Goal: Communication & Community: Answer question/provide support

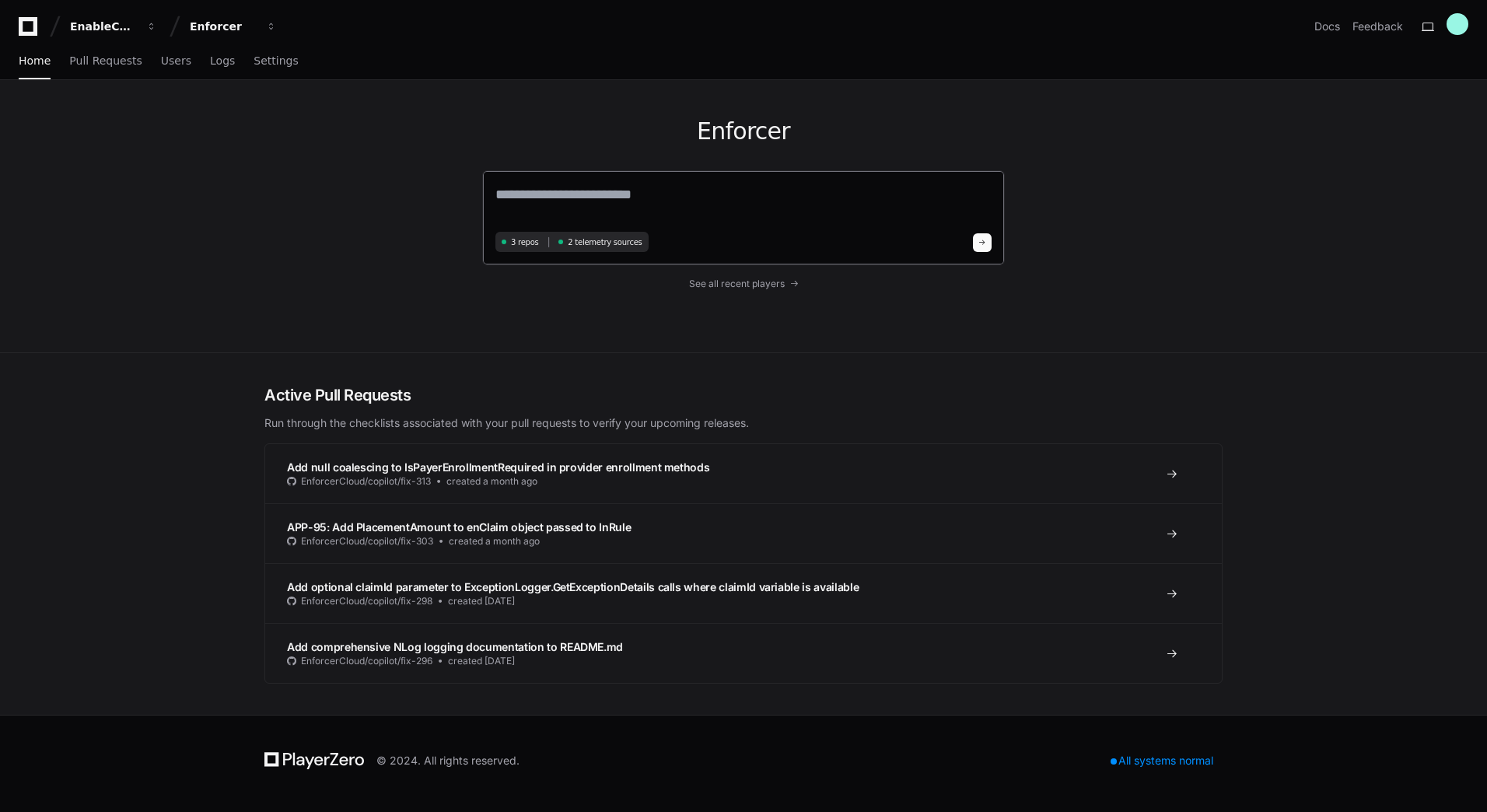
click at [578, 198] on textarea at bounding box center [744, 205] width 496 height 43
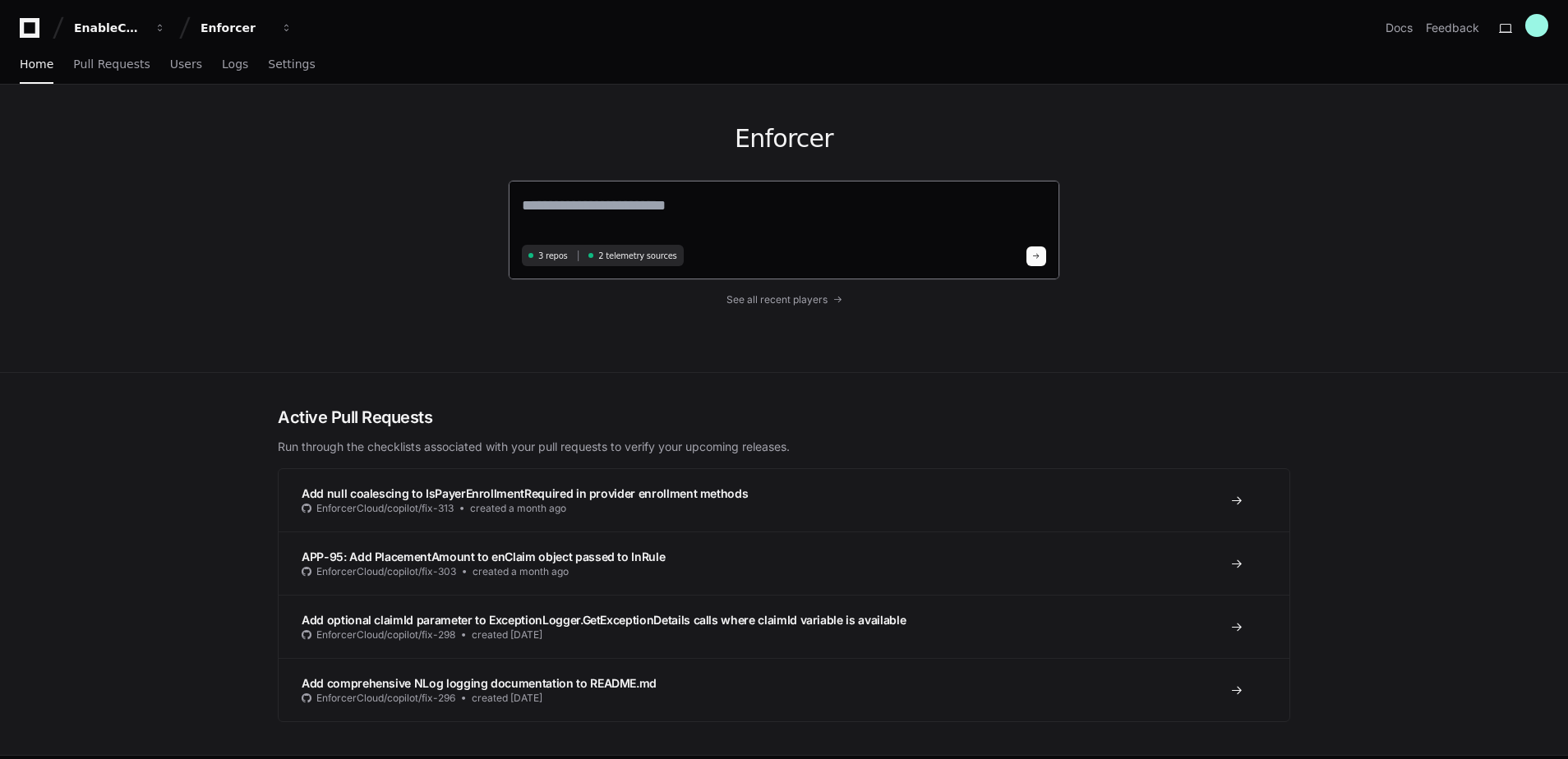
click at [592, 195] on textarea at bounding box center [784, 216] width 524 height 46
paste textarea "**********"
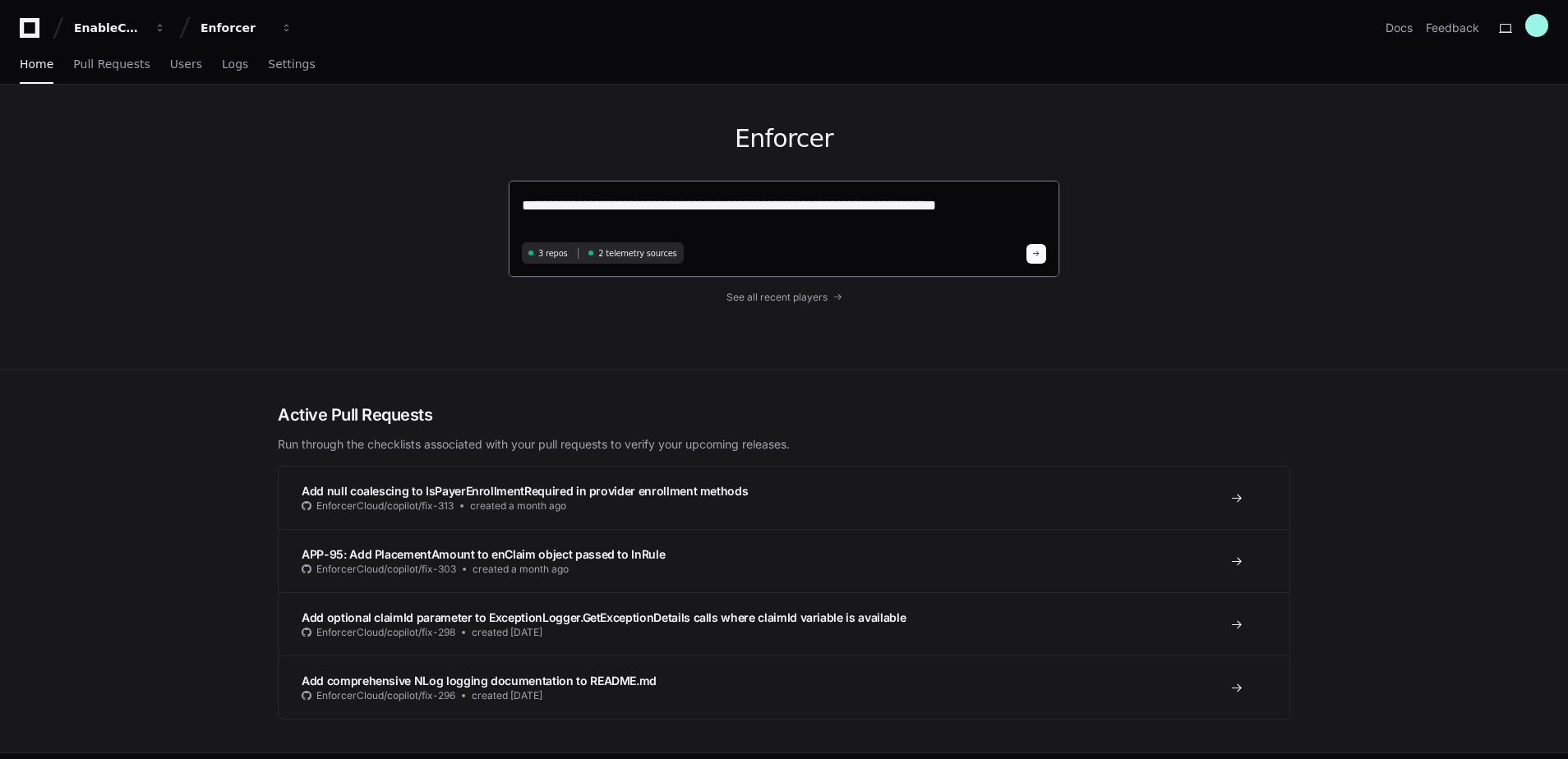
click at [1004, 218] on textarea "**********" at bounding box center [784, 216] width 524 height 43
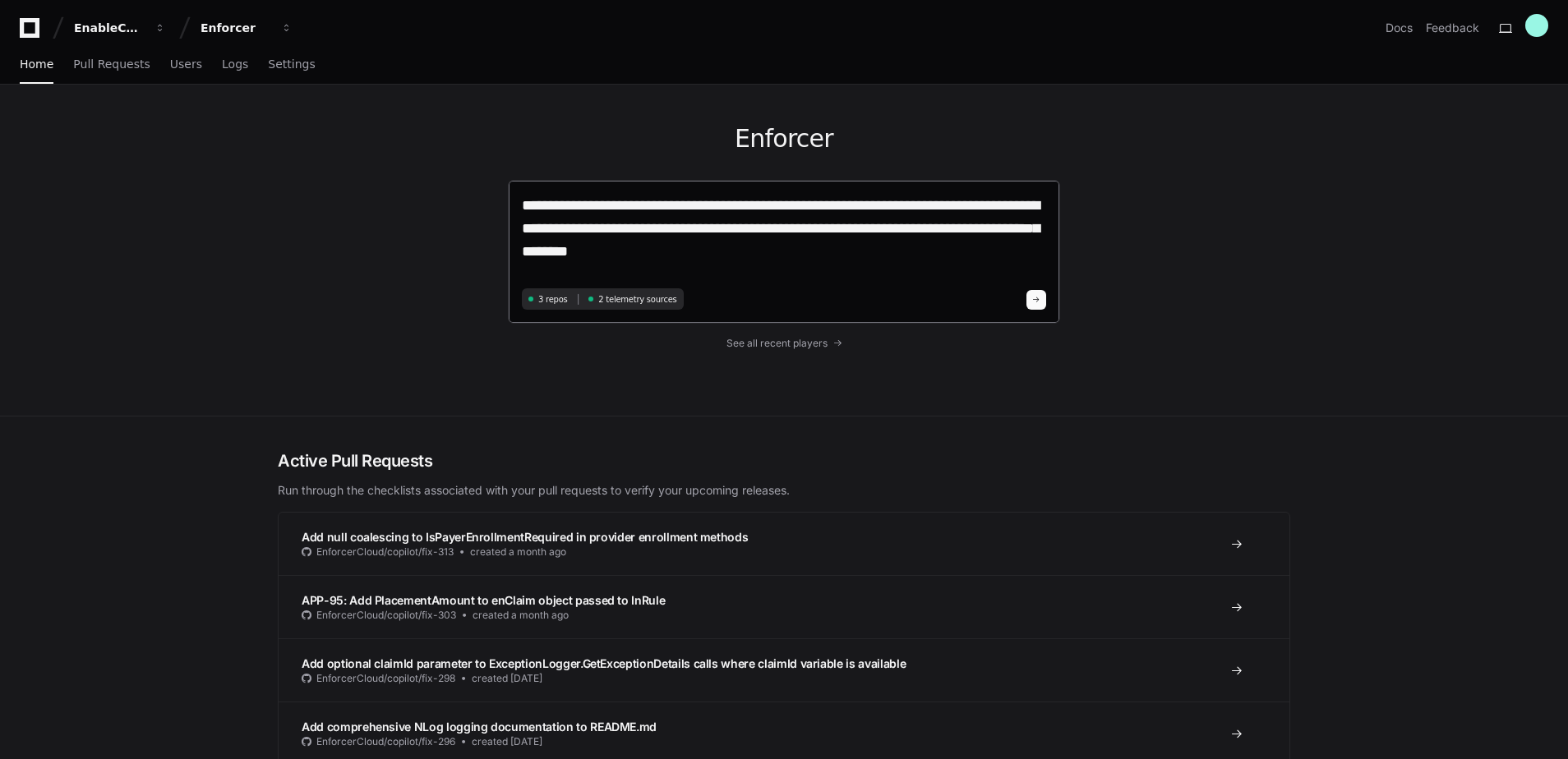
click at [699, 243] on textarea "**********" at bounding box center [784, 239] width 524 height 90
paste textarea "**********"
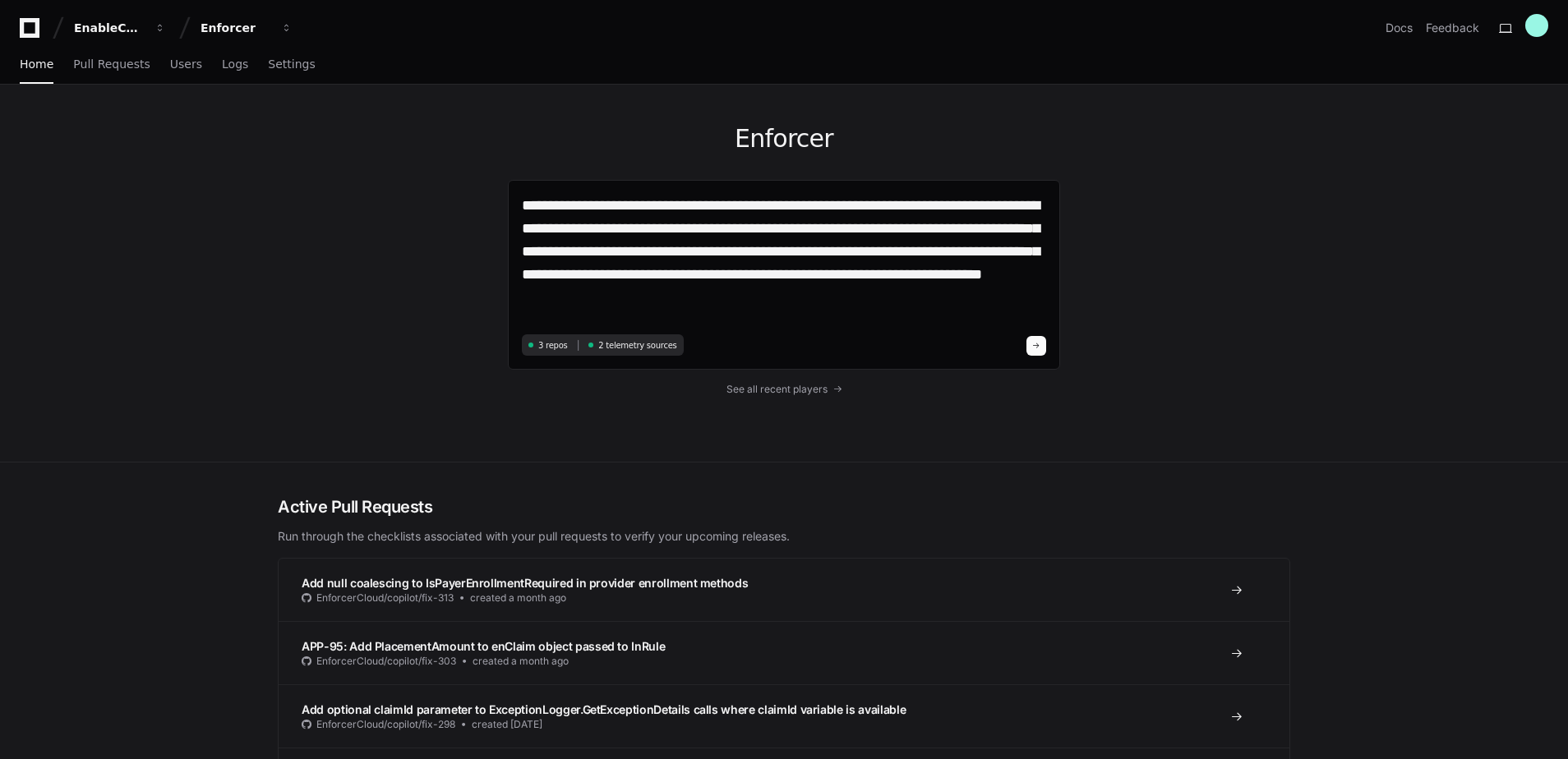
type textarea "**********"
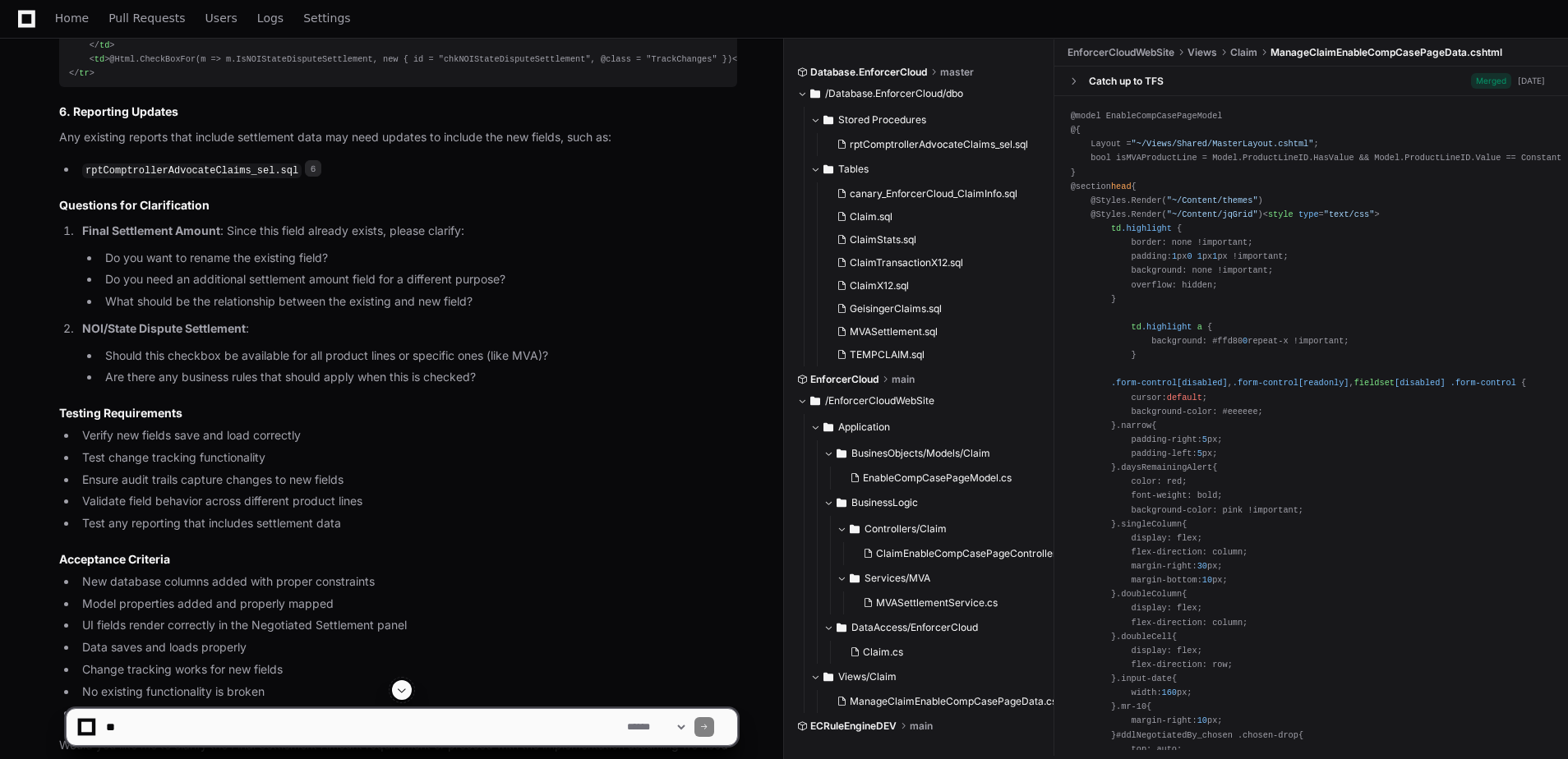
scroll to position [2297, 0]
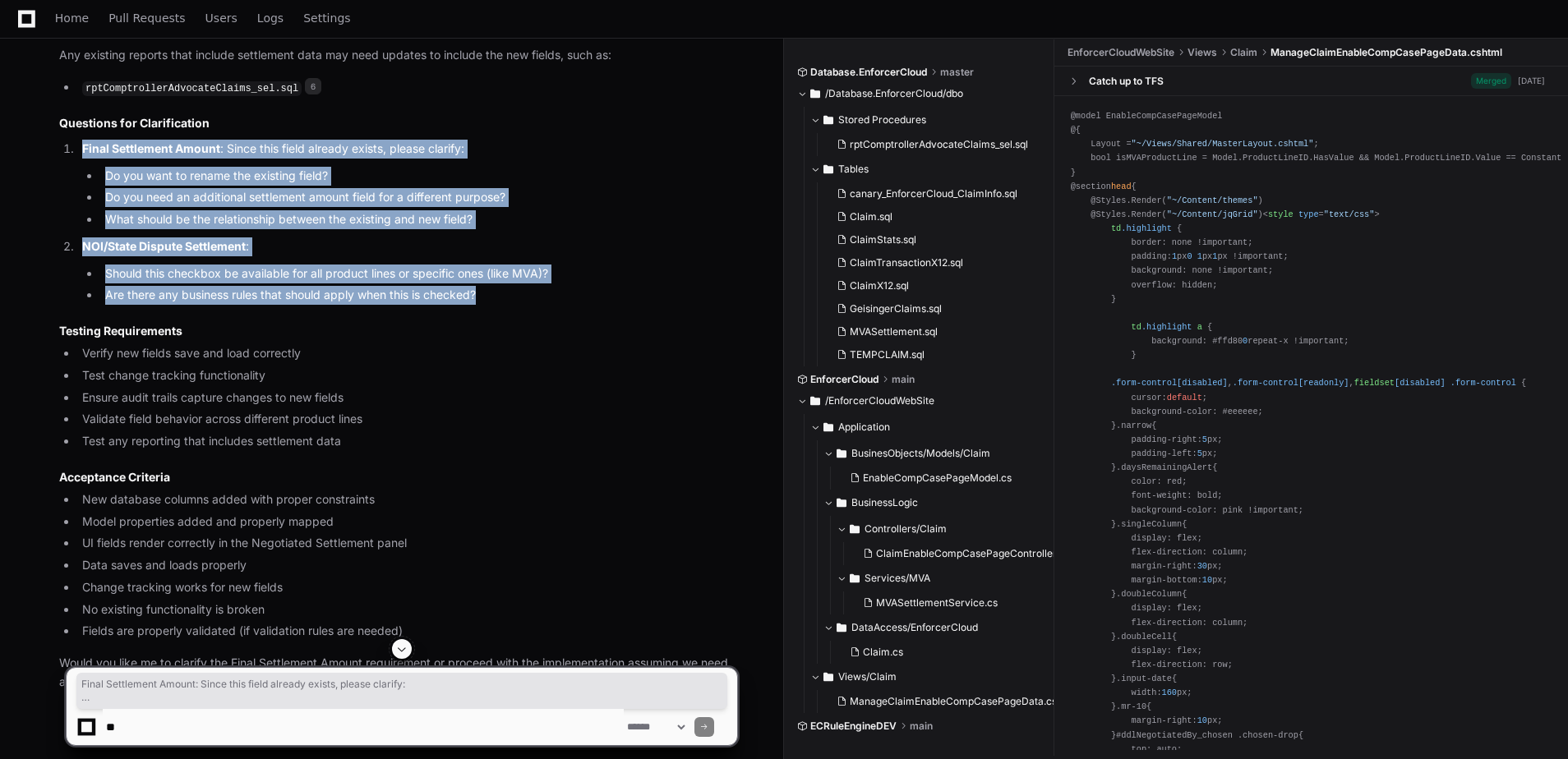
drag, startPoint x: 484, startPoint y: 405, endPoint x: 76, endPoint y: 257, distance: 434.0
click at [76, 257] on ol "Final Settlement Amount : Since this field already exists, please clarify: Do y…" at bounding box center [398, 222] width 678 height 165
click at [131, 726] on textarea at bounding box center [363, 727] width 521 height 36
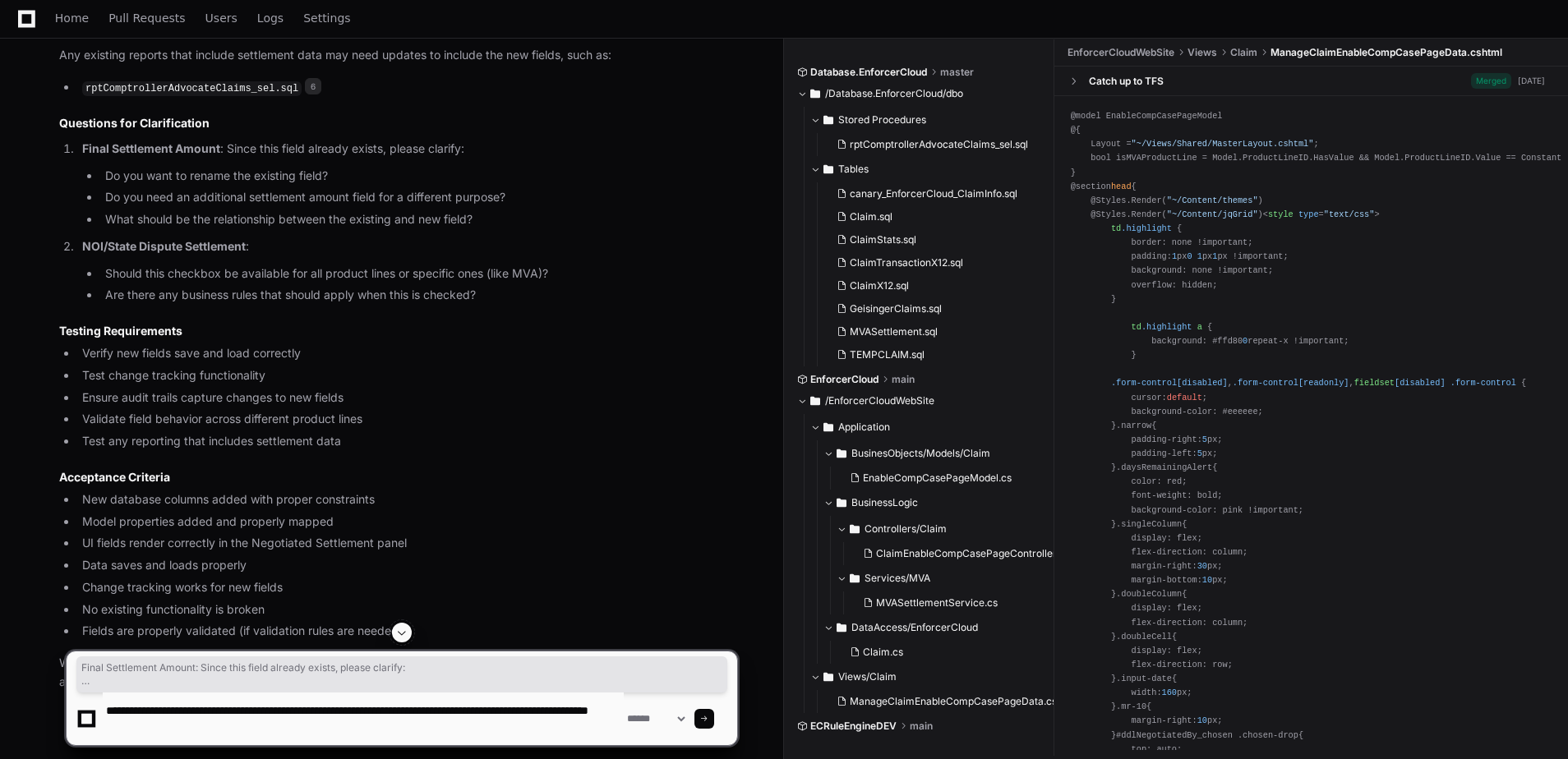
click at [465, 717] on textarea at bounding box center [363, 718] width 521 height 52
type textarea "**********"
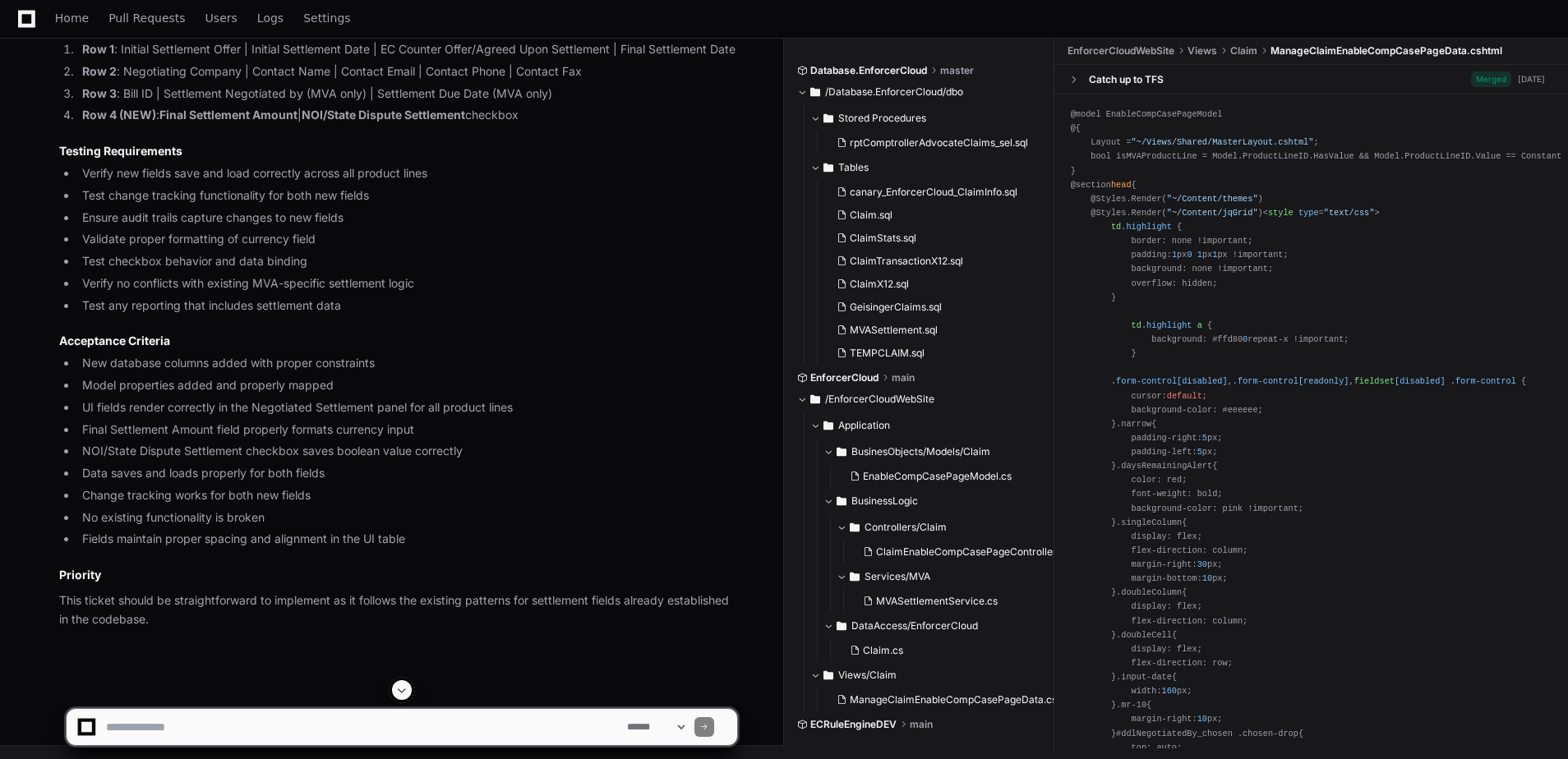
scroll to position [5450, 0]
click at [191, 726] on textarea at bounding box center [363, 727] width 521 height 36
paste textarea "**********"
click at [167, 730] on textarea at bounding box center [363, 727] width 521 height 36
click at [299, 736] on textarea at bounding box center [363, 727] width 521 height 36
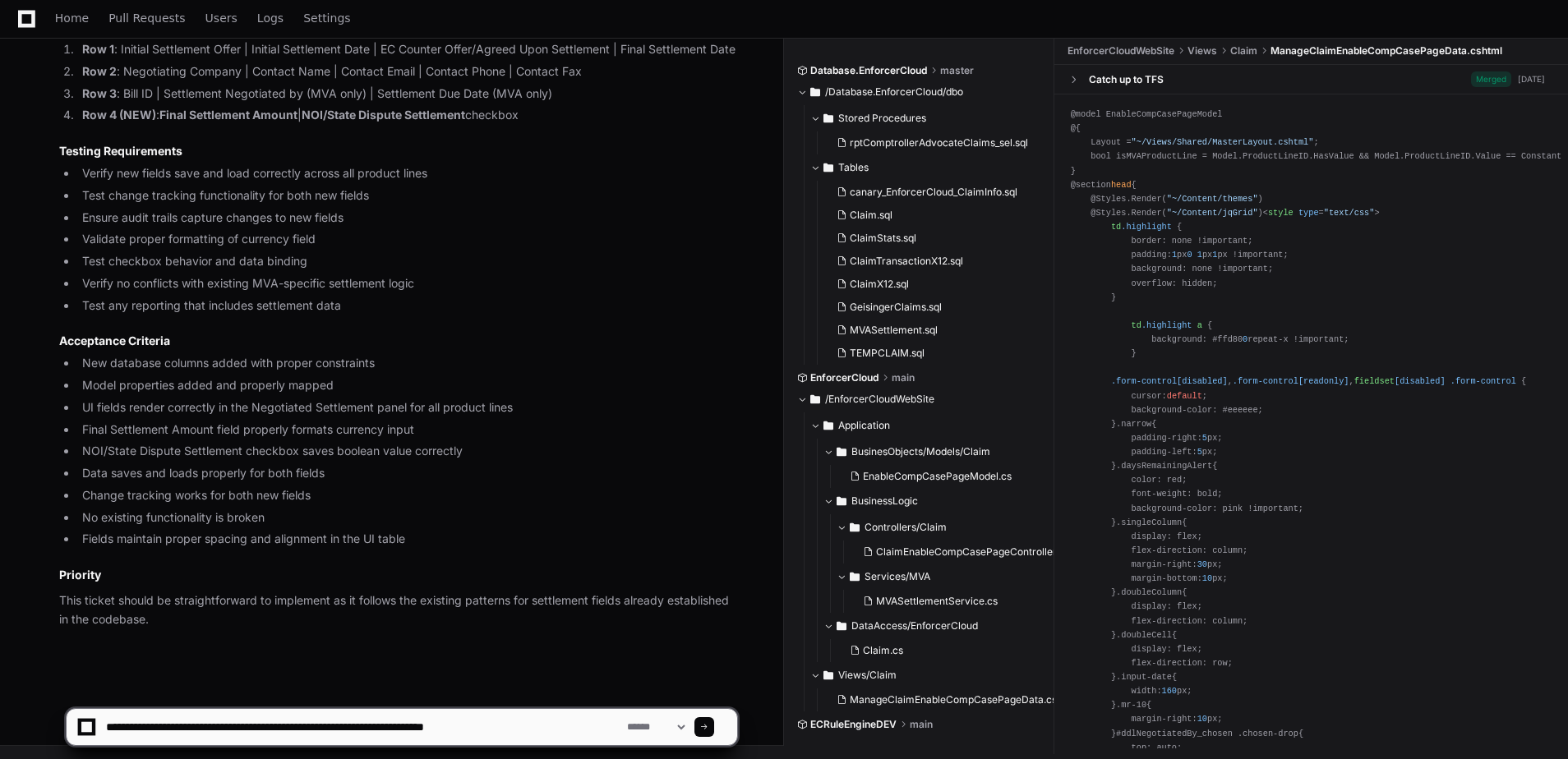
type textarea "**********"
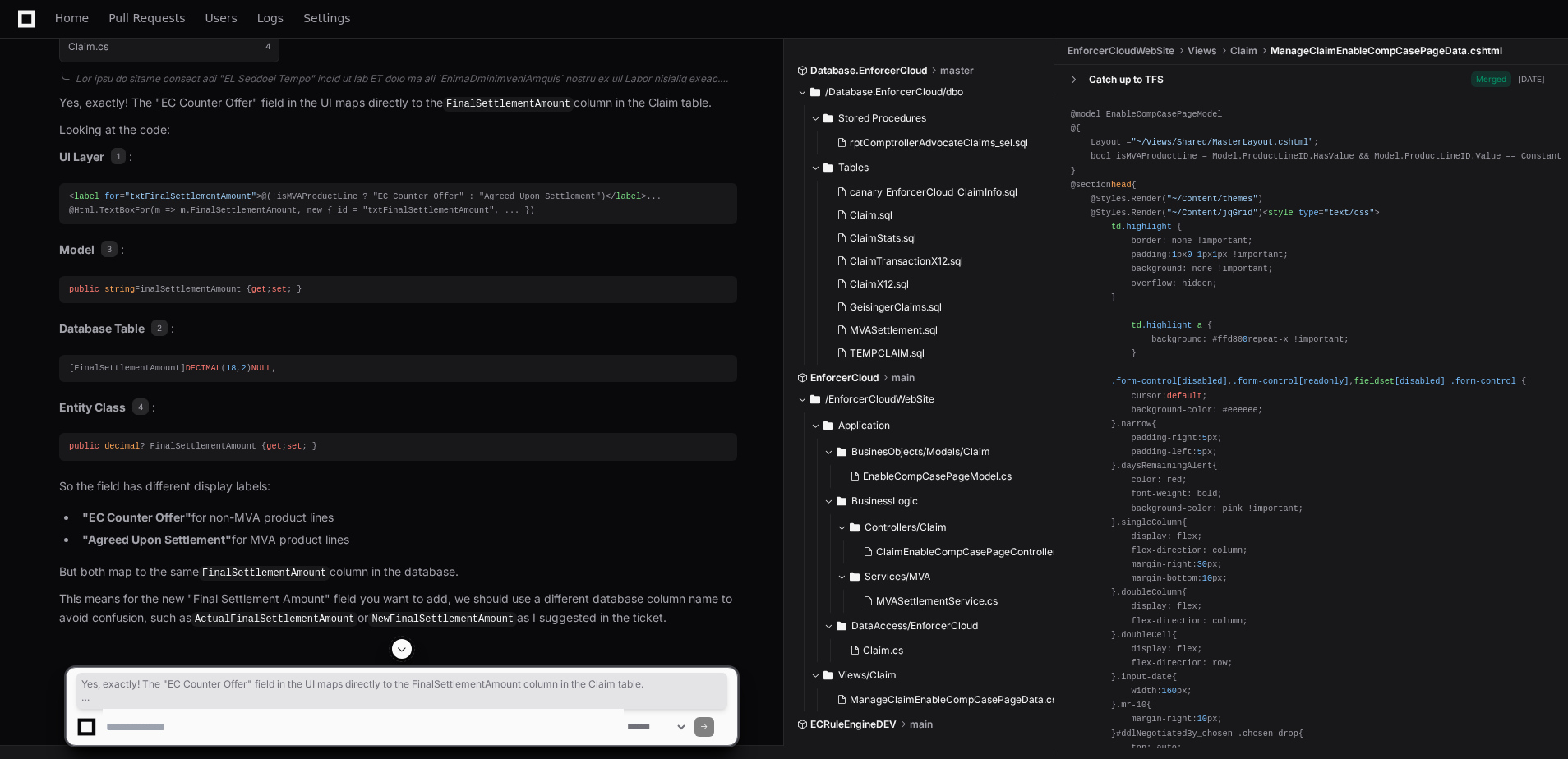
scroll to position [6347, 0]
drag, startPoint x: 52, startPoint y: 143, endPoint x: 662, endPoint y: 620, distance: 774.4
click at [662, 620] on div "Thinking ManageClaimEnableCompCasePageData.cshtml 1 EnableCompCasePageModel.cs …" at bounding box center [382, 295] width 711 height 667
copy article "Yes, exactly! The "EC Counter Offer" field in the UI maps directly to the Final…"
click at [469, 508] on article "Yes, exactly! The "EC Counter Offer" field in the UI maps directly to the Final…" at bounding box center [398, 361] width 678 height 535
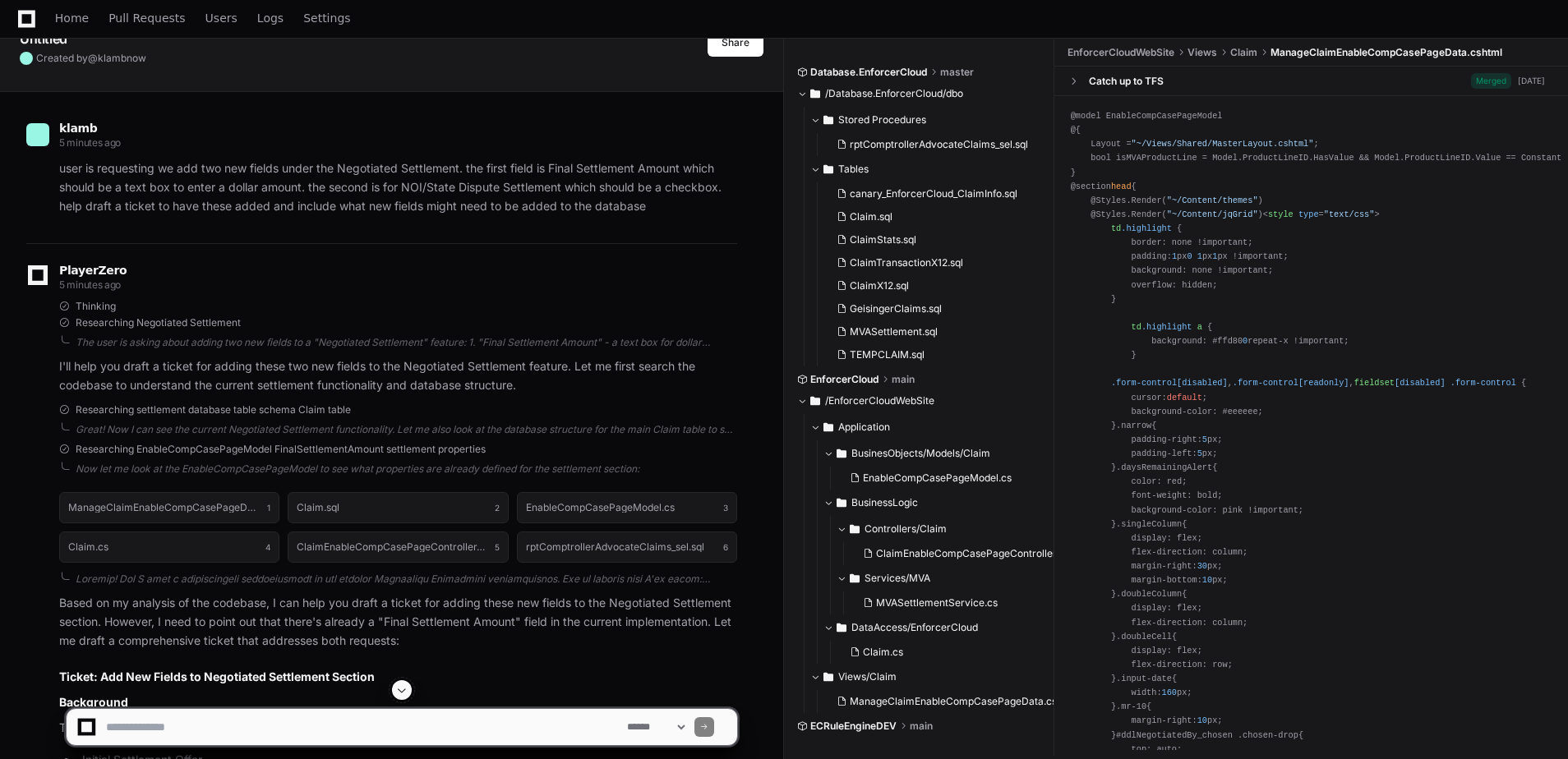
scroll to position [0, 0]
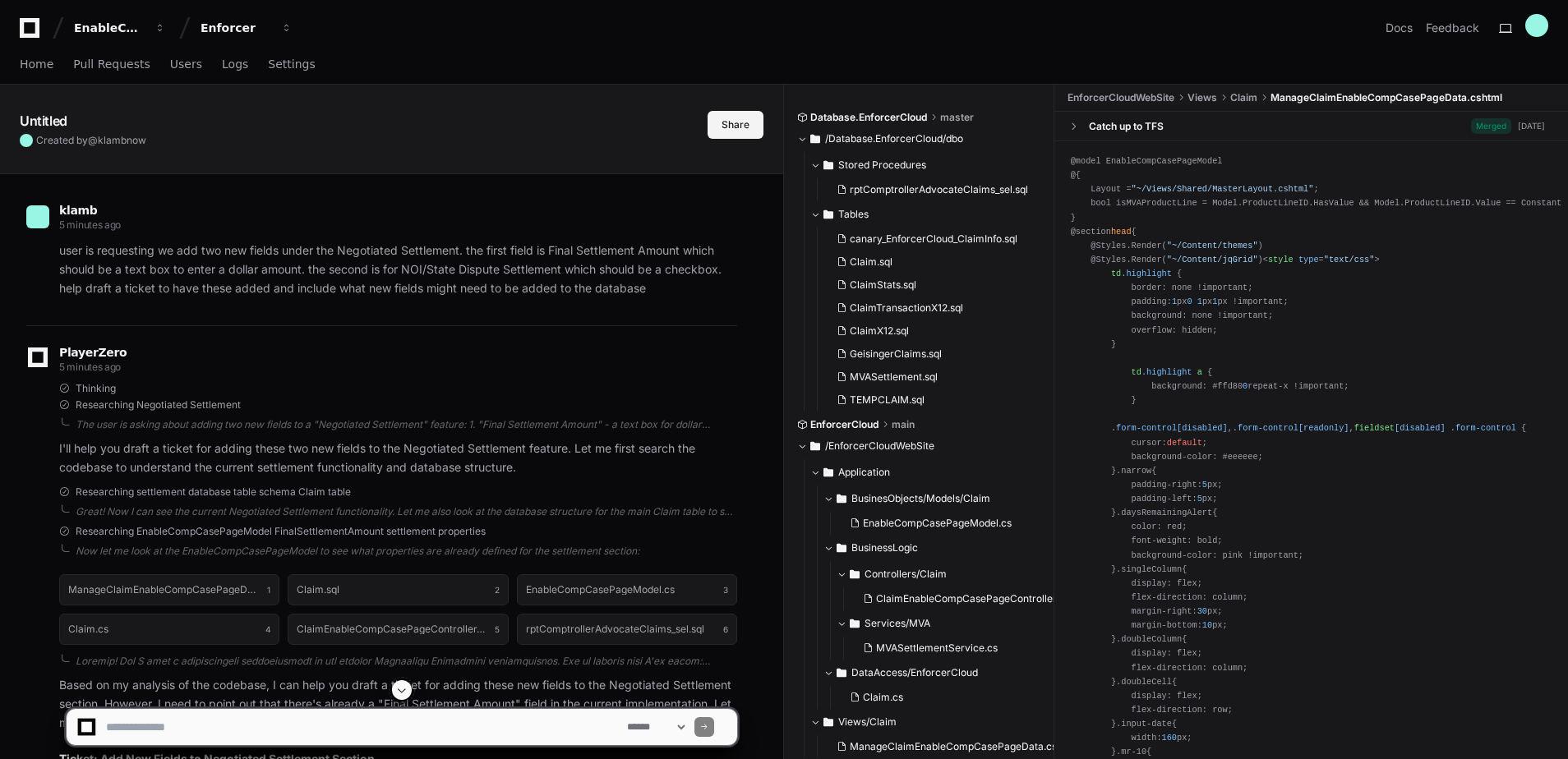
click at [737, 134] on button "Share" at bounding box center [735, 125] width 56 height 28
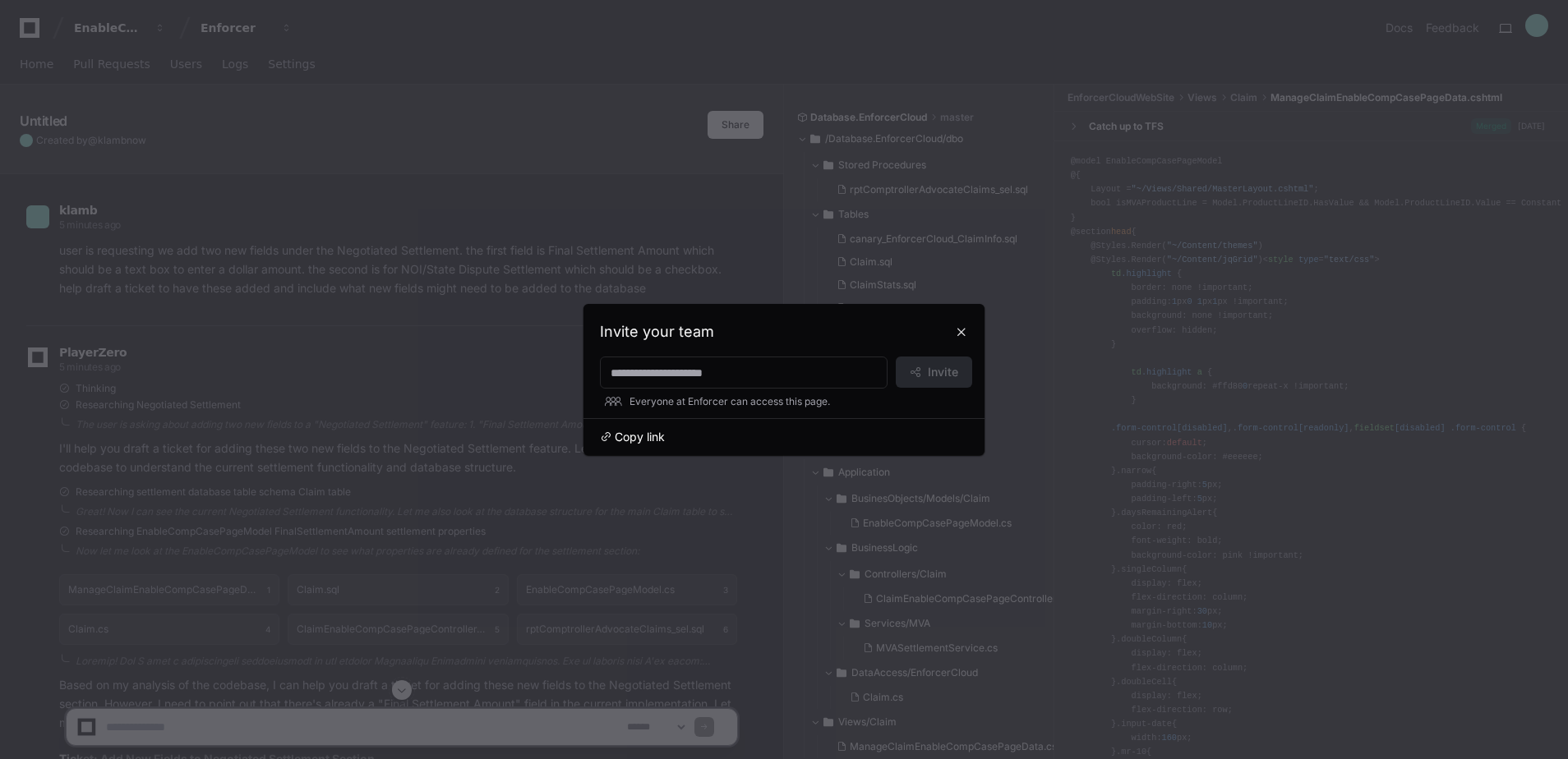
click at [643, 431] on span "Copy link" at bounding box center [640, 437] width 50 height 17
click at [447, 566] on div at bounding box center [784, 380] width 1568 height 759
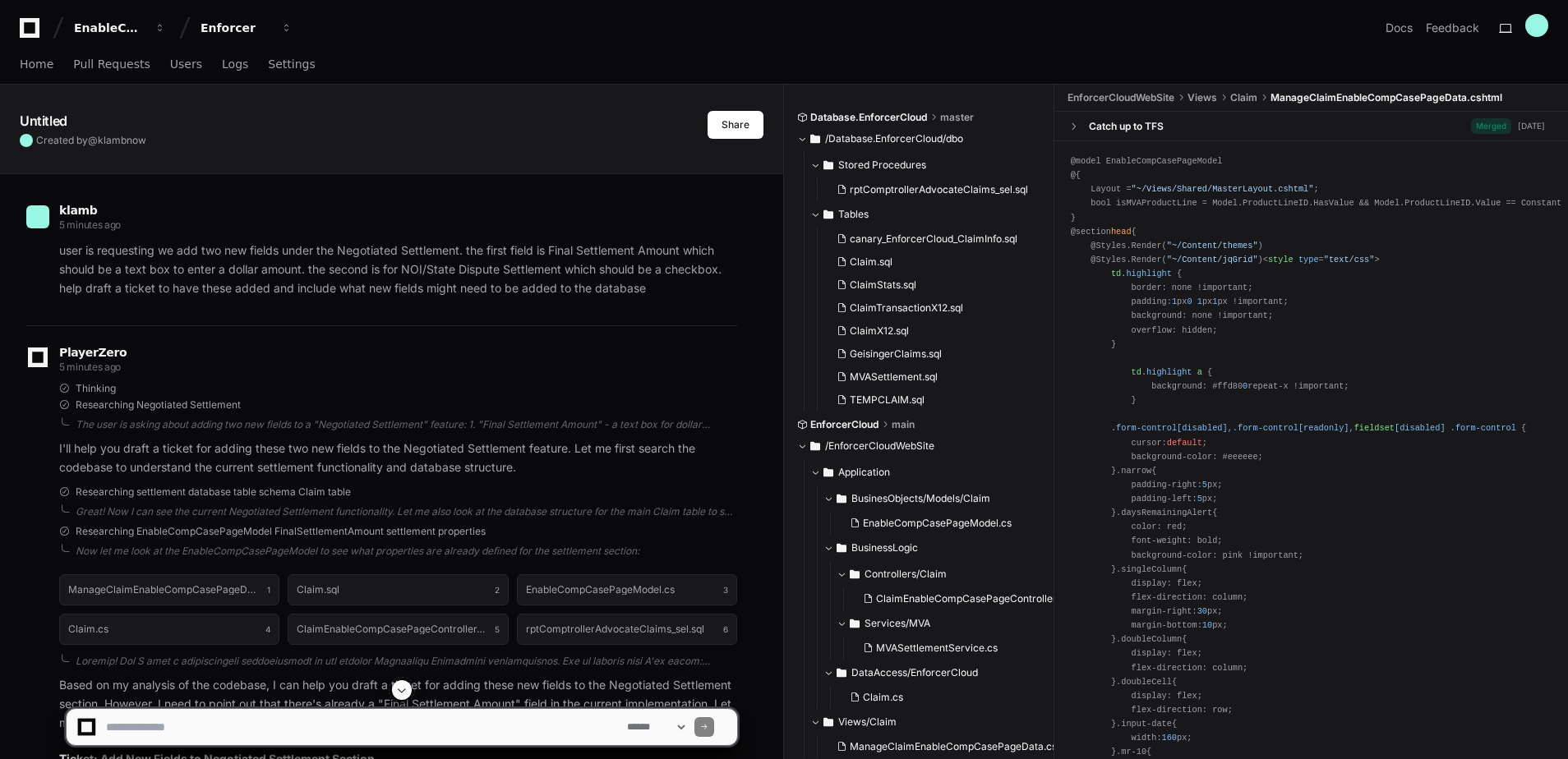
click at [389, 692] on div at bounding box center [402, 691] width 672 height 20
click at [401, 689] on span at bounding box center [402, 690] width 13 height 13
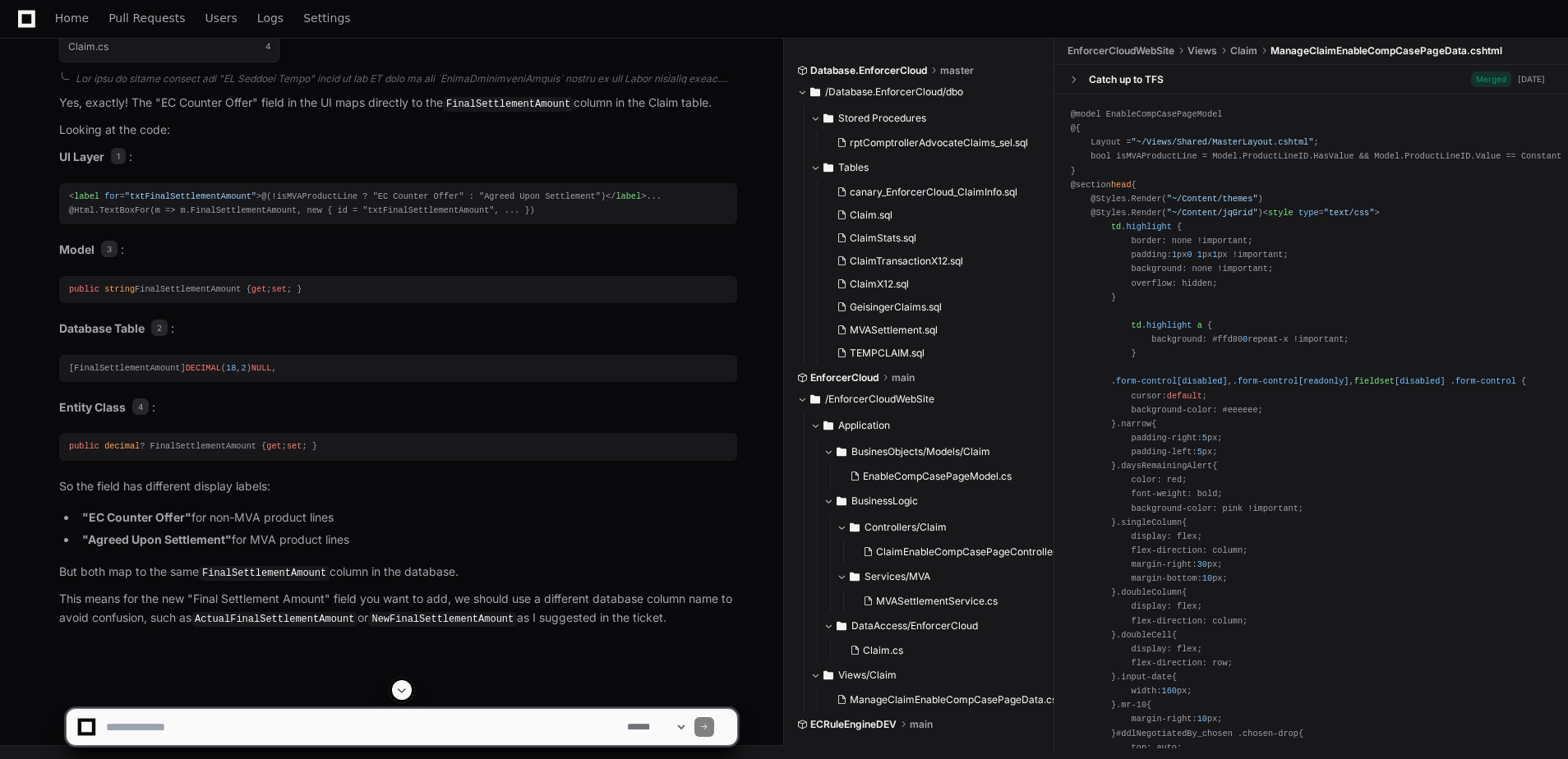
scroll to position [6347, 0]
click at [226, 723] on textarea at bounding box center [363, 727] width 521 height 36
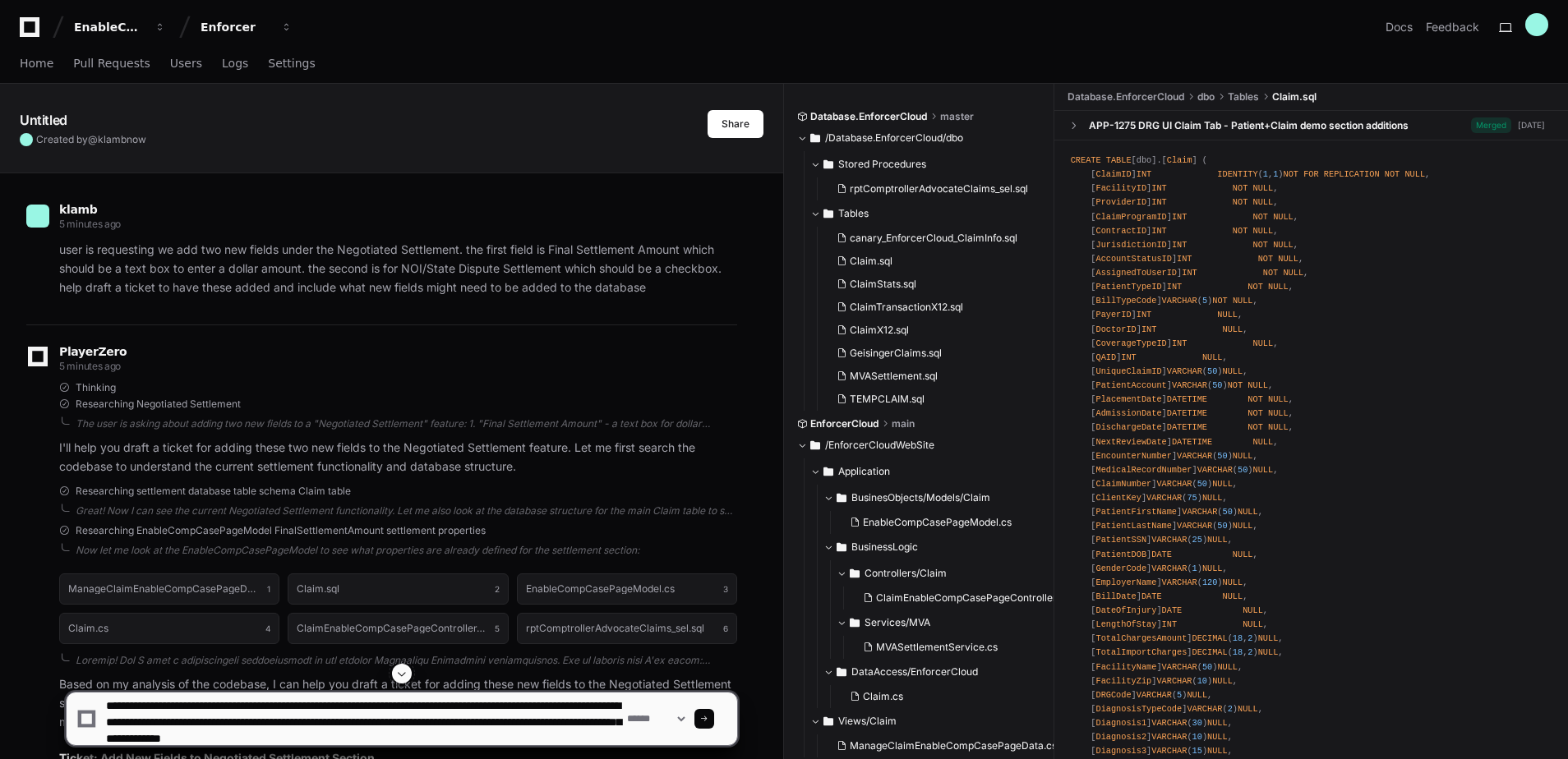
scroll to position [0, 0]
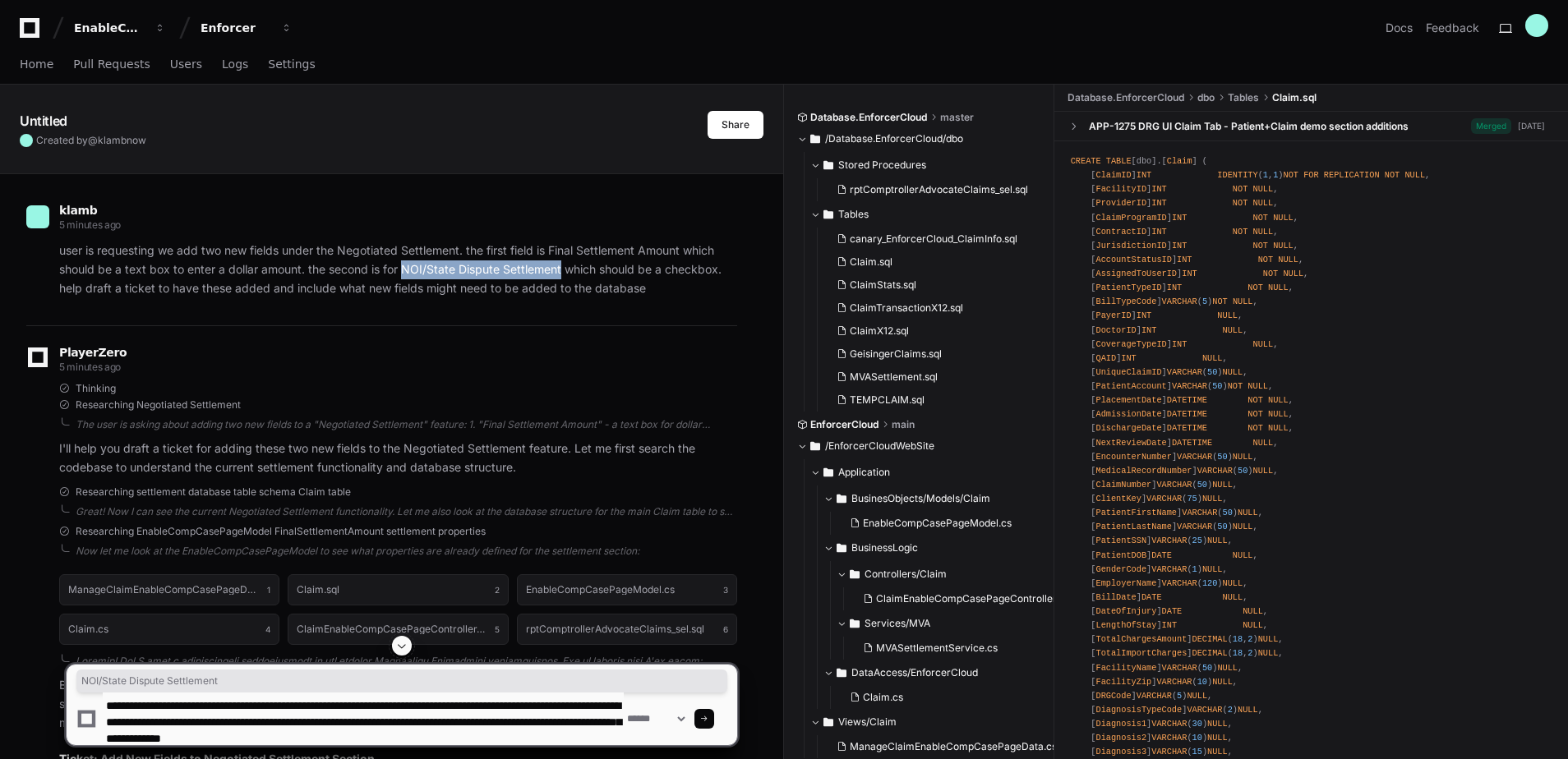
drag, startPoint x: 404, startPoint y: 271, endPoint x: 561, endPoint y: 269, distance: 157.0
click at [561, 269] on p "user is requesting we add two new fields under the Negotiated Settlement. the f…" at bounding box center [398, 269] width 678 height 56
copy p "NOI/State Dispute Settlement"
click at [571, 739] on textarea at bounding box center [363, 718] width 521 height 52
paste textarea "**********"
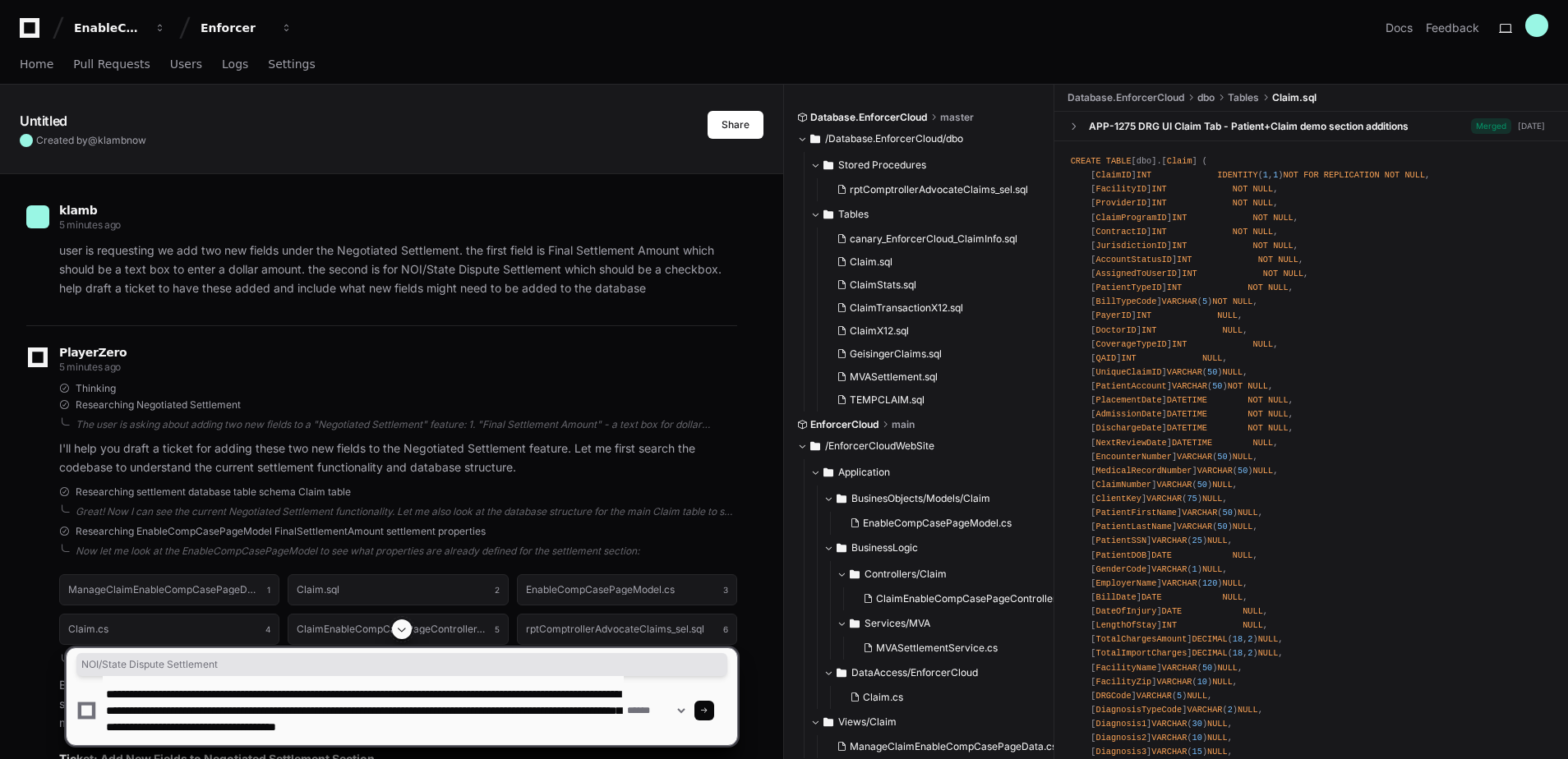
click at [458, 725] on textarea at bounding box center [363, 711] width 521 height 69
drag, startPoint x: 454, startPoint y: 738, endPoint x: 581, endPoint y: 742, distance: 127.1
click at [581, 741] on textarea at bounding box center [363, 711] width 521 height 69
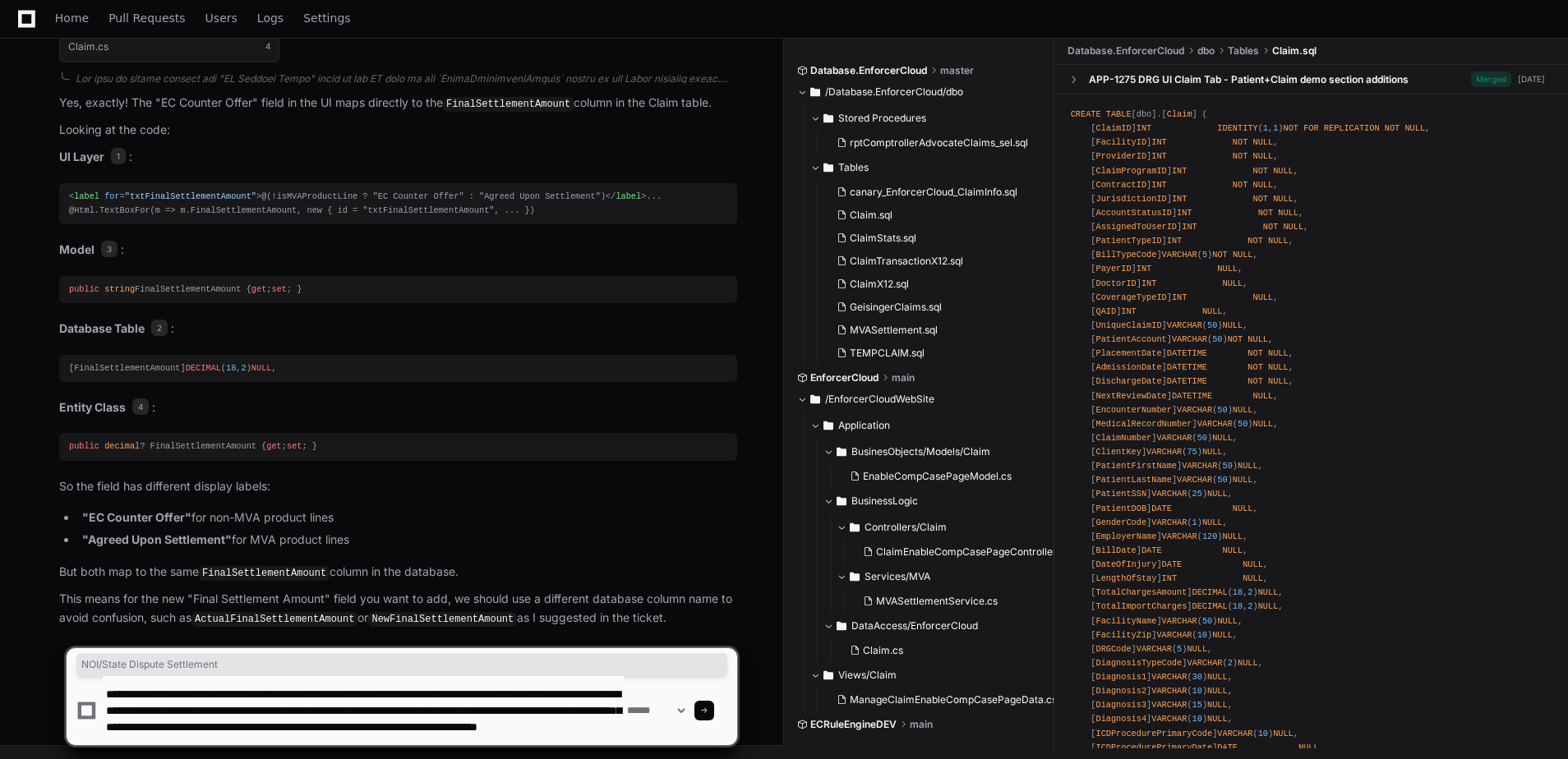
scroll to position [0, 0]
click at [294, 714] on textarea at bounding box center [363, 711] width 521 height 69
type textarea "**********"
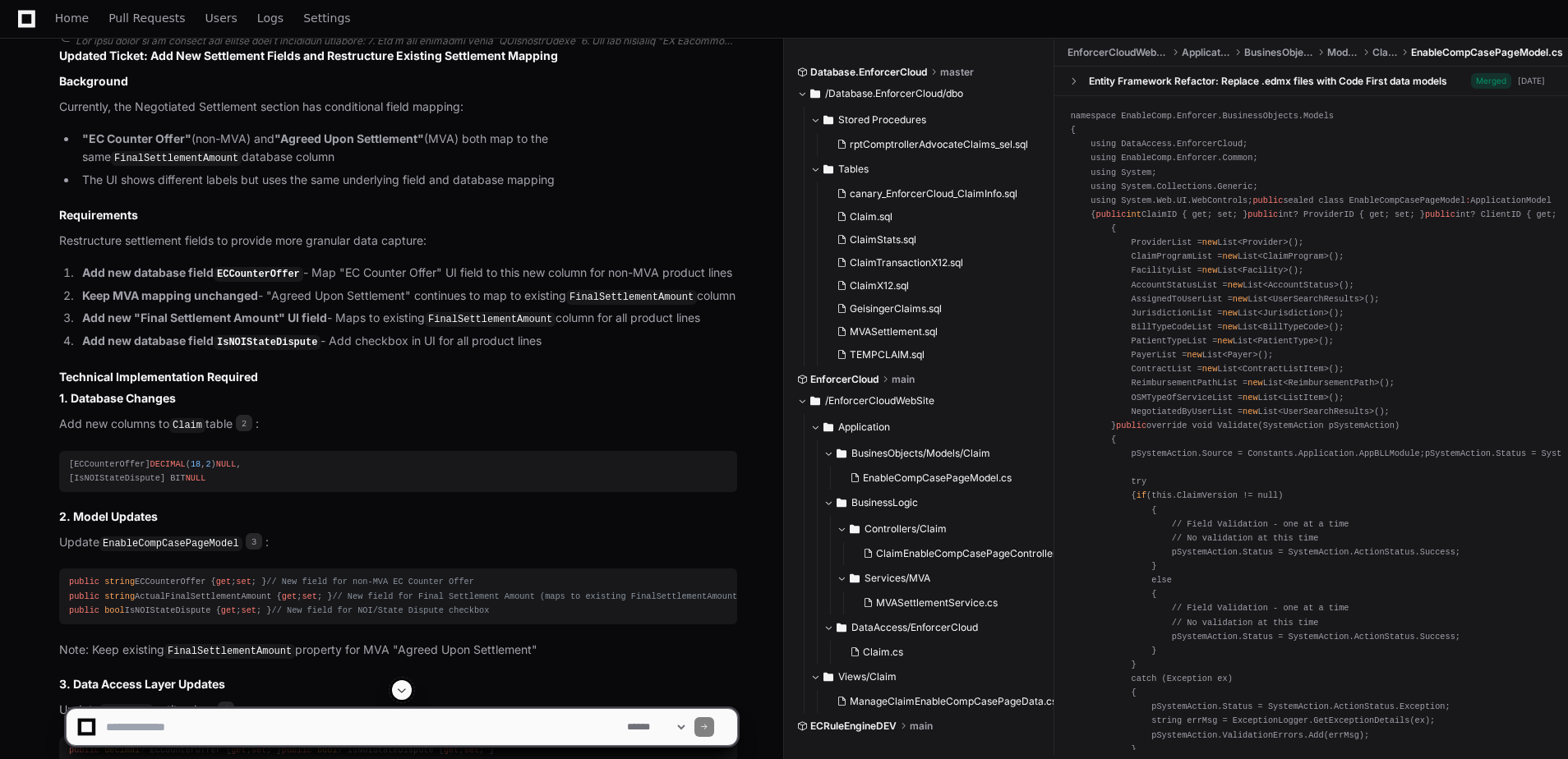
scroll to position [7170, 0]
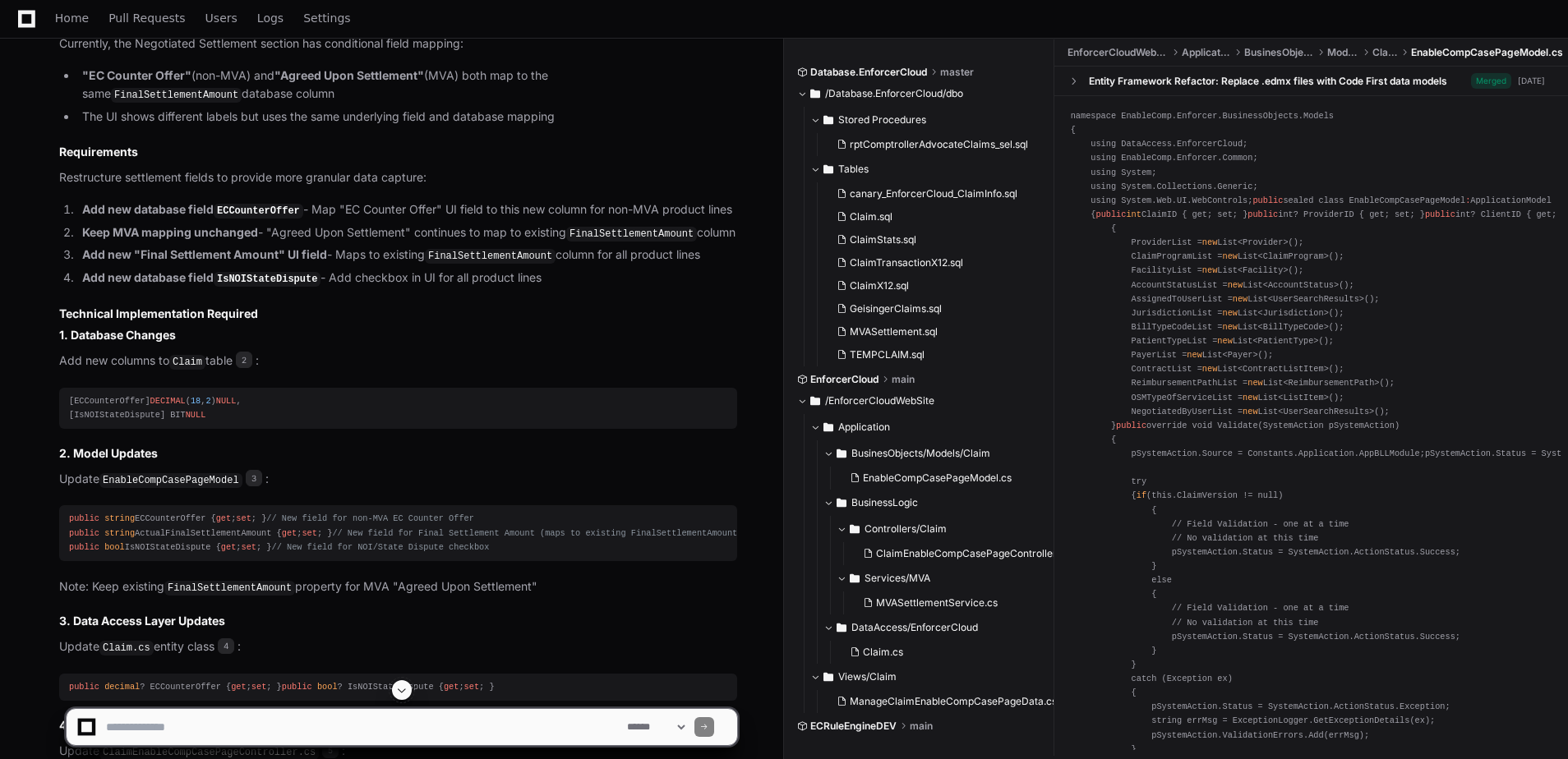
click at [224, 729] on textarea at bounding box center [363, 727] width 521 height 36
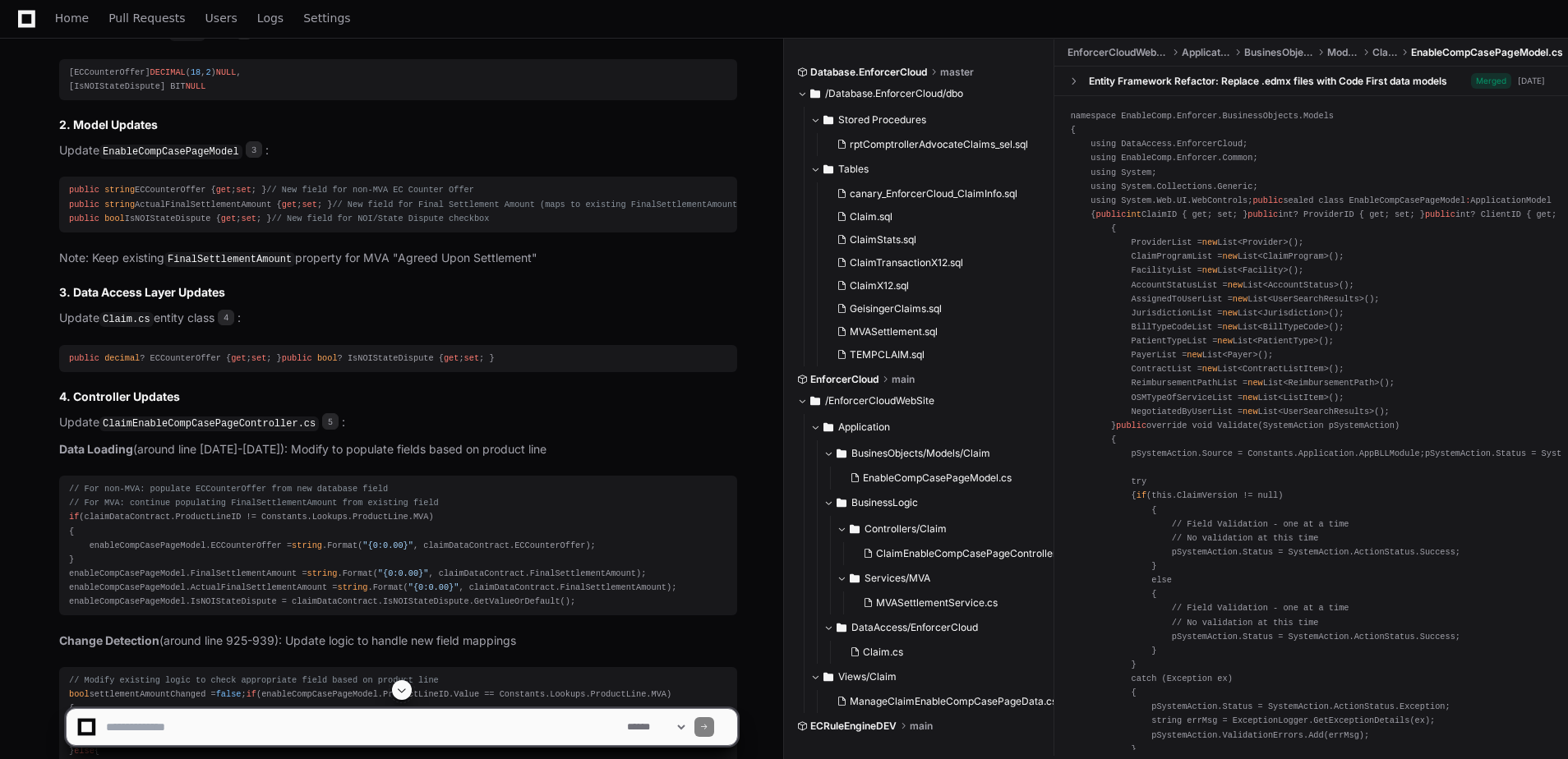
click at [411, 686] on button at bounding box center [402, 691] width 20 height 20
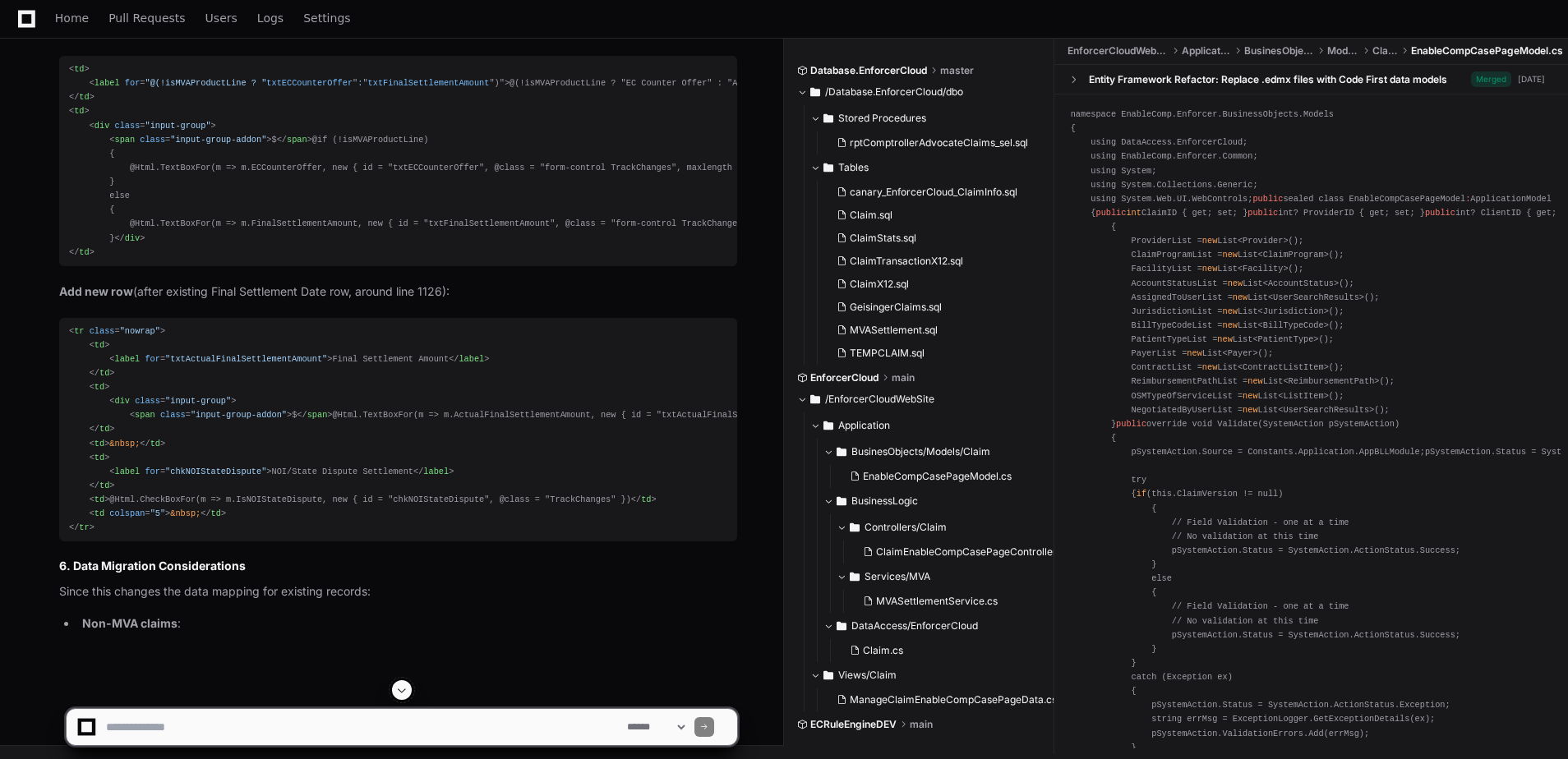
scroll to position [9397, 0]
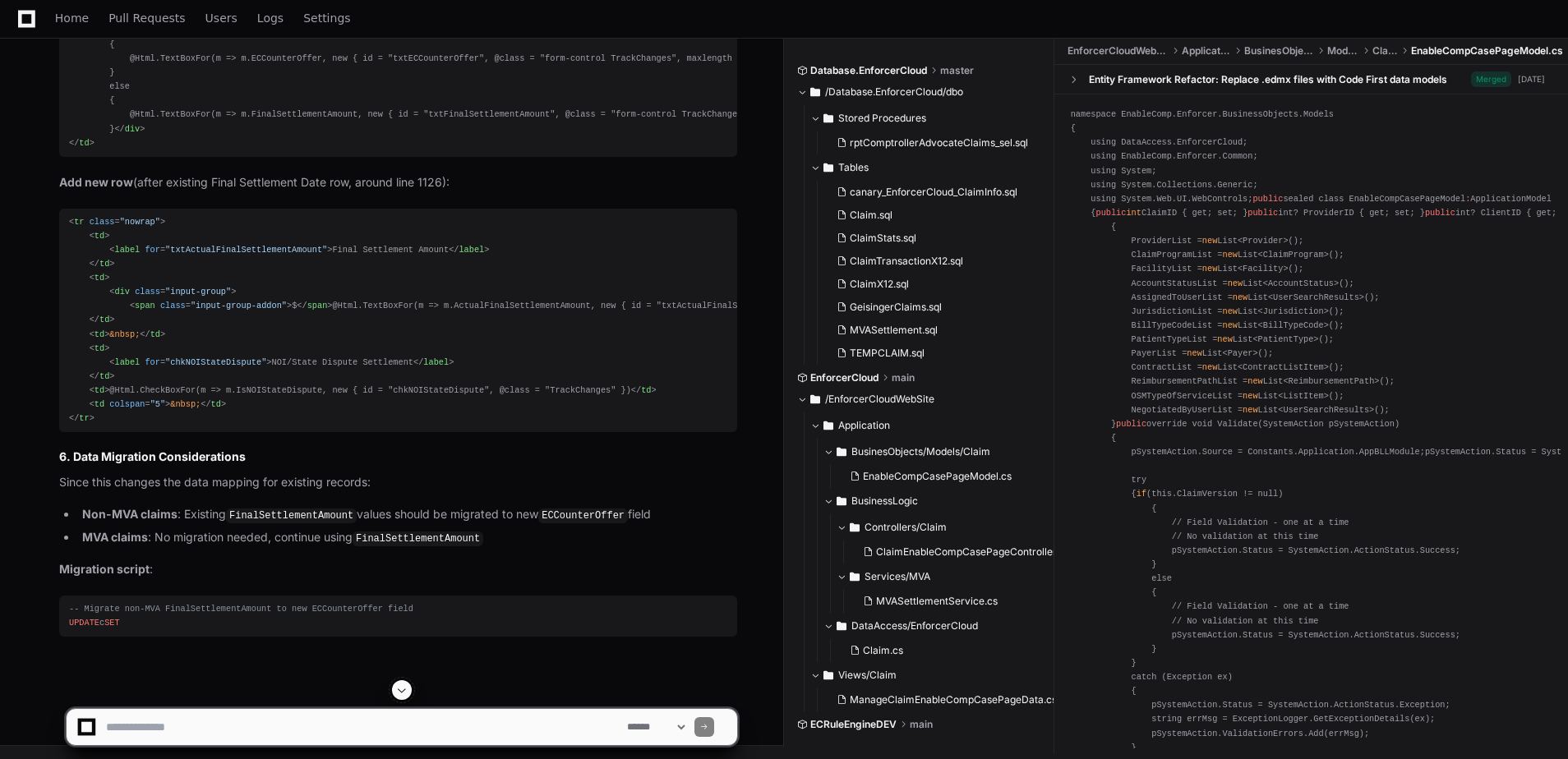
click at [339, 720] on textarea at bounding box center [363, 727] width 521 height 36
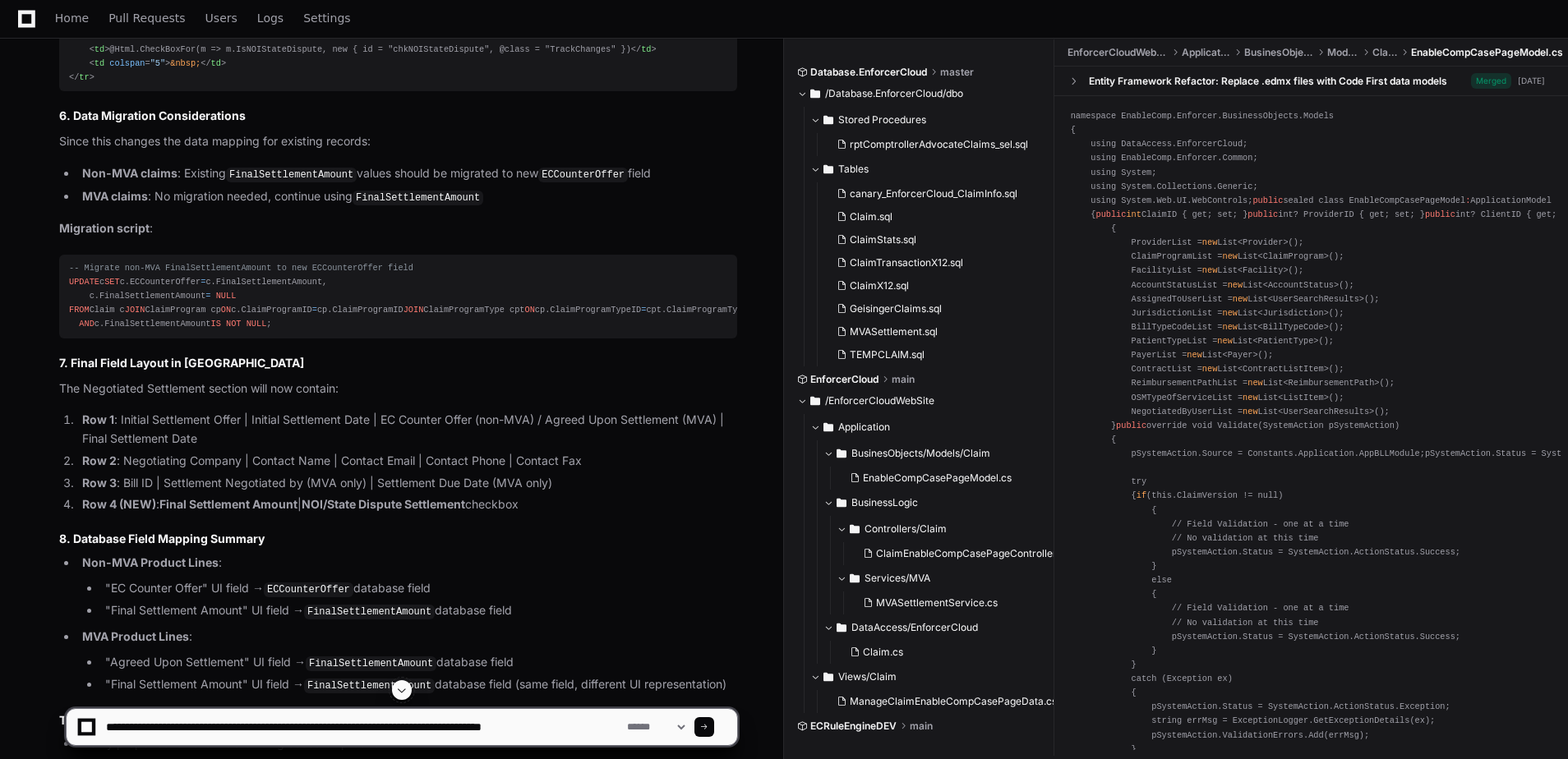
paste textarea "**********"
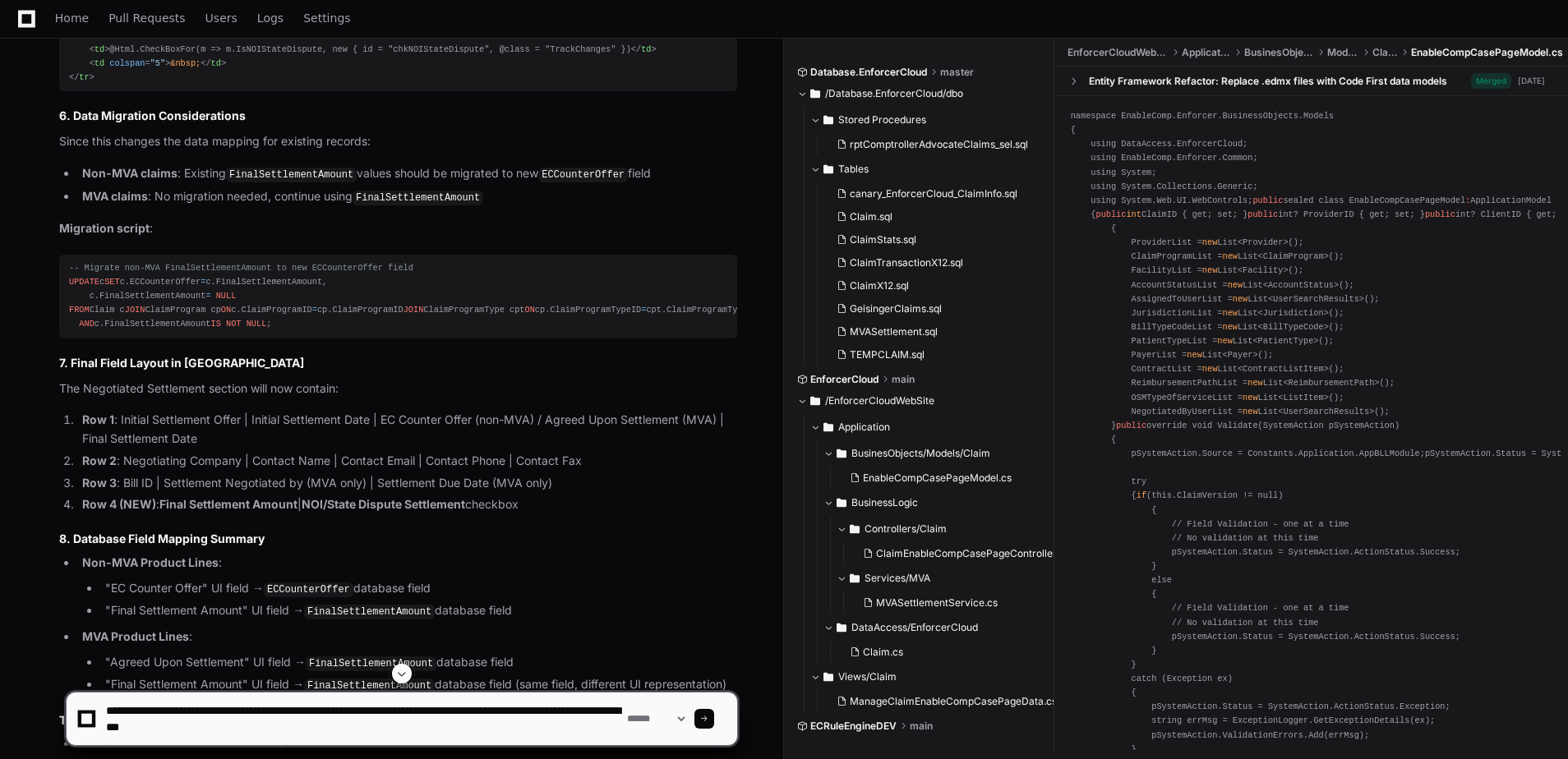
click at [221, 726] on textarea at bounding box center [363, 718] width 521 height 52
click at [283, 723] on textarea at bounding box center [363, 718] width 521 height 52
click at [385, 726] on textarea at bounding box center [363, 718] width 521 height 52
paste textarea "**********"
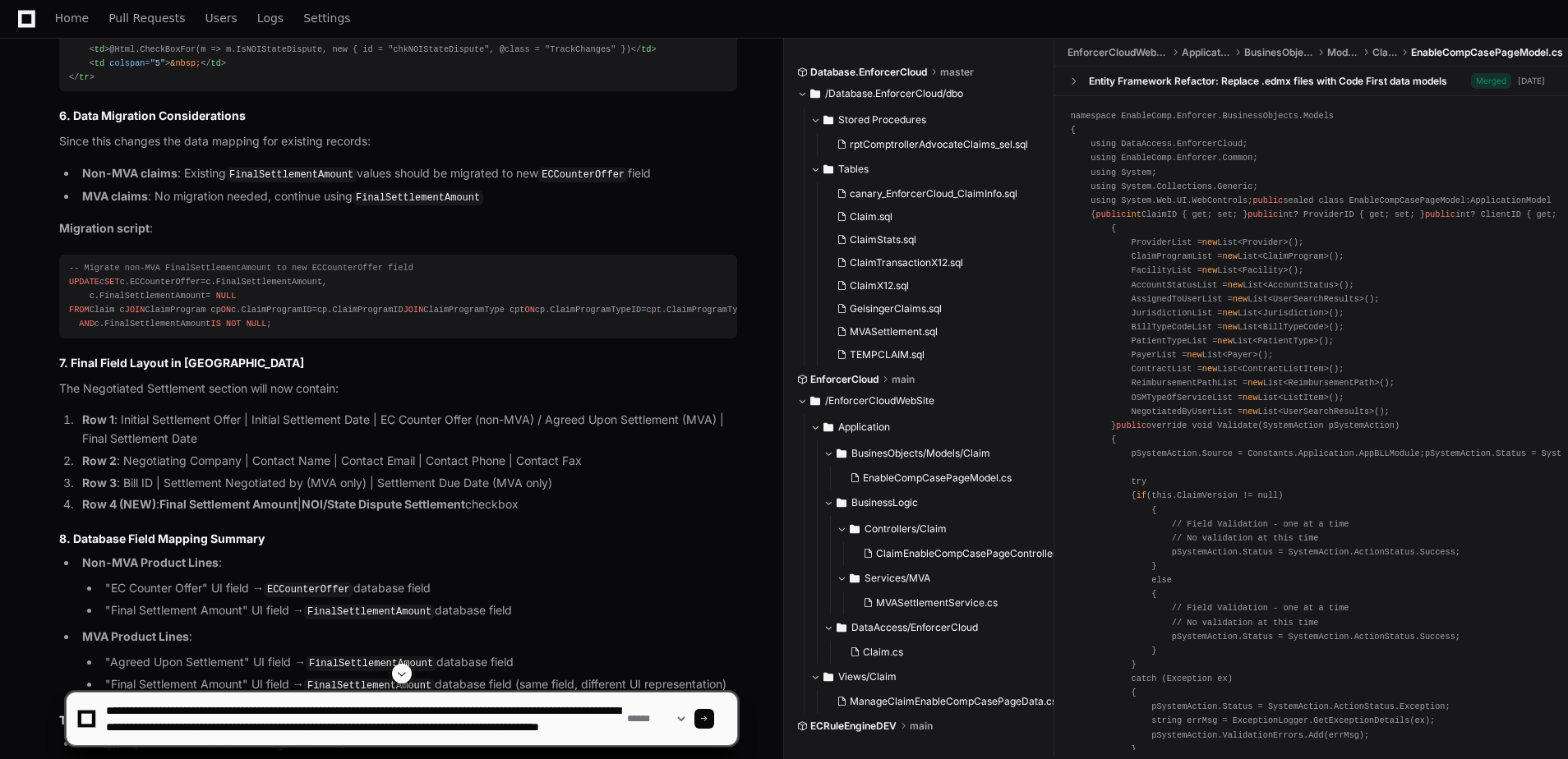
type textarea "**********"
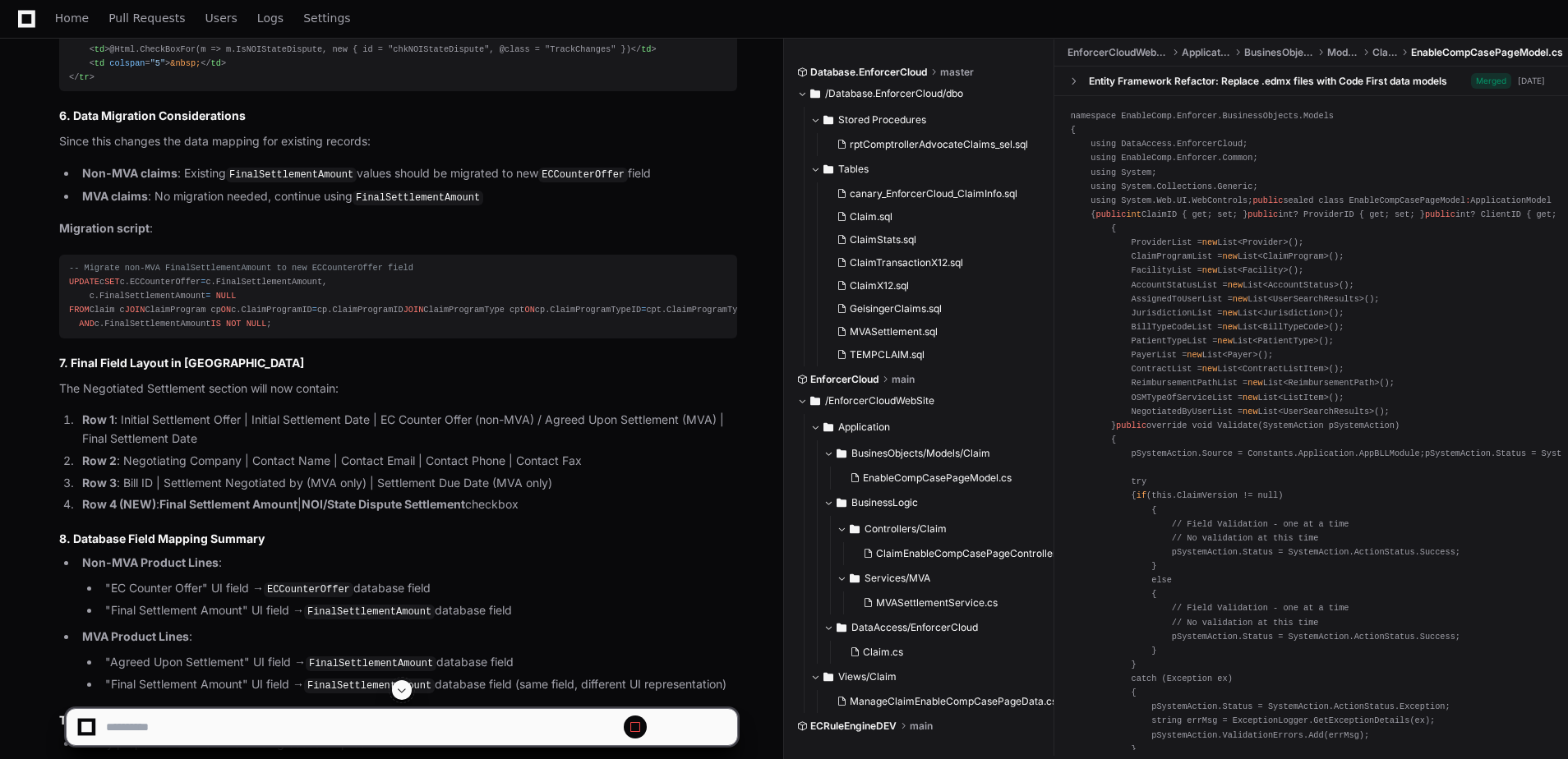
scroll to position [0, 0]
click at [407, 694] on span at bounding box center [402, 690] width 13 height 13
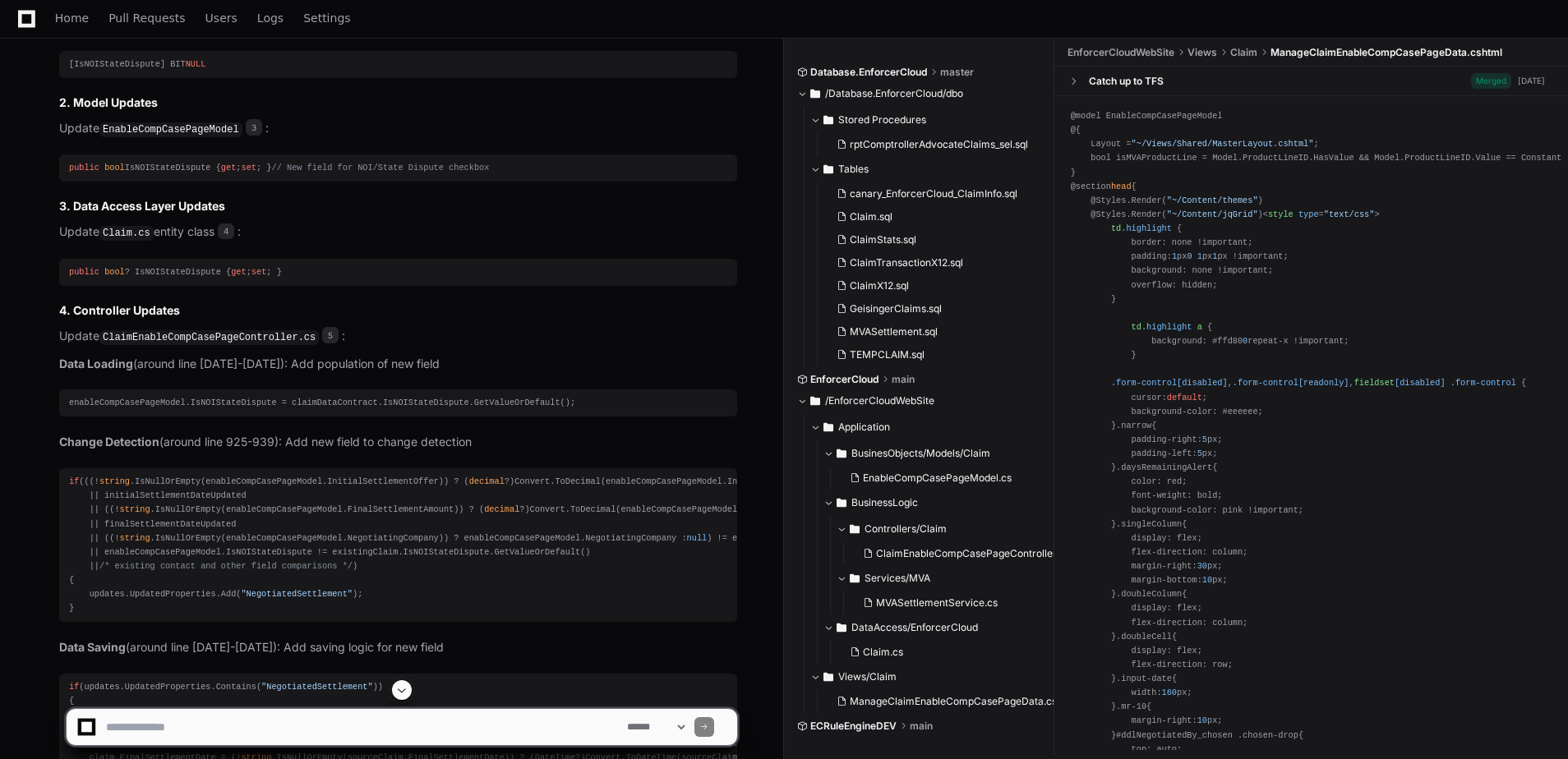
scroll to position [11239, 0]
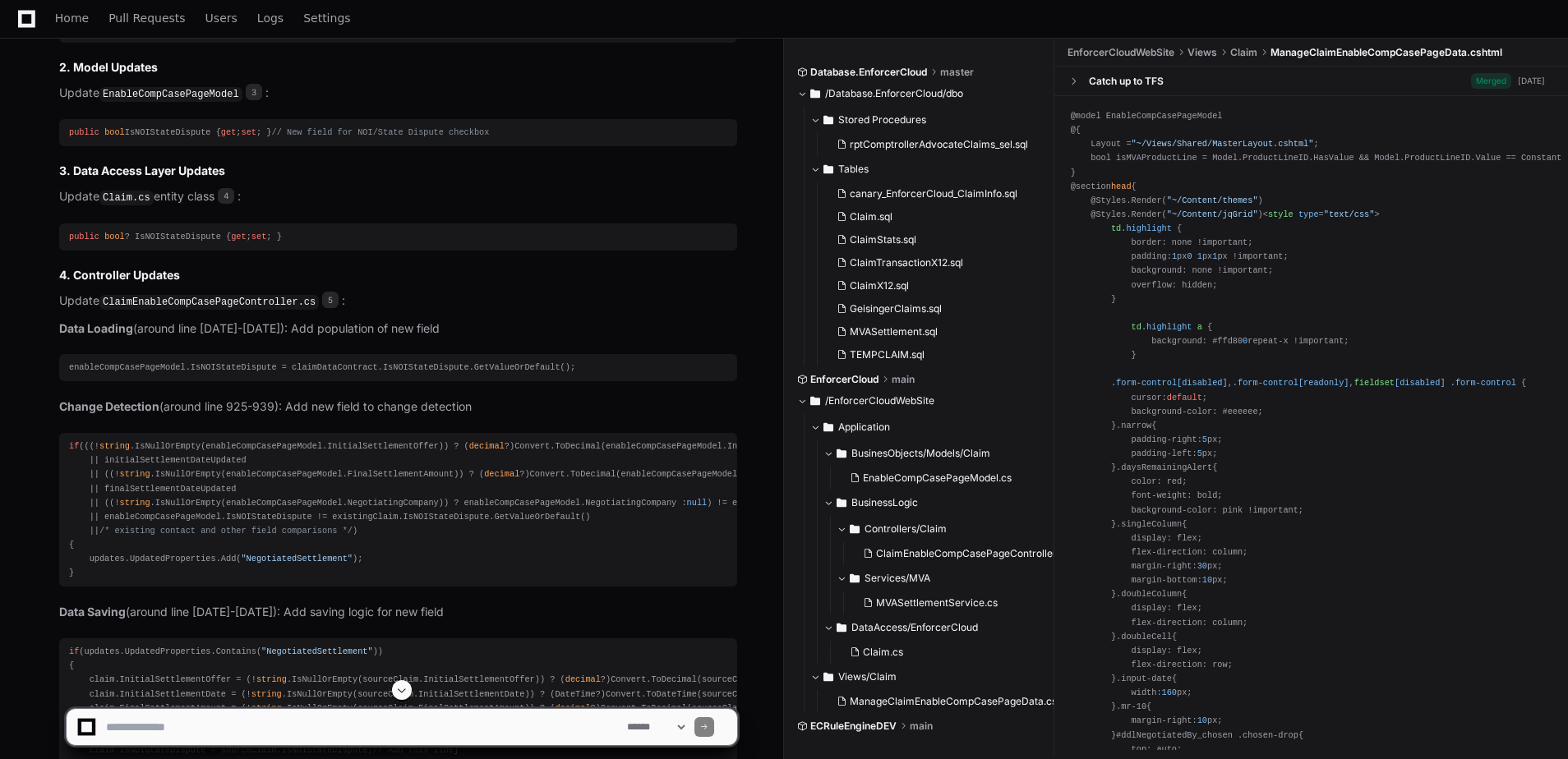
click at [174, 719] on textarea at bounding box center [363, 727] width 521 height 36
type textarea "**********"
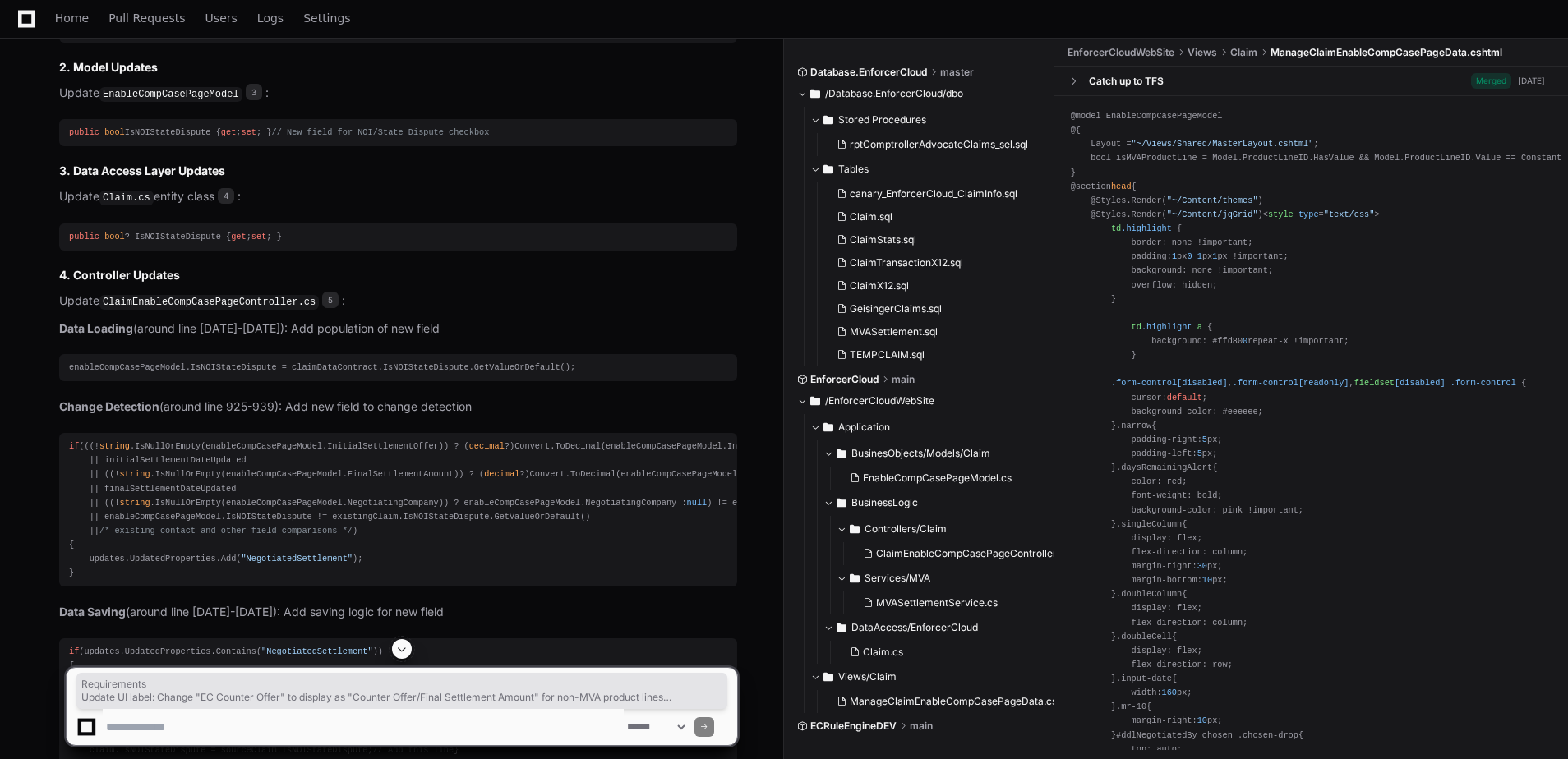
drag, startPoint x: 549, startPoint y: 541, endPoint x: 45, endPoint y: 459, distance: 510.6
click at [170, 729] on textarea at bounding box center [363, 727] width 521 height 36
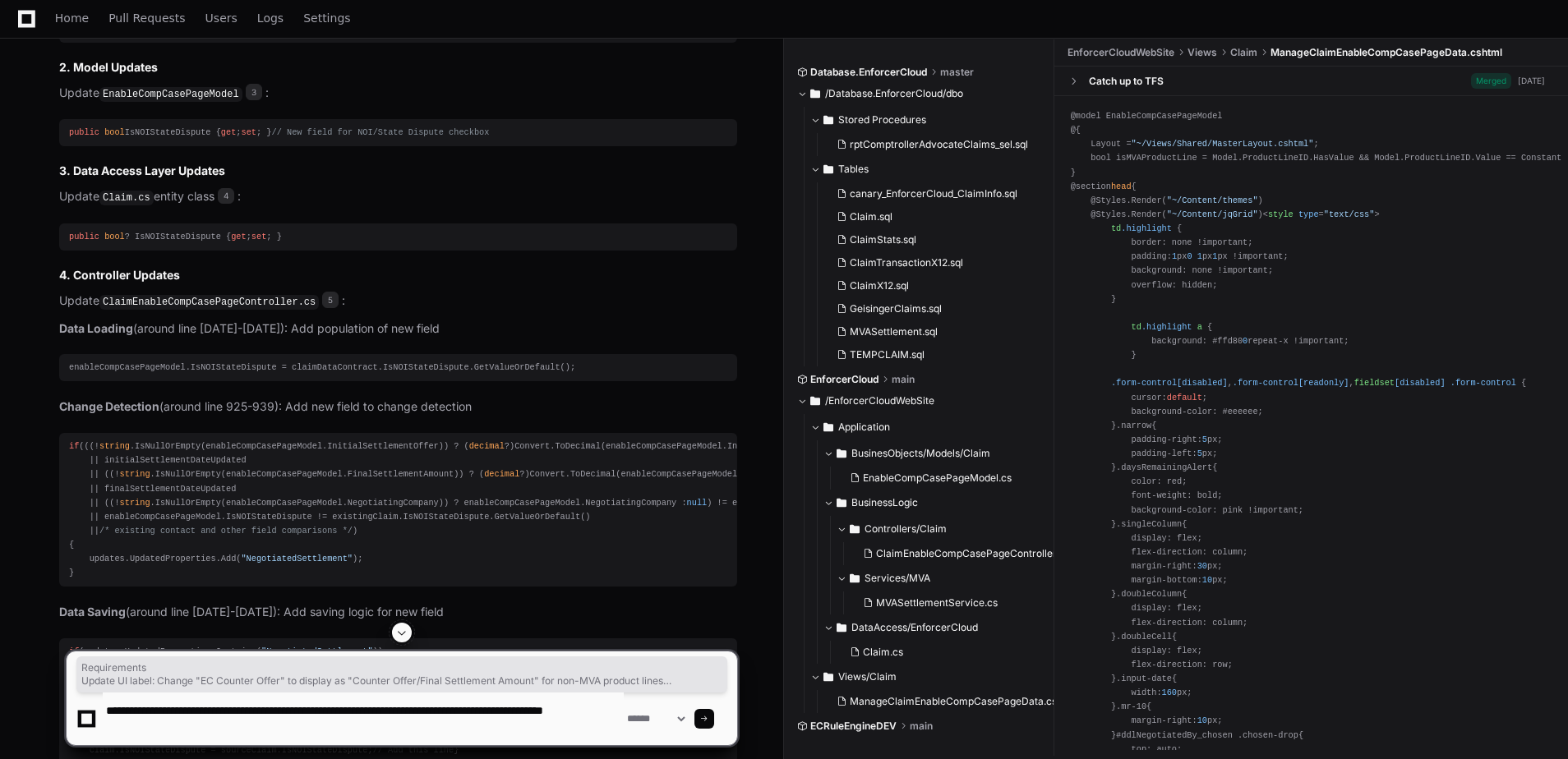
type textarea "**********"
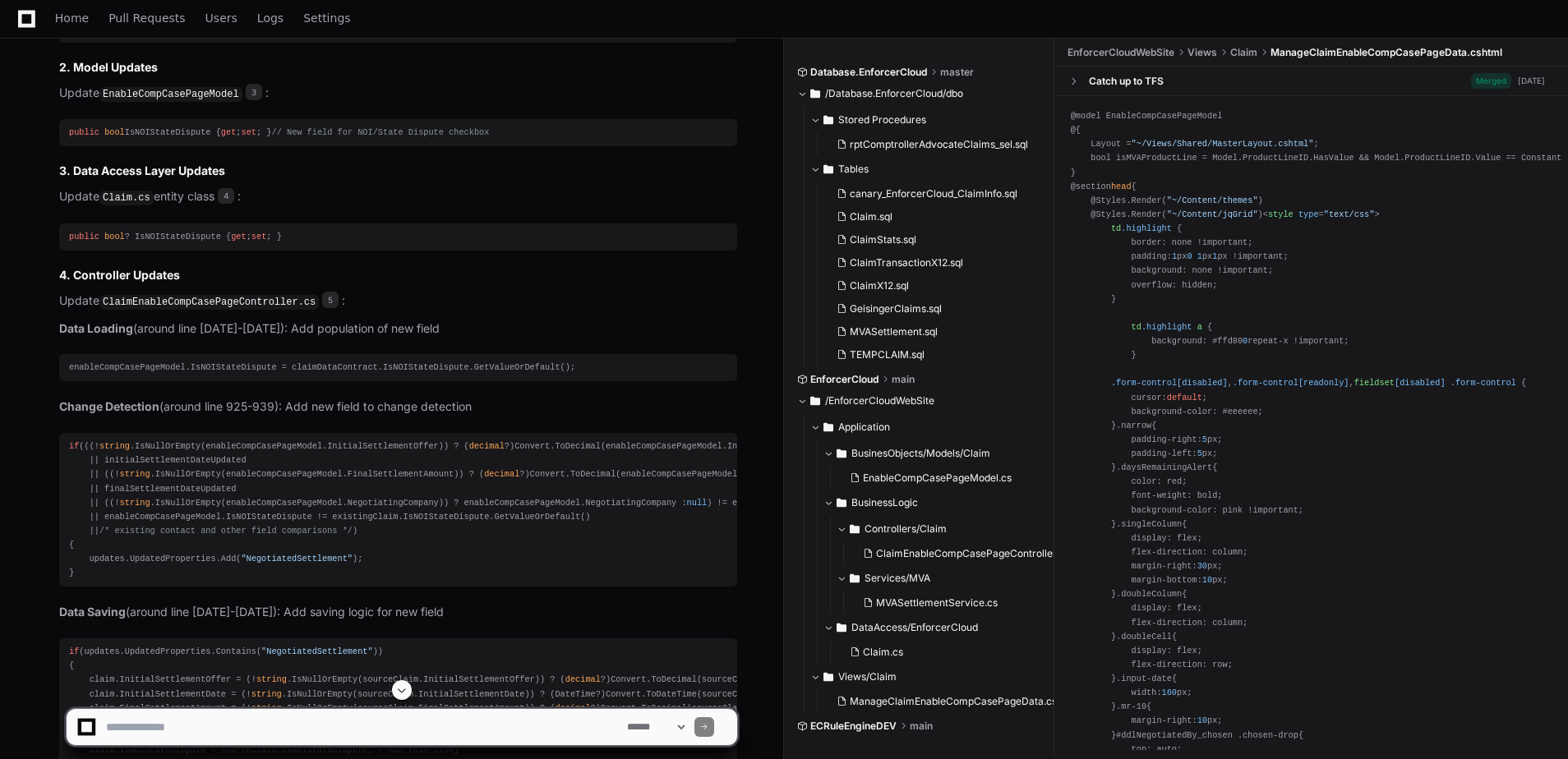
scroll to position [0, 0]
click at [403, 695] on span at bounding box center [402, 690] width 13 height 13
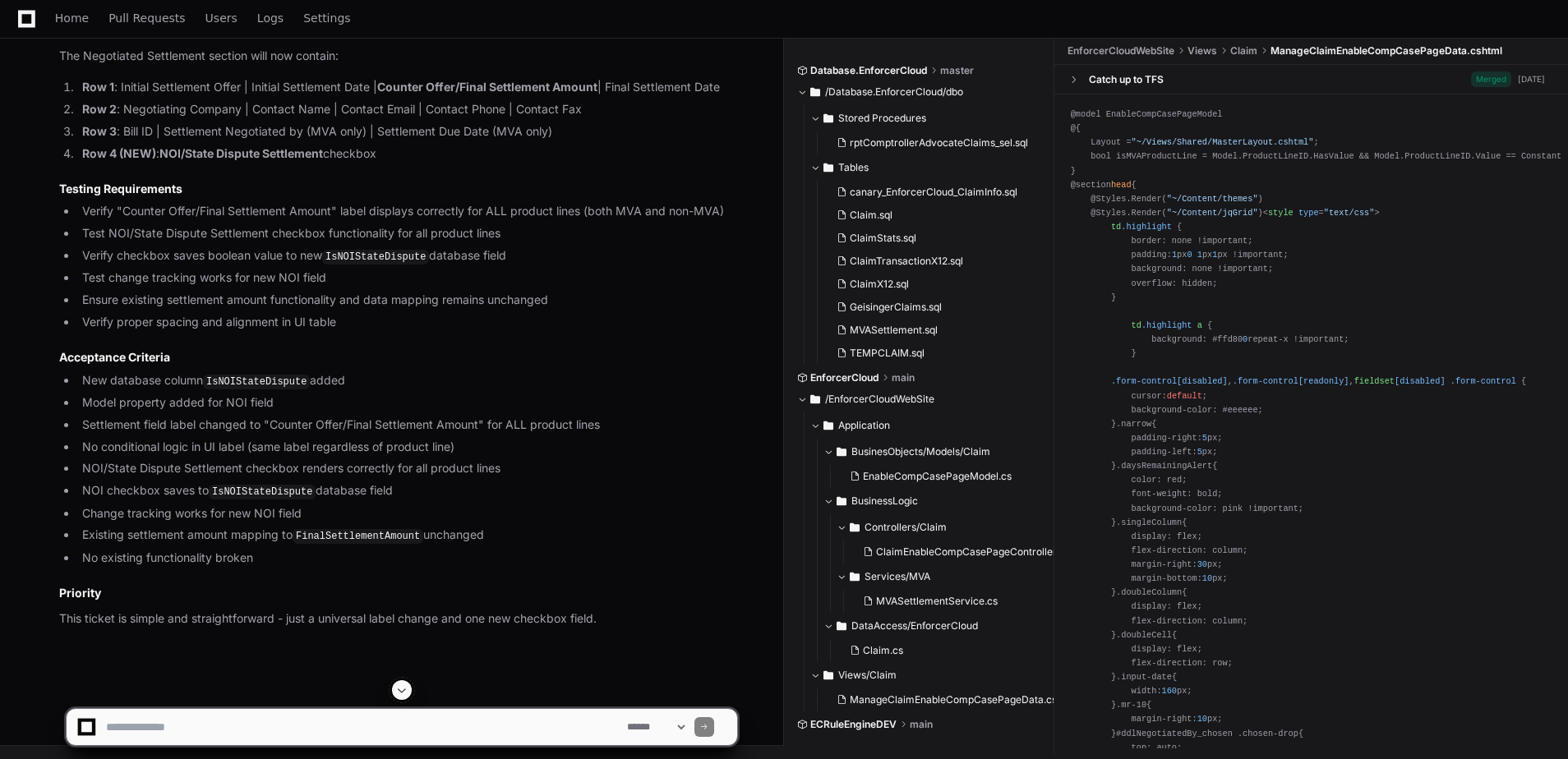
scroll to position [16038, 0]
drag, startPoint x: 58, startPoint y: 23, endPoint x: 55, endPoint y: 37, distance: 14.3
click at [58, 23] on span "Home" at bounding box center [72, 18] width 33 height 10
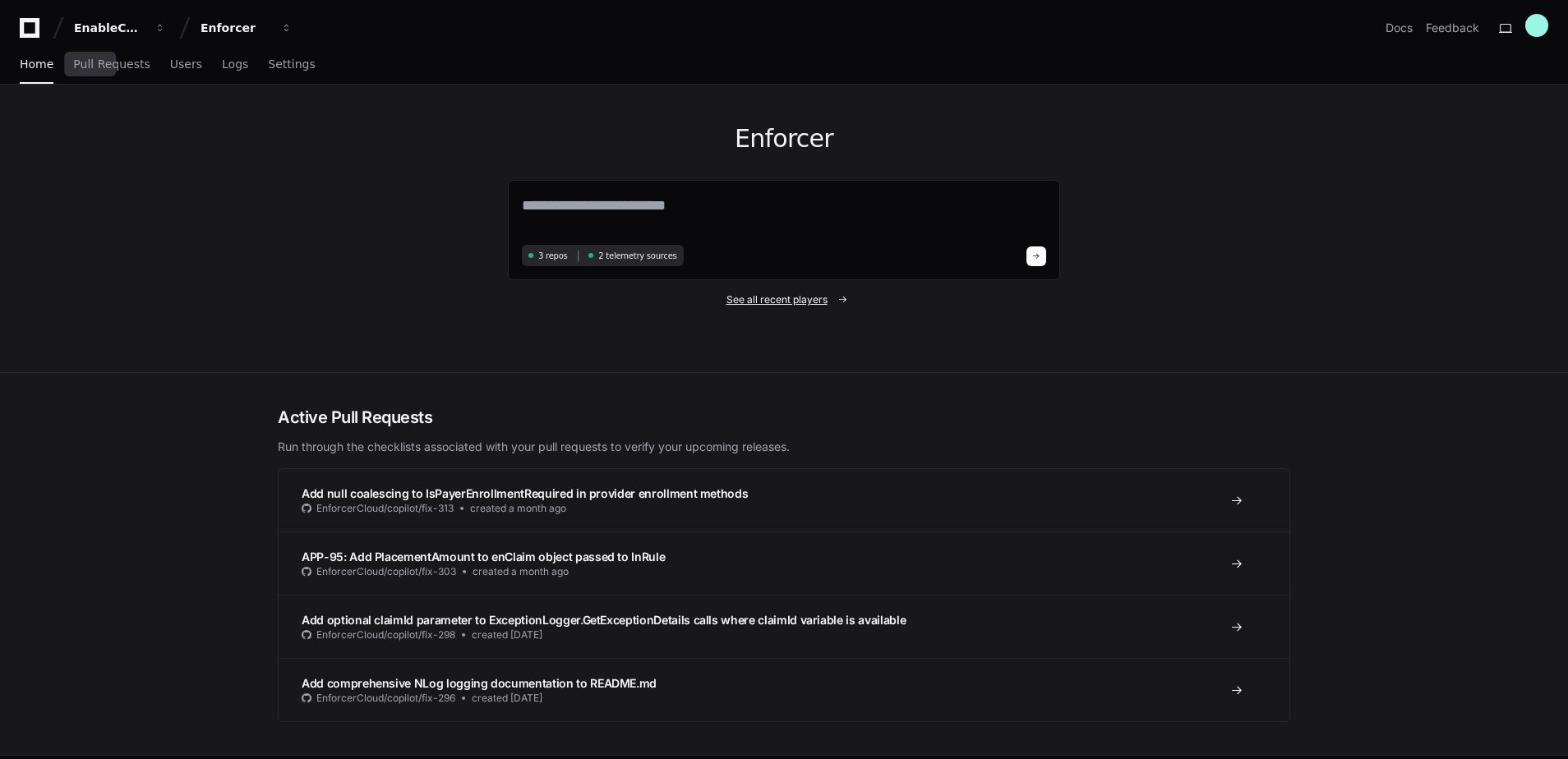
click at [763, 298] on span "See all recent players" at bounding box center [777, 300] width 101 height 13
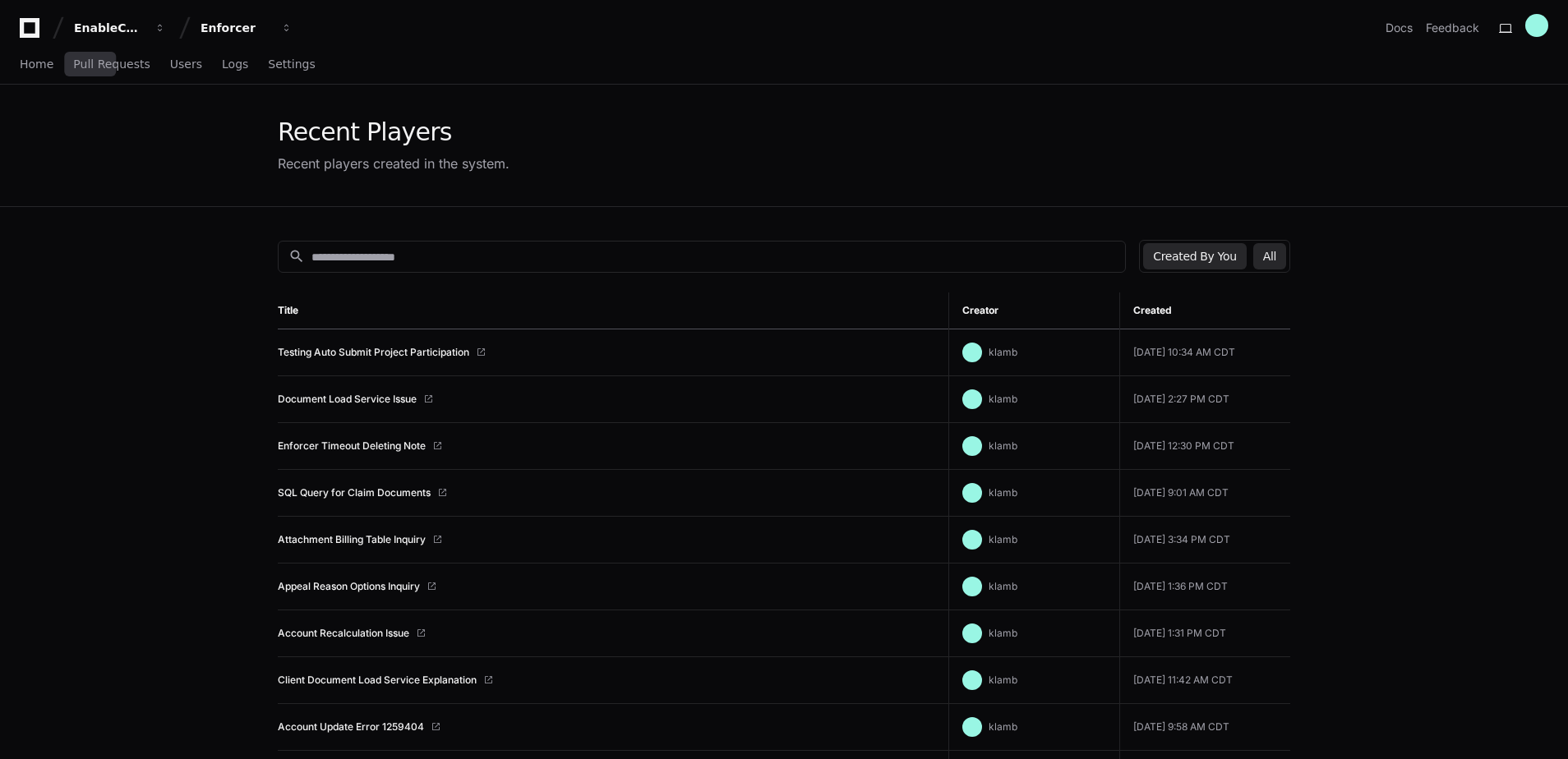
click at [1278, 254] on button "All" at bounding box center [1269, 256] width 32 height 27
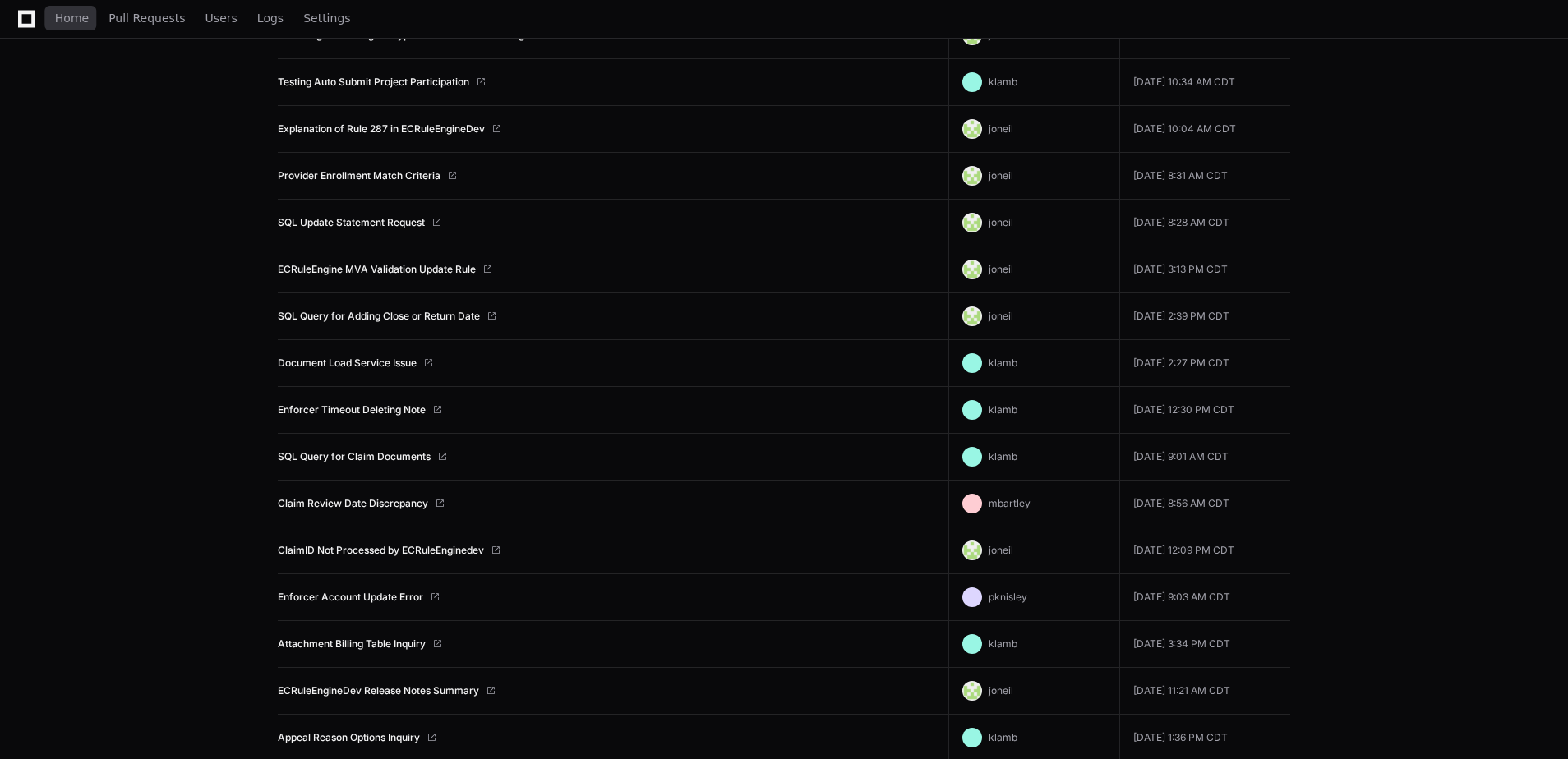
scroll to position [329, 0]
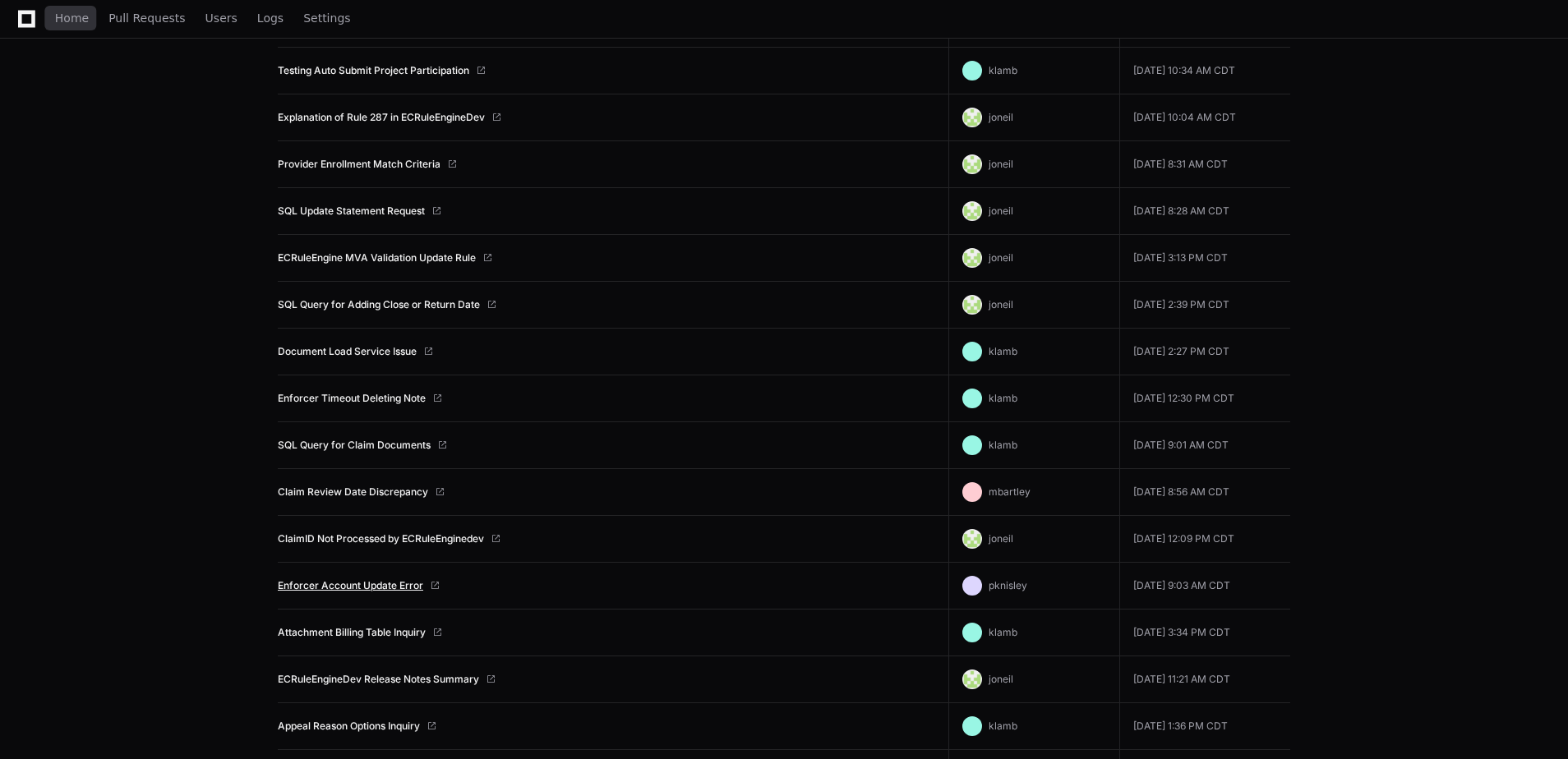
click at [377, 584] on link "Enforcer Account Update Error" at bounding box center [350, 586] width 146 height 13
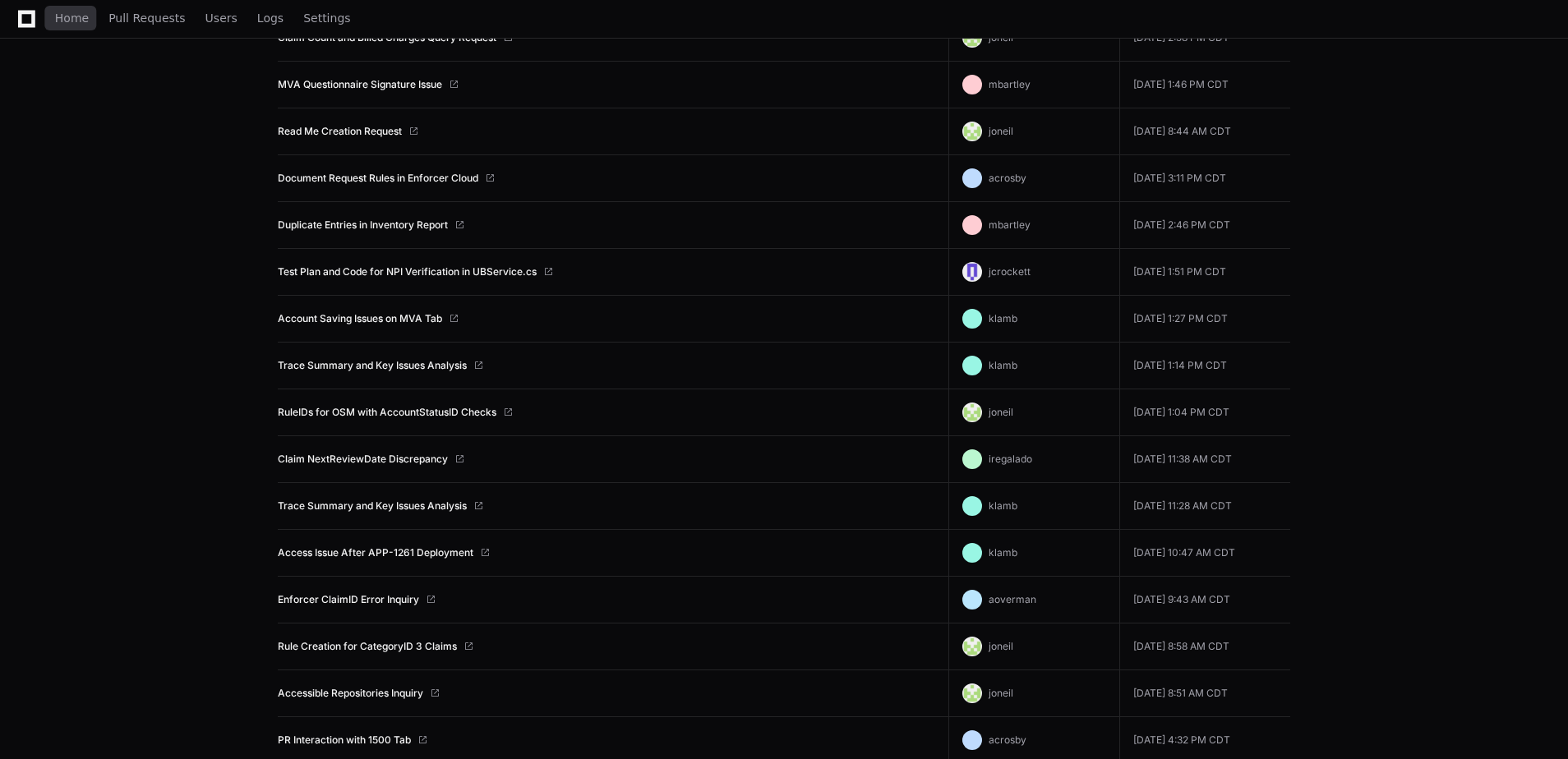
scroll to position [1380, 0]
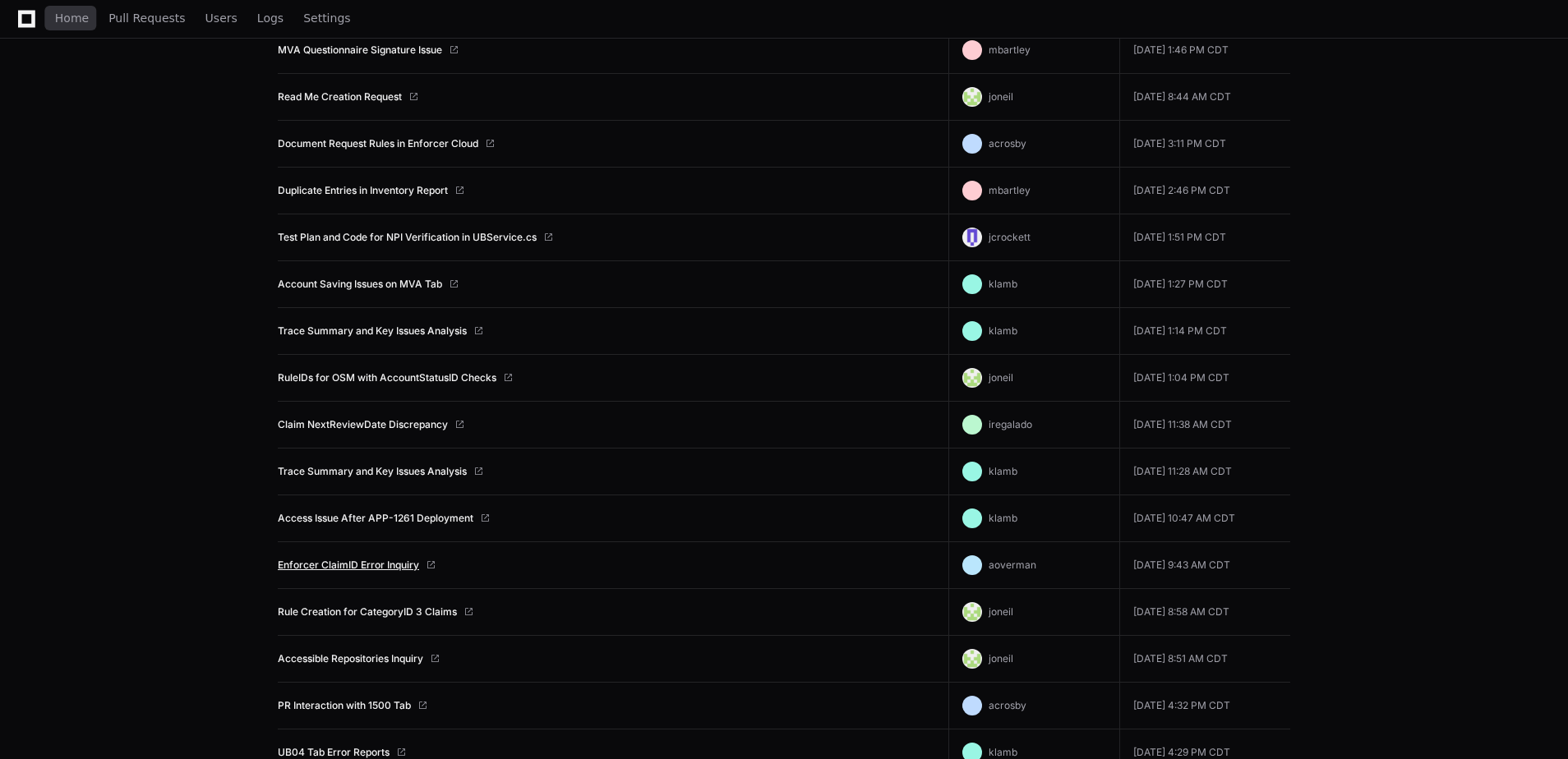
click at [387, 566] on link "Enforcer ClaimID Error Inquiry" at bounding box center [349, 565] width 141 height 13
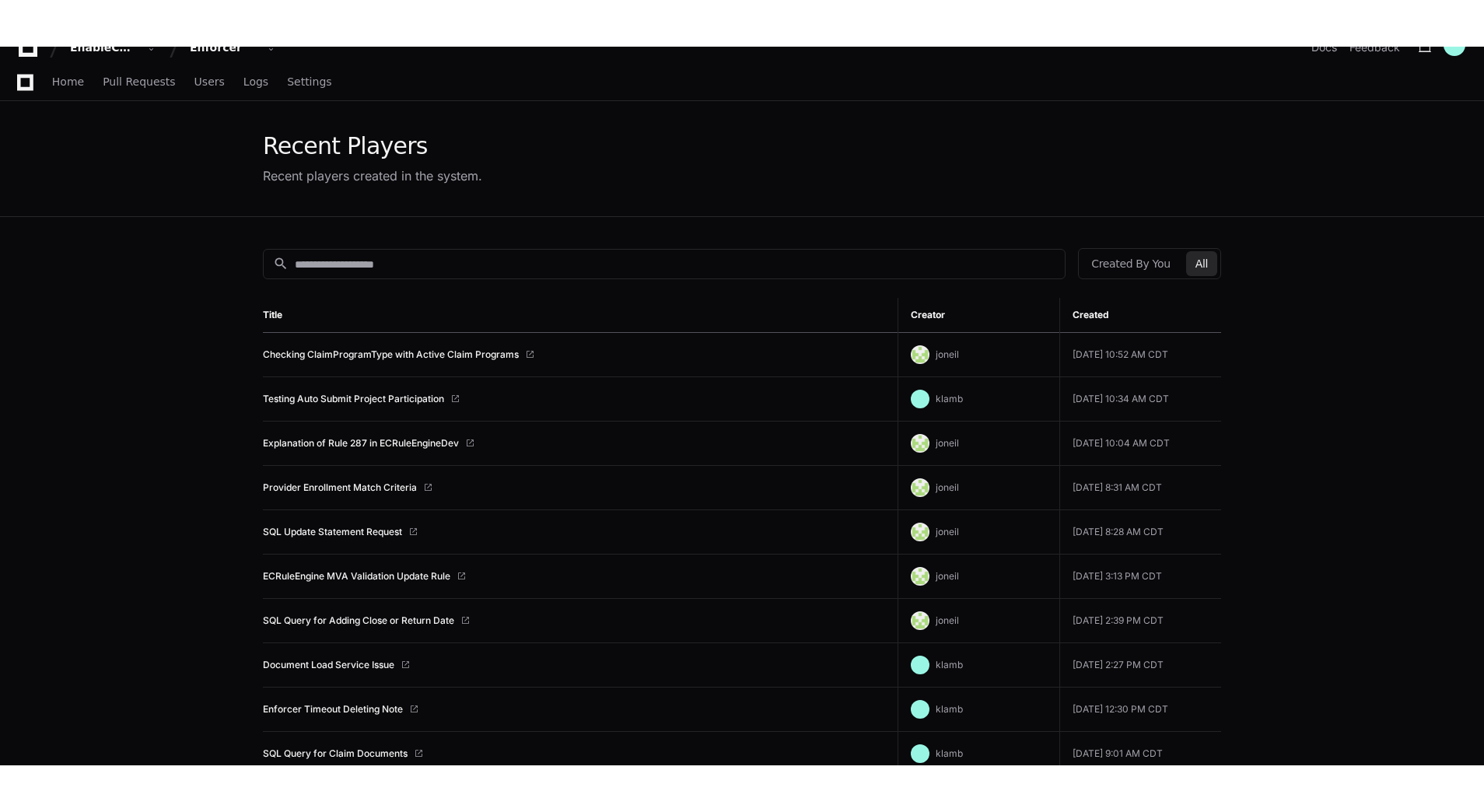
scroll to position [0, 0]
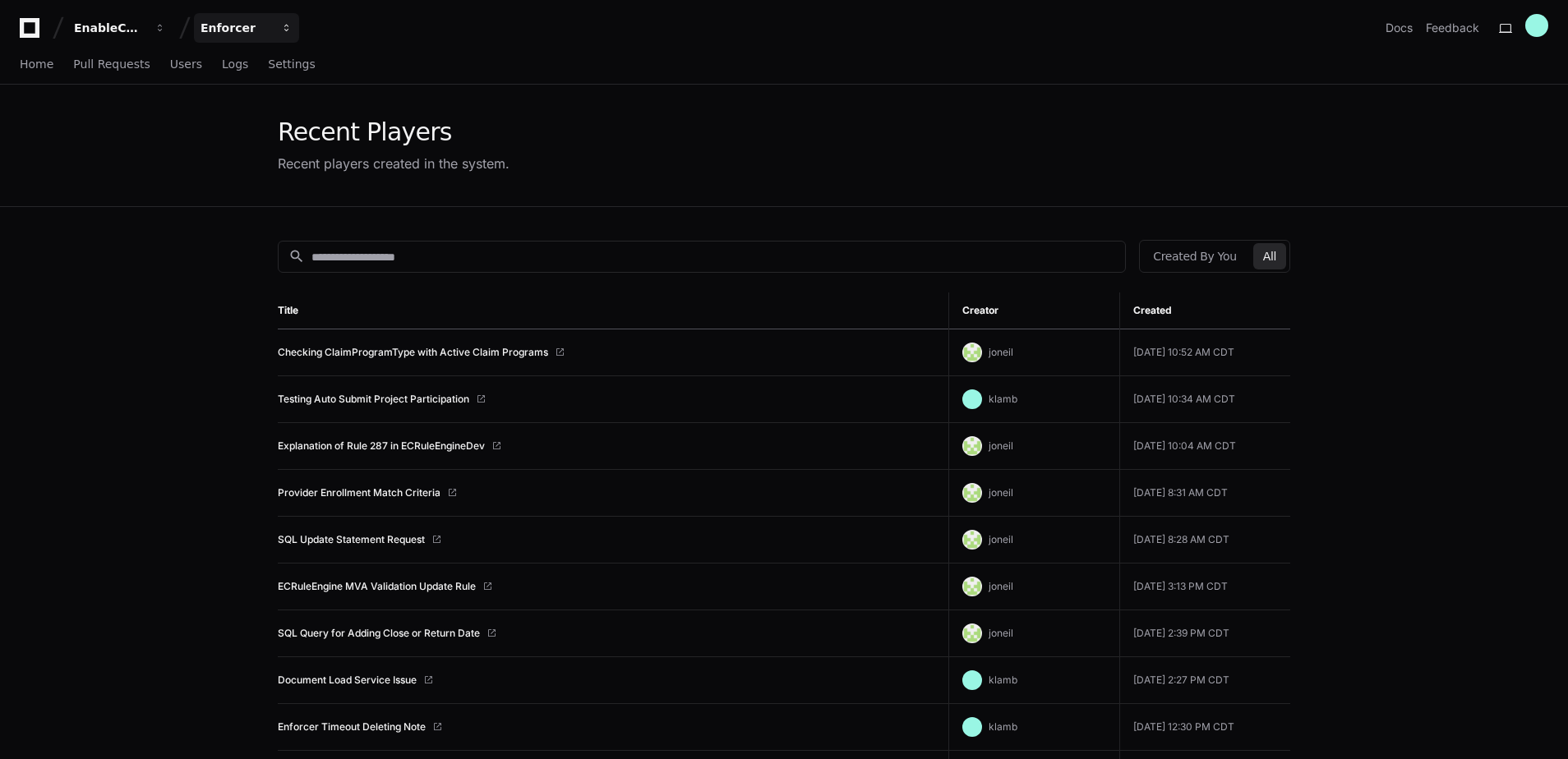
click at [166, 32] on span "button" at bounding box center [161, 28] width 12 height 12
click at [707, 61] on div "Home Pull Requests Users Logs Settings" at bounding box center [784, 64] width 1528 height 37
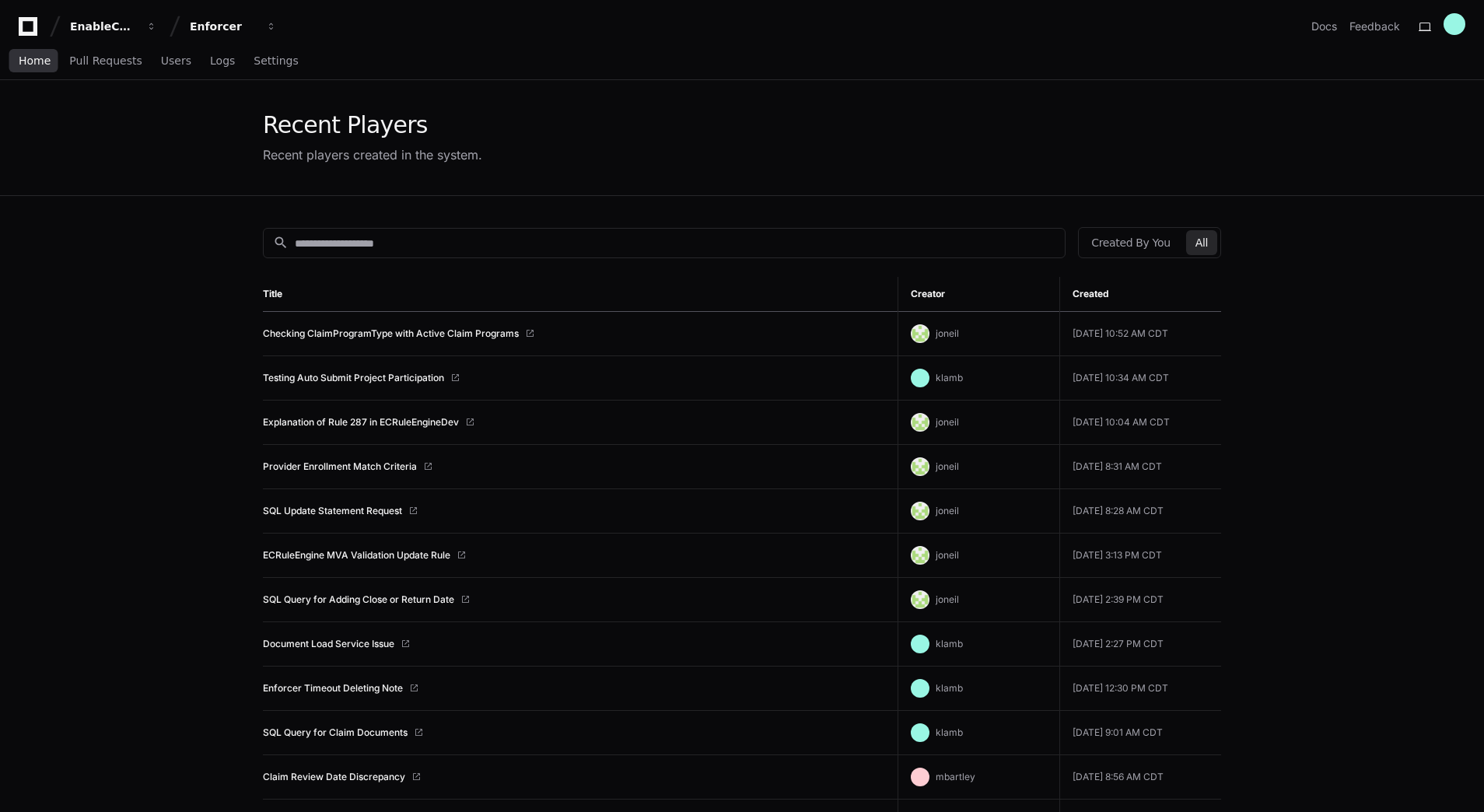
click at [29, 65] on span "Home" at bounding box center [35, 61] width 32 height 9
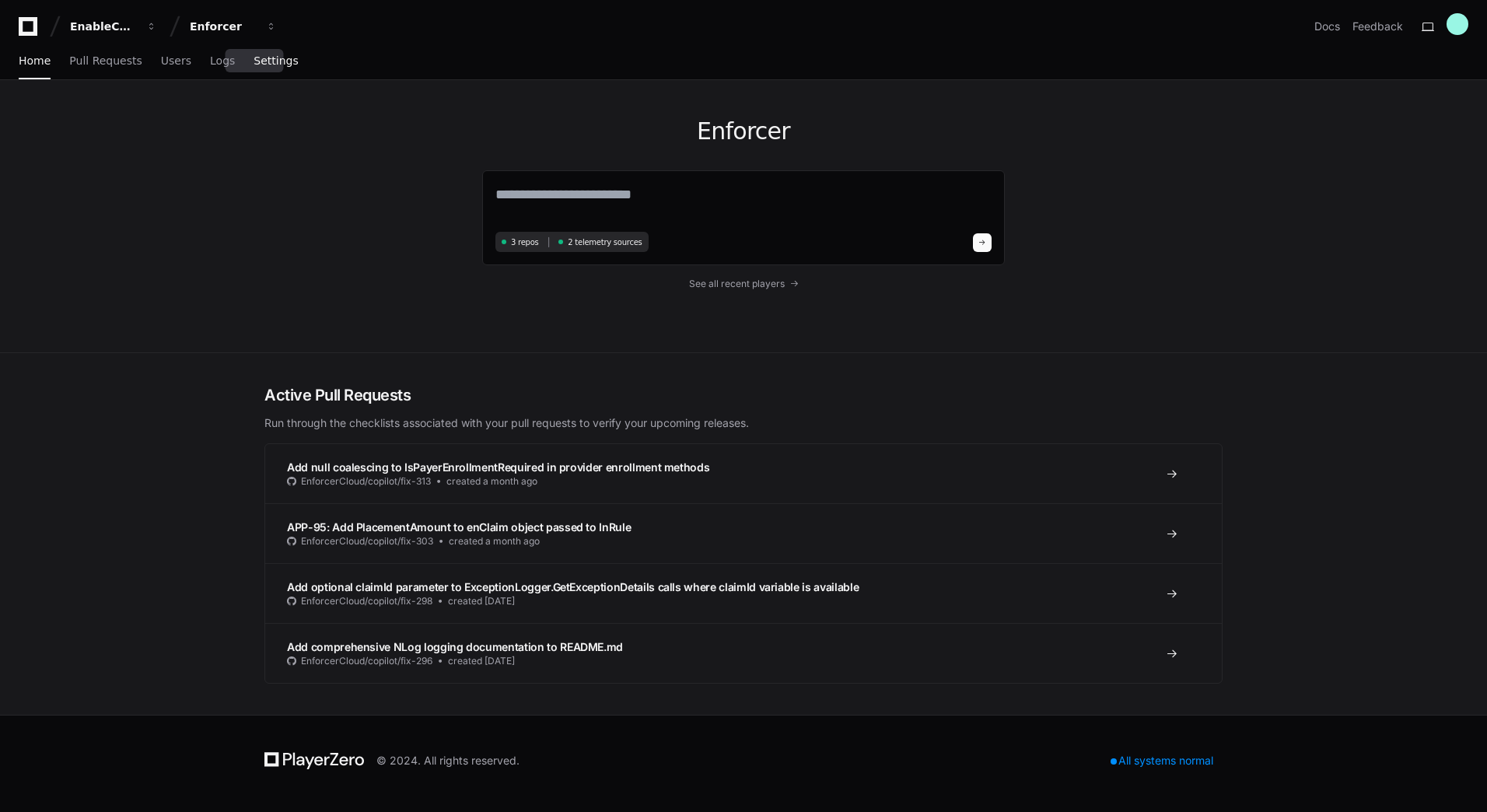
click at [254, 65] on span "Settings" at bounding box center [276, 61] width 44 height 9
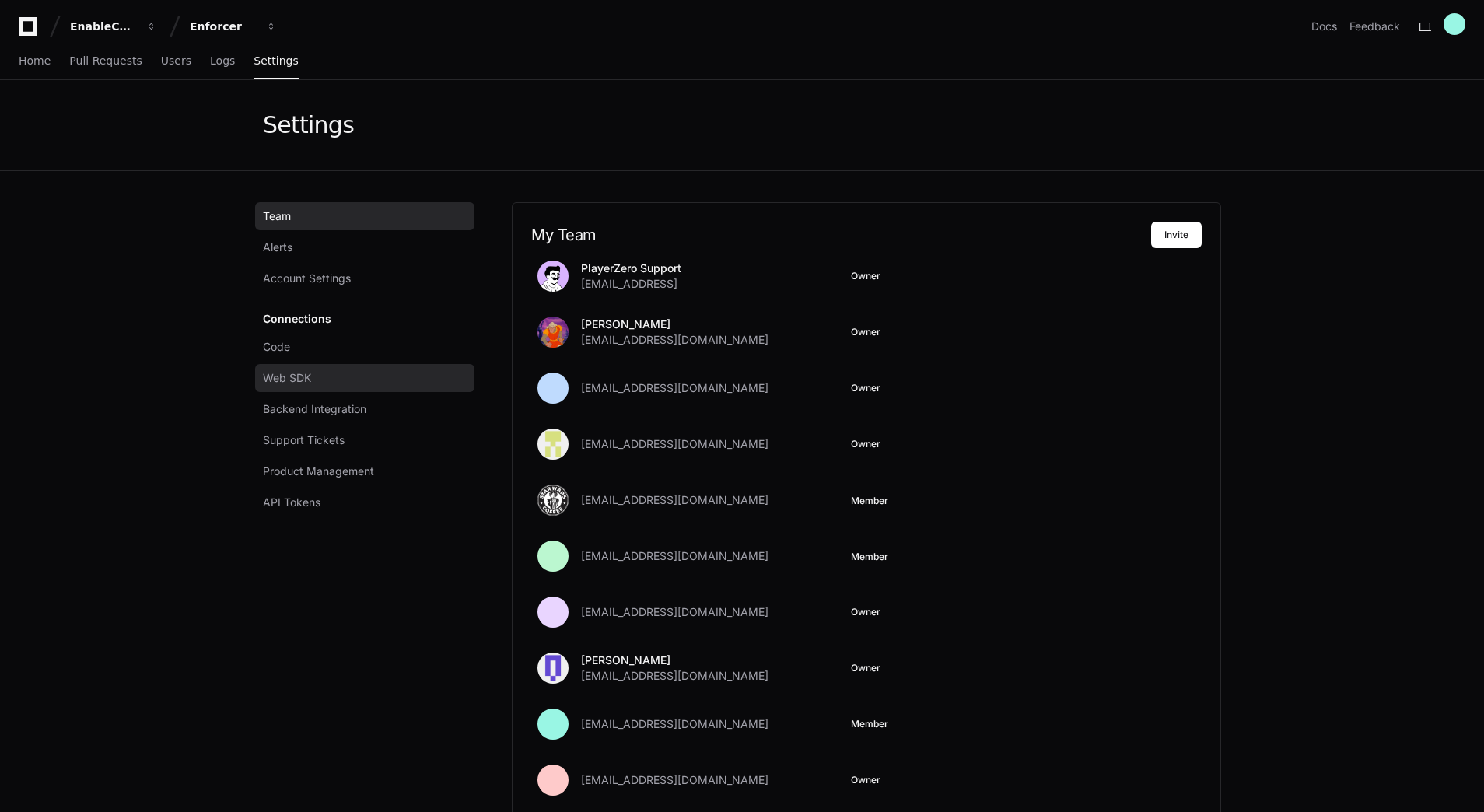
click at [332, 382] on link "Web SDK" at bounding box center [365, 378] width 219 height 28
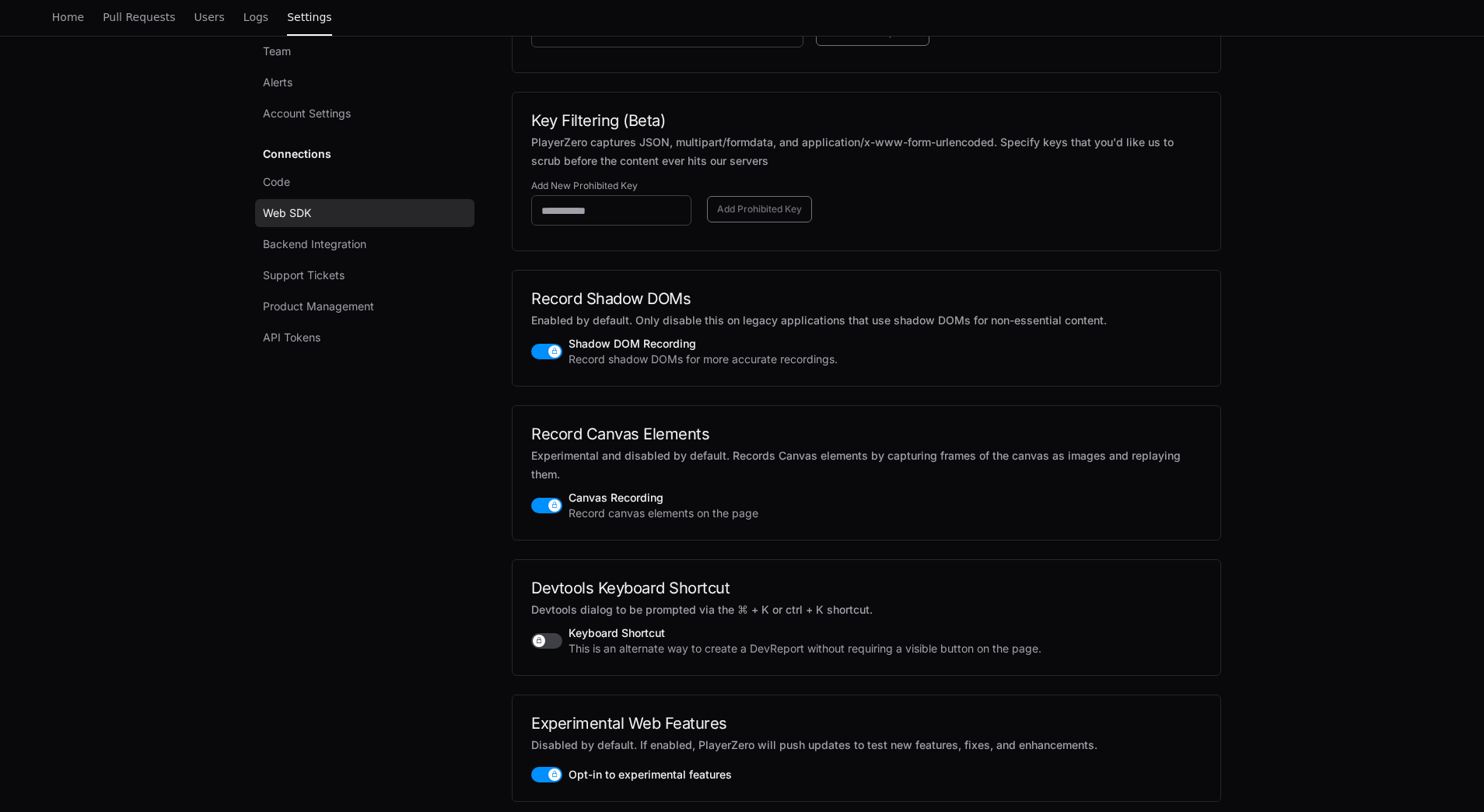
scroll to position [2598, 0]
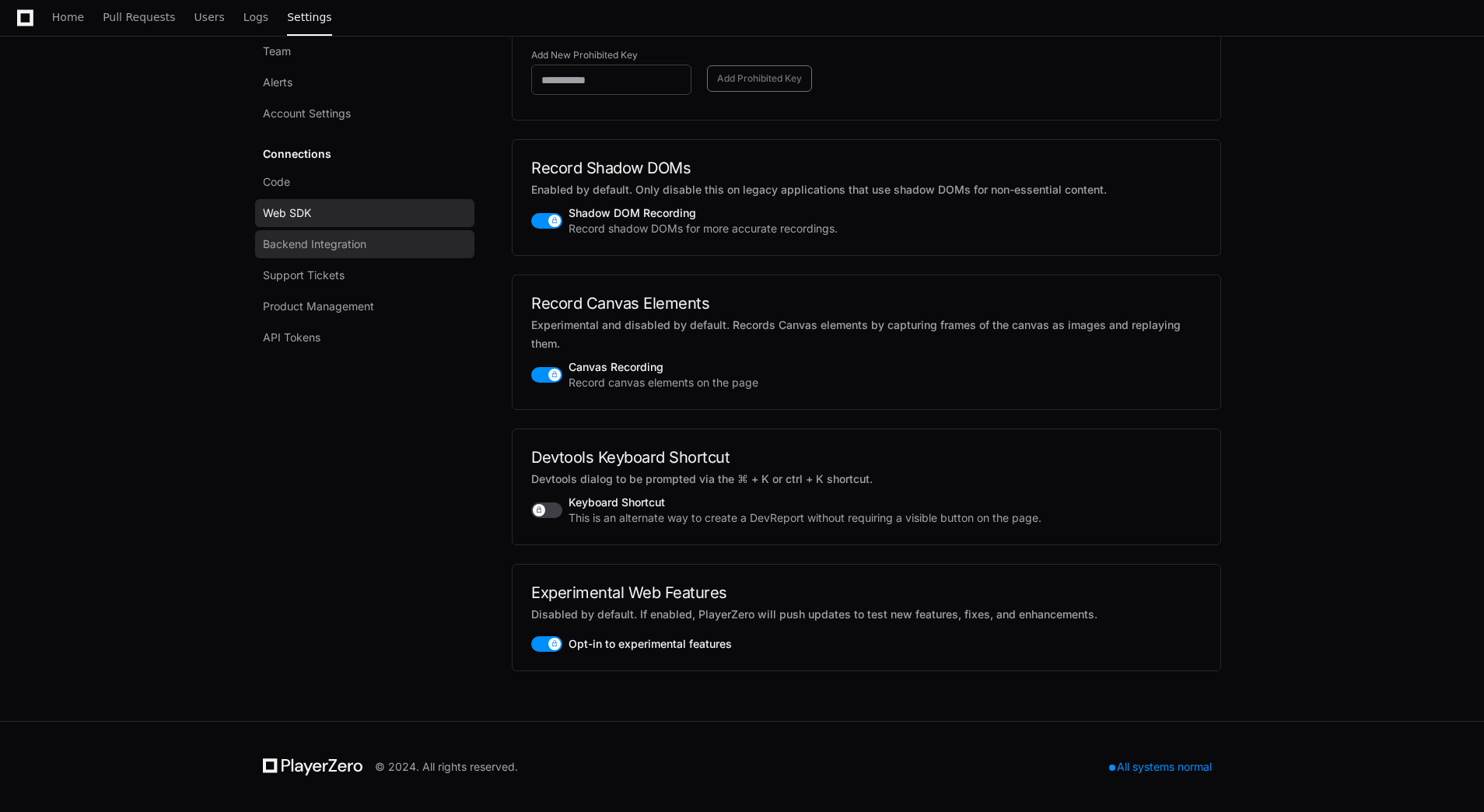
click at [365, 252] on link "Backend Integration" at bounding box center [365, 244] width 219 height 28
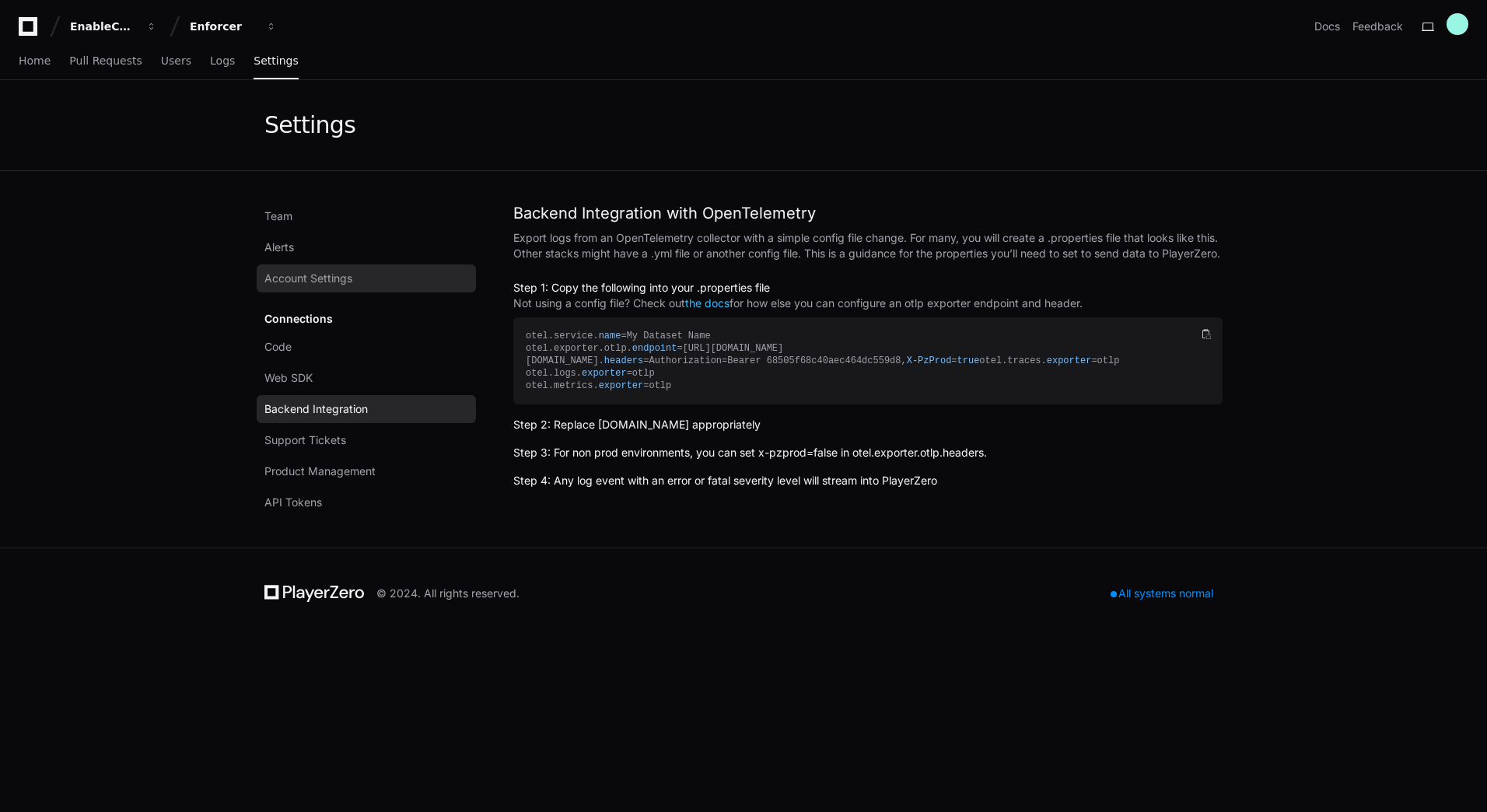
click at [320, 277] on span "Account Settings" at bounding box center [309, 279] width 88 height 16
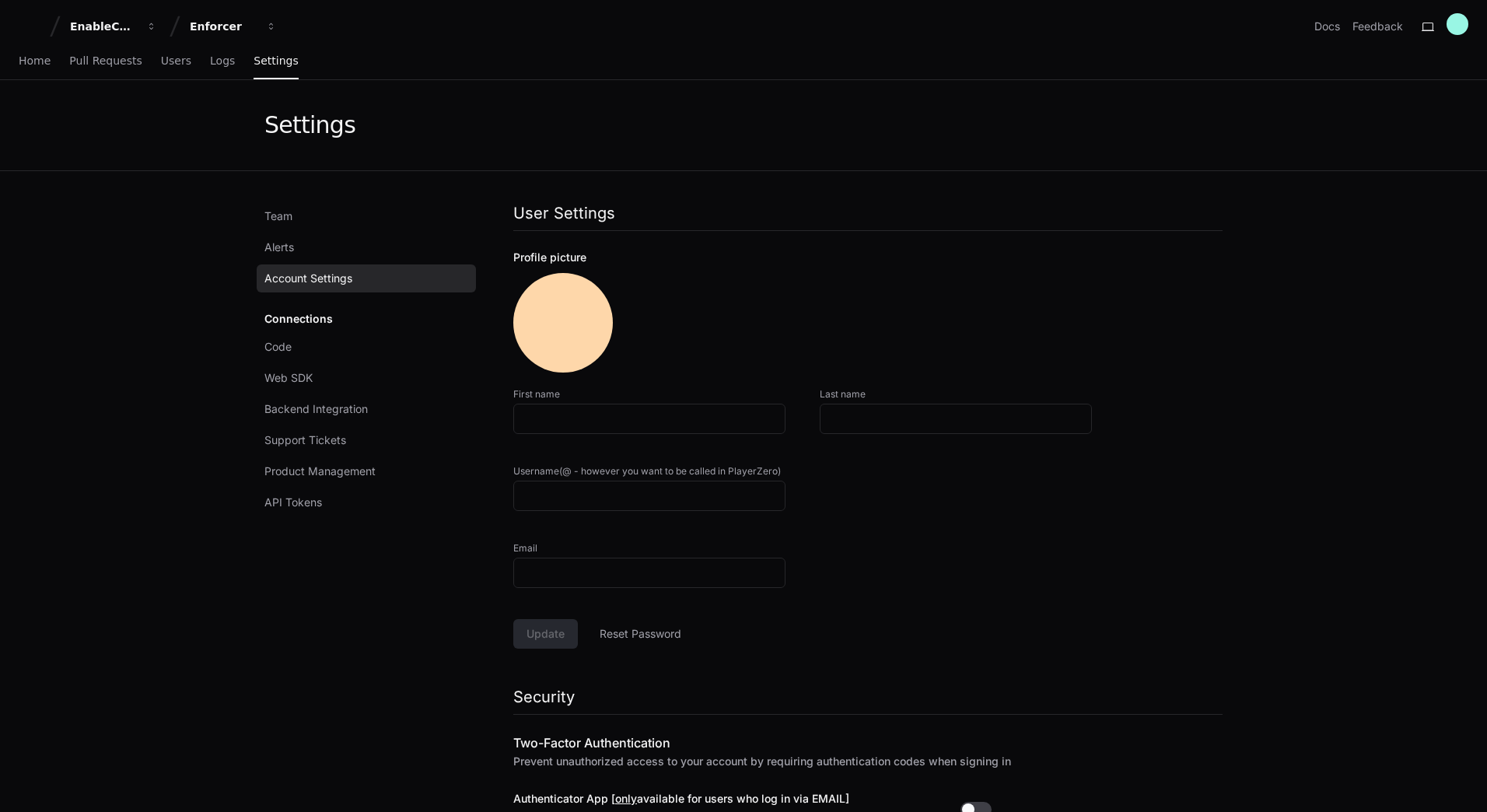
type input "*****"
type input "**********"
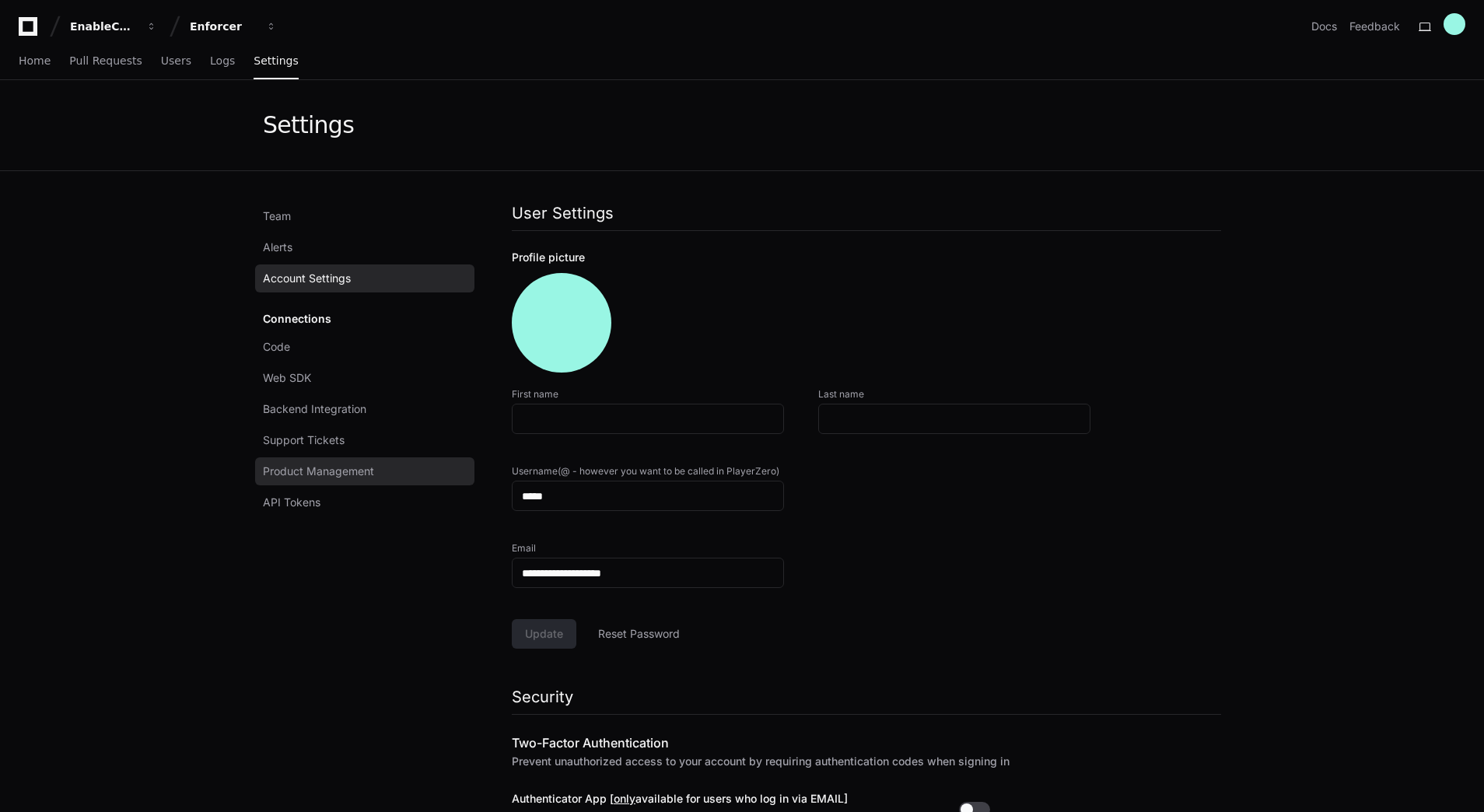
click at [323, 470] on span "Product Management" at bounding box center [318, 471] width 111 height 16
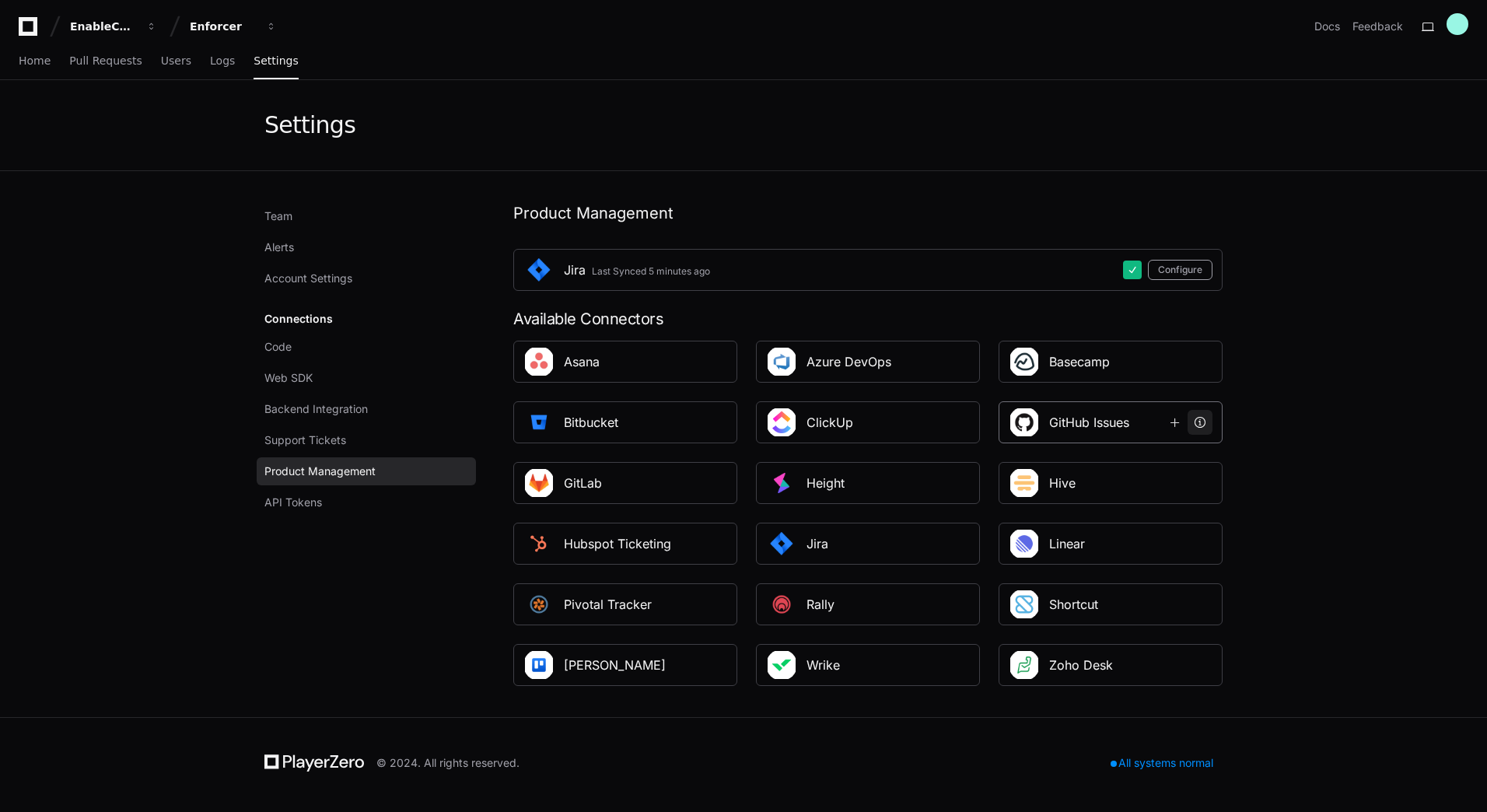
click at [1203, 419] on span at bounding box center [1200, 422] width 13 height 13
click at [34, 64] on span "Home" at bounding box center [35, 61] width 32 height 9
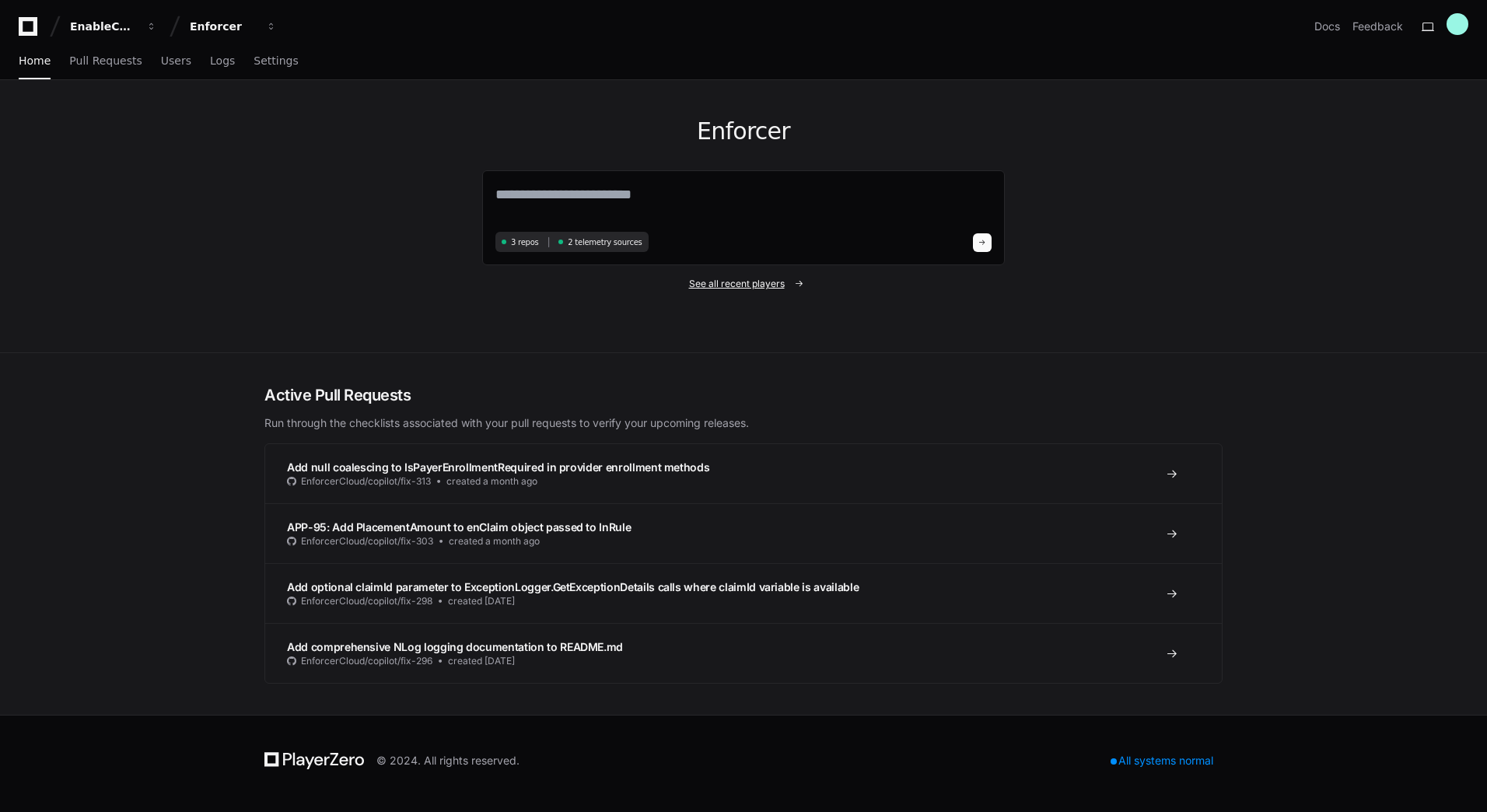
click at [732, 286] on span "See all recent players" at bounding box center [736, 284] width 95 height 13
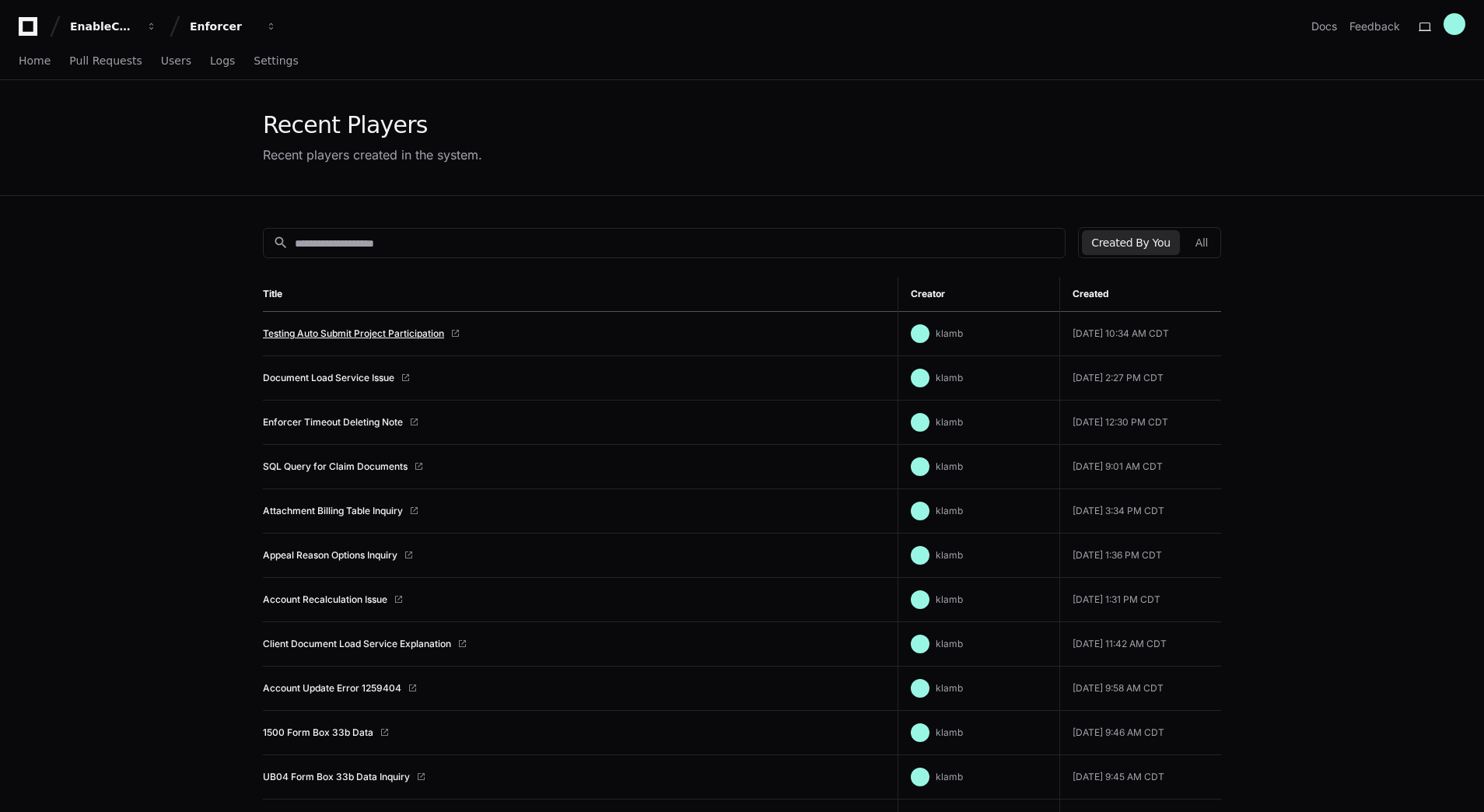
click at [358, 335] on link "Testing Auto Submit Project Participation" at bounding box center [354, 334] width 181 height 13
click at [1196, 239] on button "All" at bounding box center [1201, 243] width 31 height 25
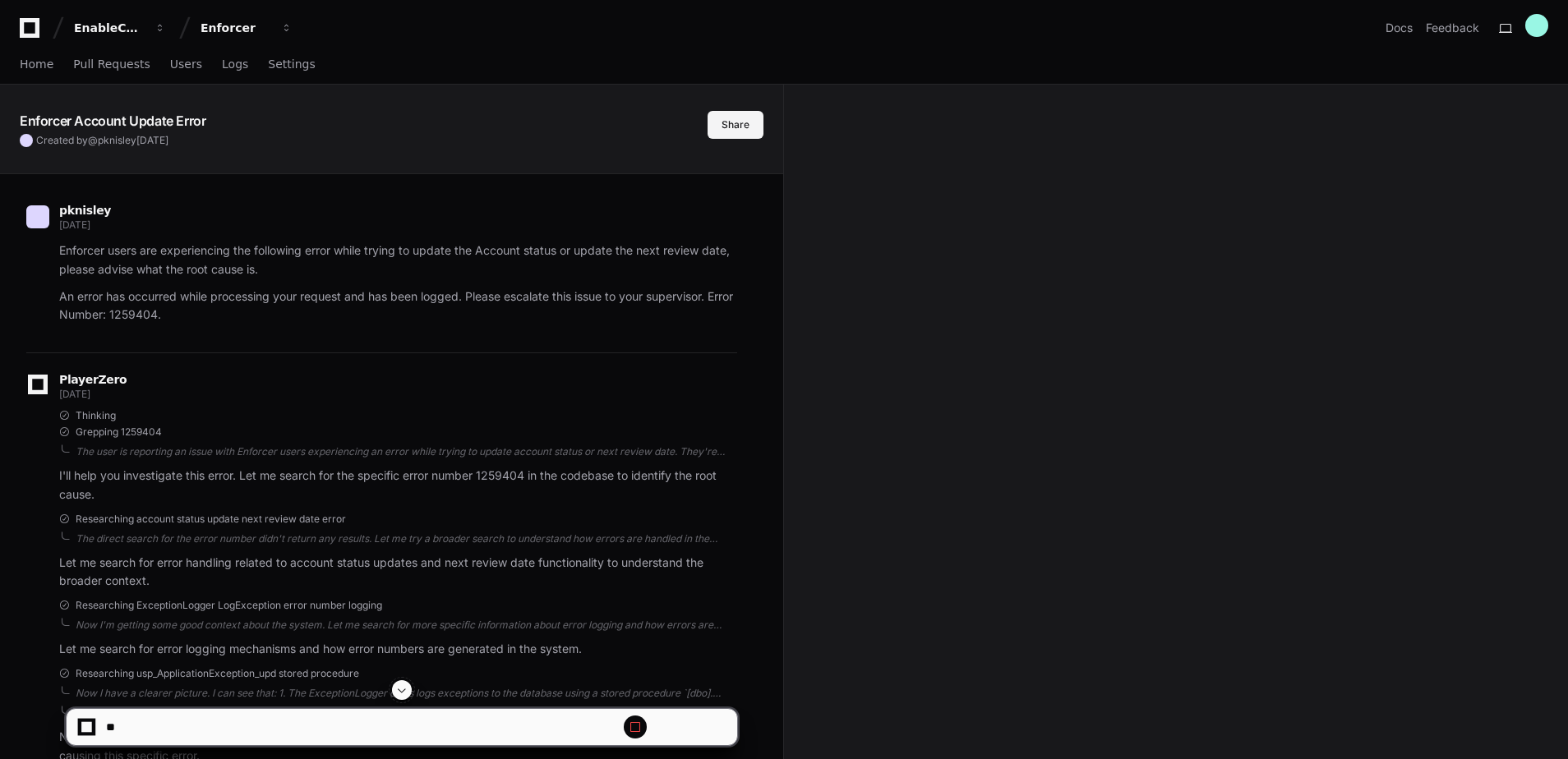
click at [724, 124] on button "Share" at bounding box center [735, 125] width 56 height 28
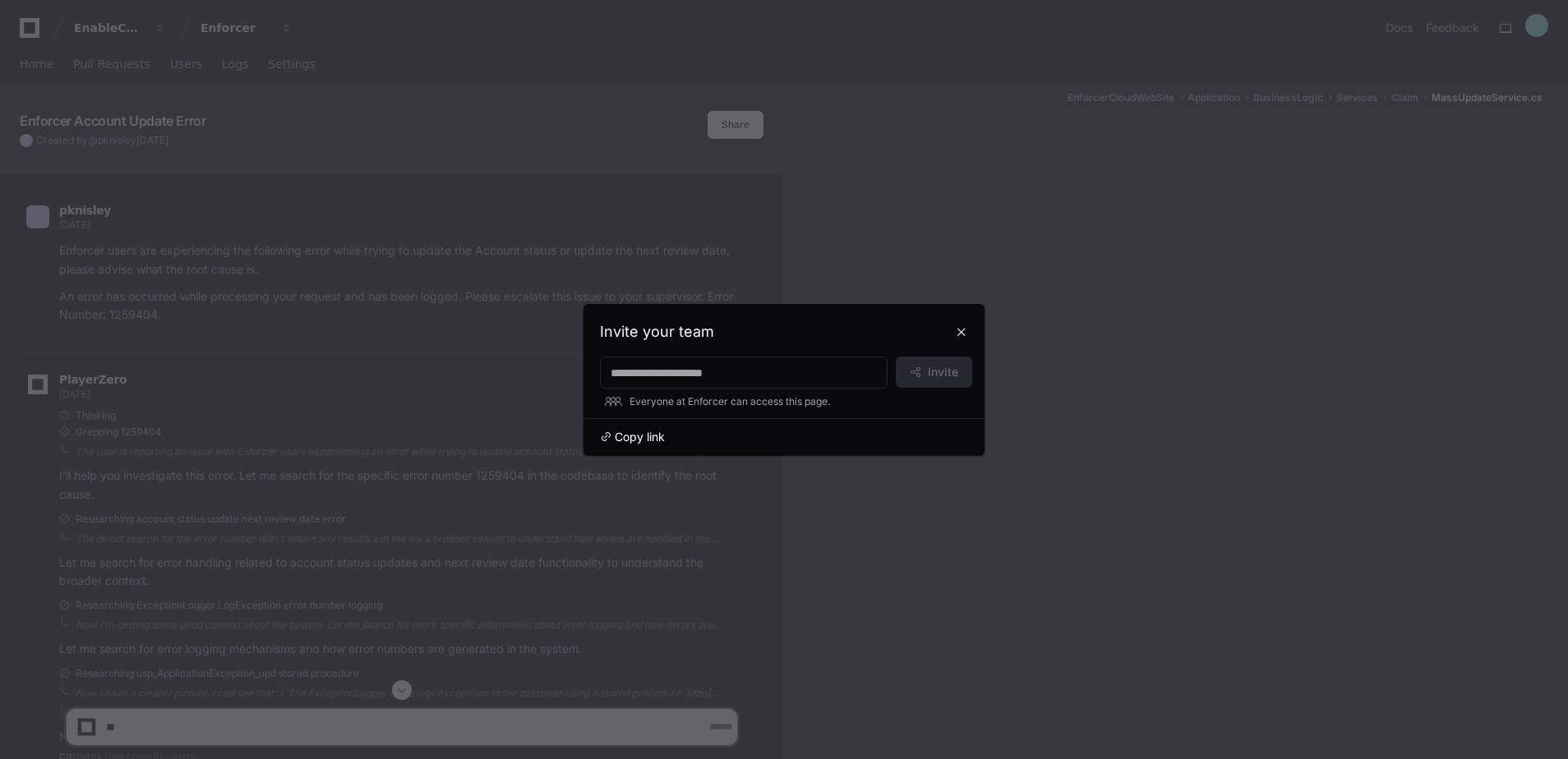
click at [633, 440] on span "Copy link" at bounding box center [640, 437] width 50 height 17
click at [368, 450] on div at bounding box center [784, 380] width 1568 height 759
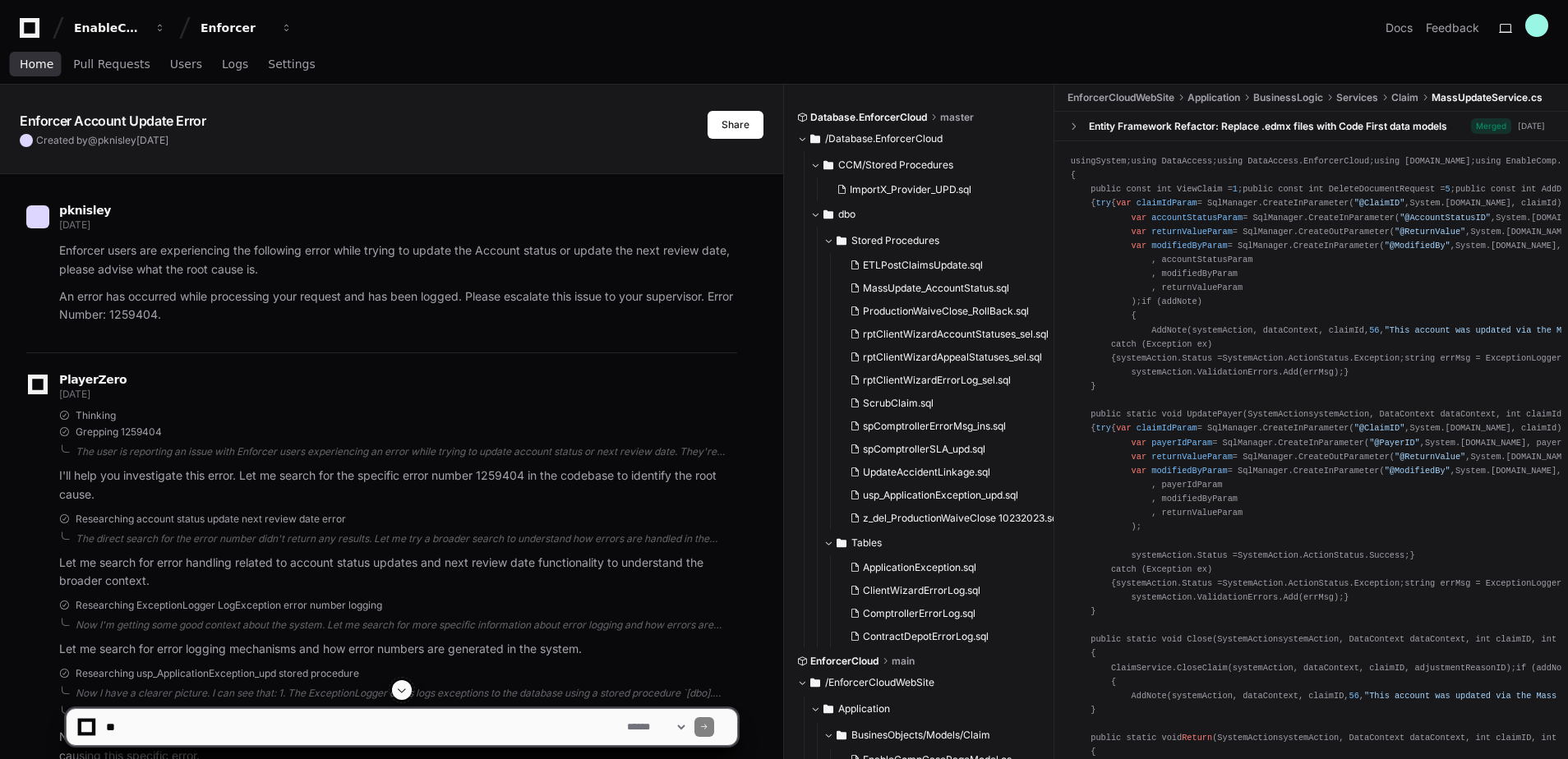
click at [36, 62] on span "Home" at bounding box center [37, 64] width 33 height 10
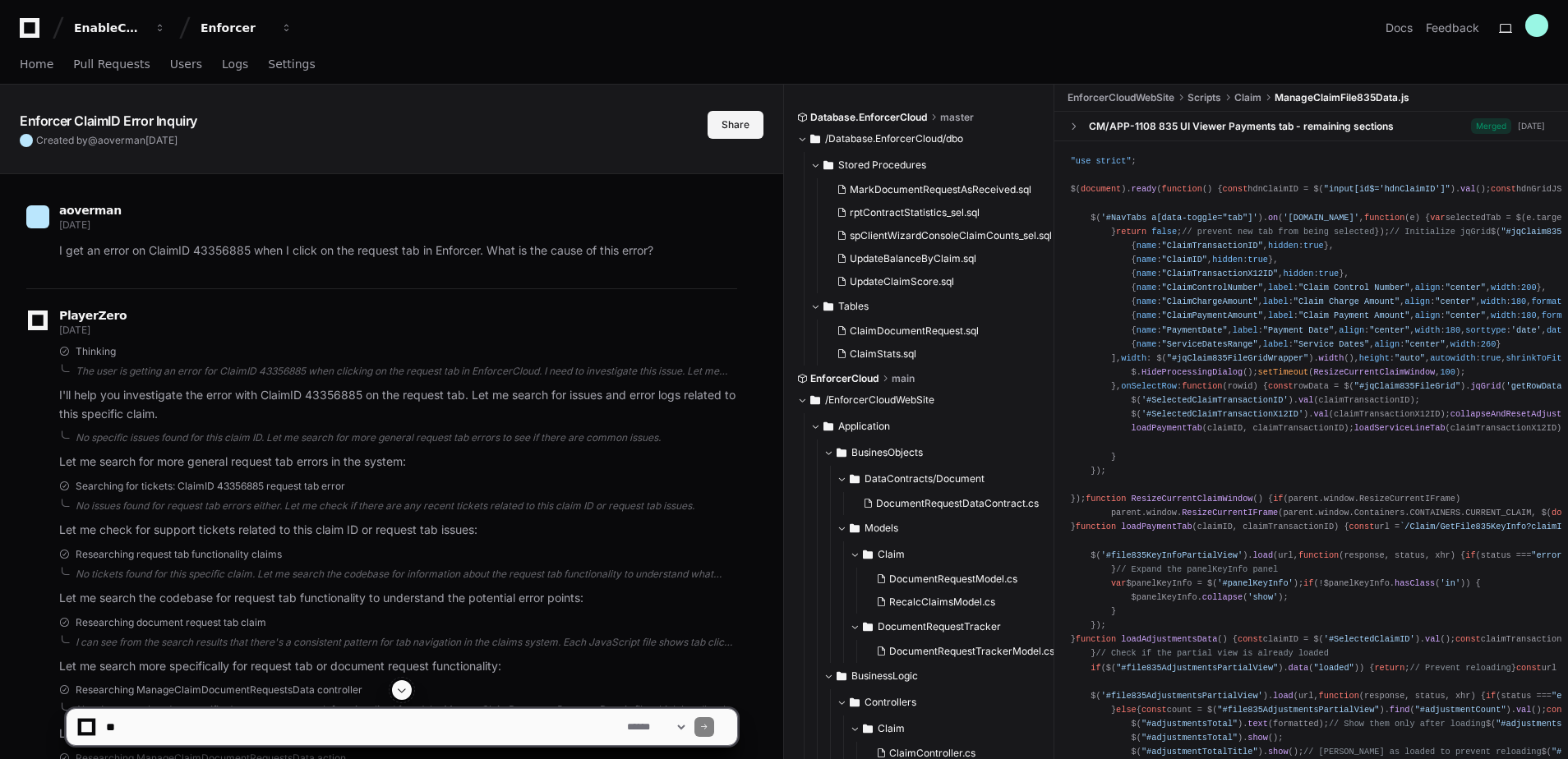
click at [723, 125] on button "Share" at bounding box center [735, 125] width 56 height 28
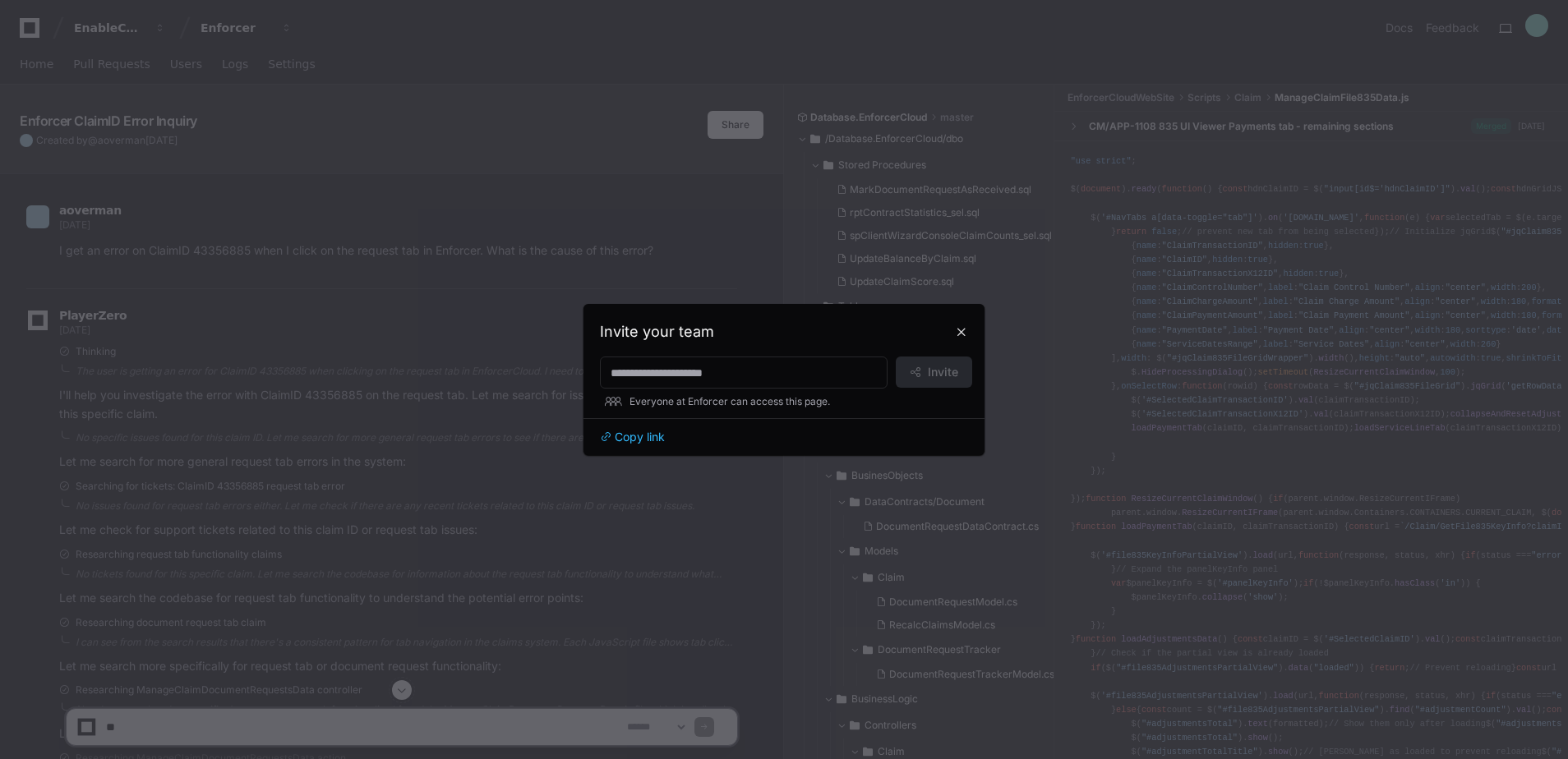
drag, startPoint x: 632, startPoint y: 439, endPoint x: 673, endPoint y: 449, distance: 42.2
click at [633, 439] on span "Copy link" at bounding box center [640, 437] width 50 height 17
drag, startPoint x: 646, startPoint y: 443, endPoint x: 625, endPoint y: 452, distance: 22.8
click at [646, 443] on span "Copy link" at bounding box center [640, 437] width 50 height 17
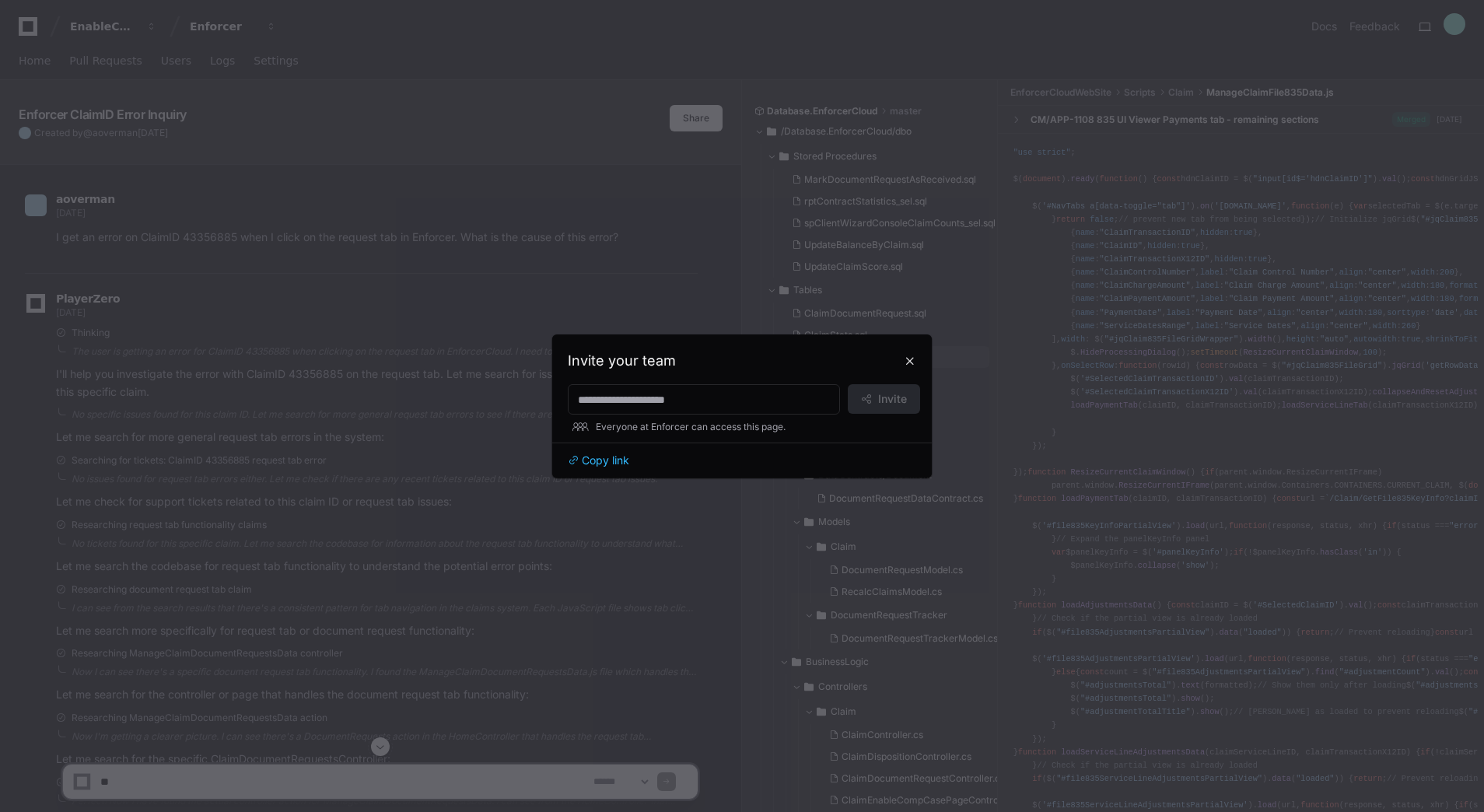
drag, startPoint x: 908, startPoint y: 362, endPoint x: 900, endPoint y: 360, distance: 8.2
click at [908, 360] on button at bounding box center [910, 361] width 25 height 25
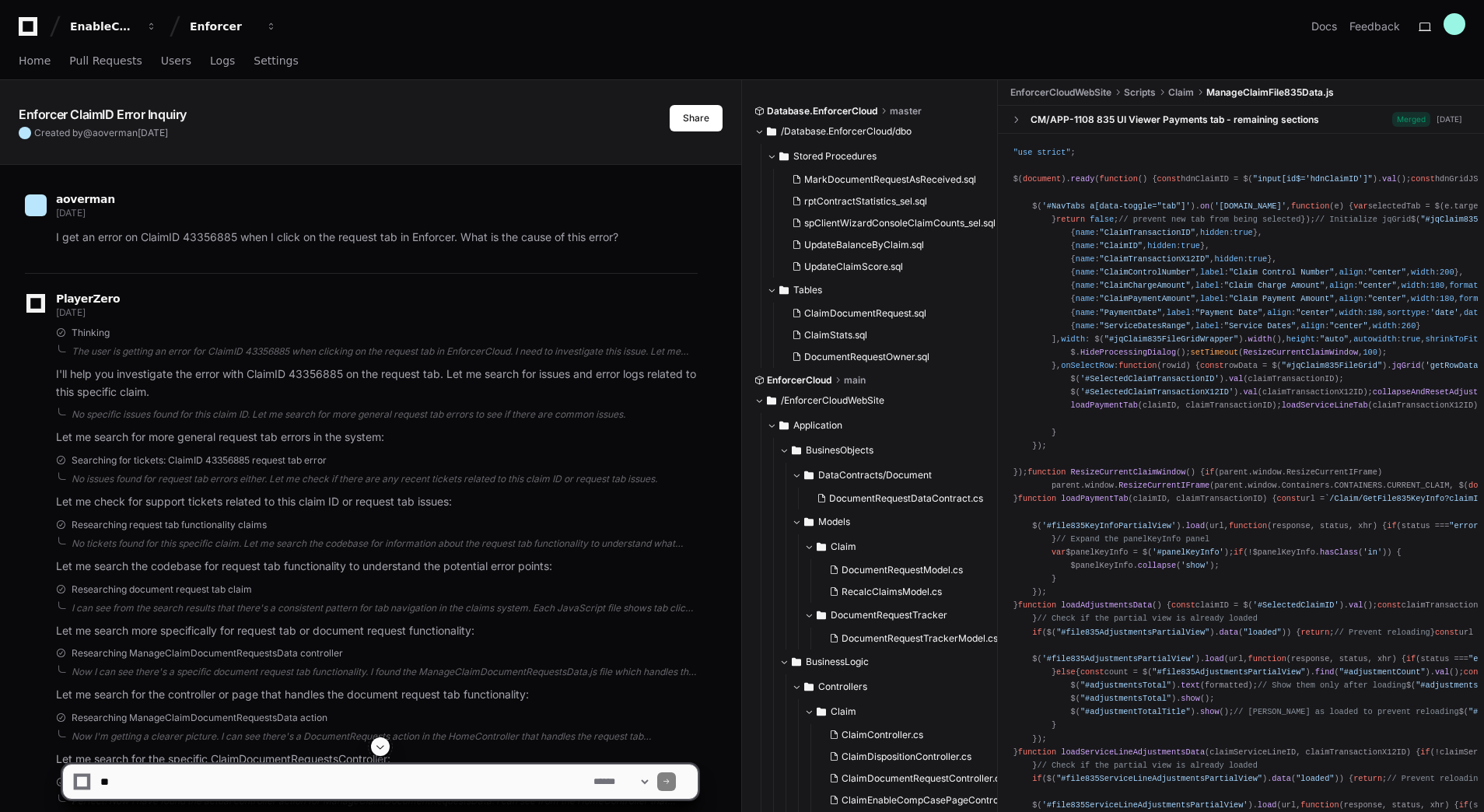
click at [137, 114] on app-text-character-animate "Enforcer ClaimID Error Inquiry" at bounding box center [102, 114] width 168 height 16
click at [158, 112] on app-text-character-animate "Enforcer ClaimID Error Inquiry" at bounding box center [102, 114] width 168 height 16
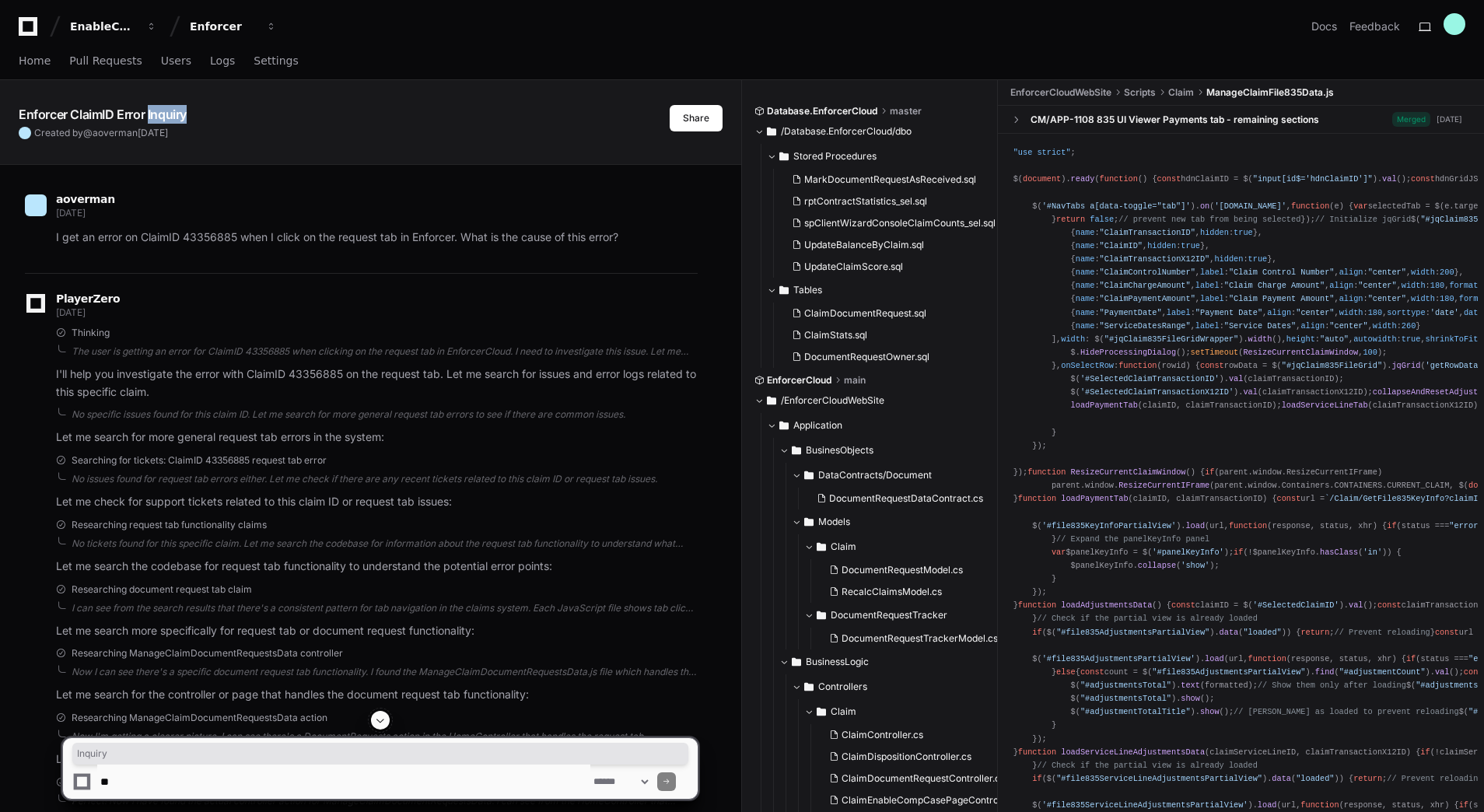
click at [158, 112] on app-text-character-animate "Enforcer ClaimID Error Inquiry" at bounding box center [102, 114] width 168 height 16
drag, startPoint x: 158, startPoint y: 112, endPoint x: 217, endPoint y: 119, distance: 59.4
click at [217, 119] on div "Enforcer ClaimID Error Inquiry" at bounding box center [344, 114] width 651 height 19
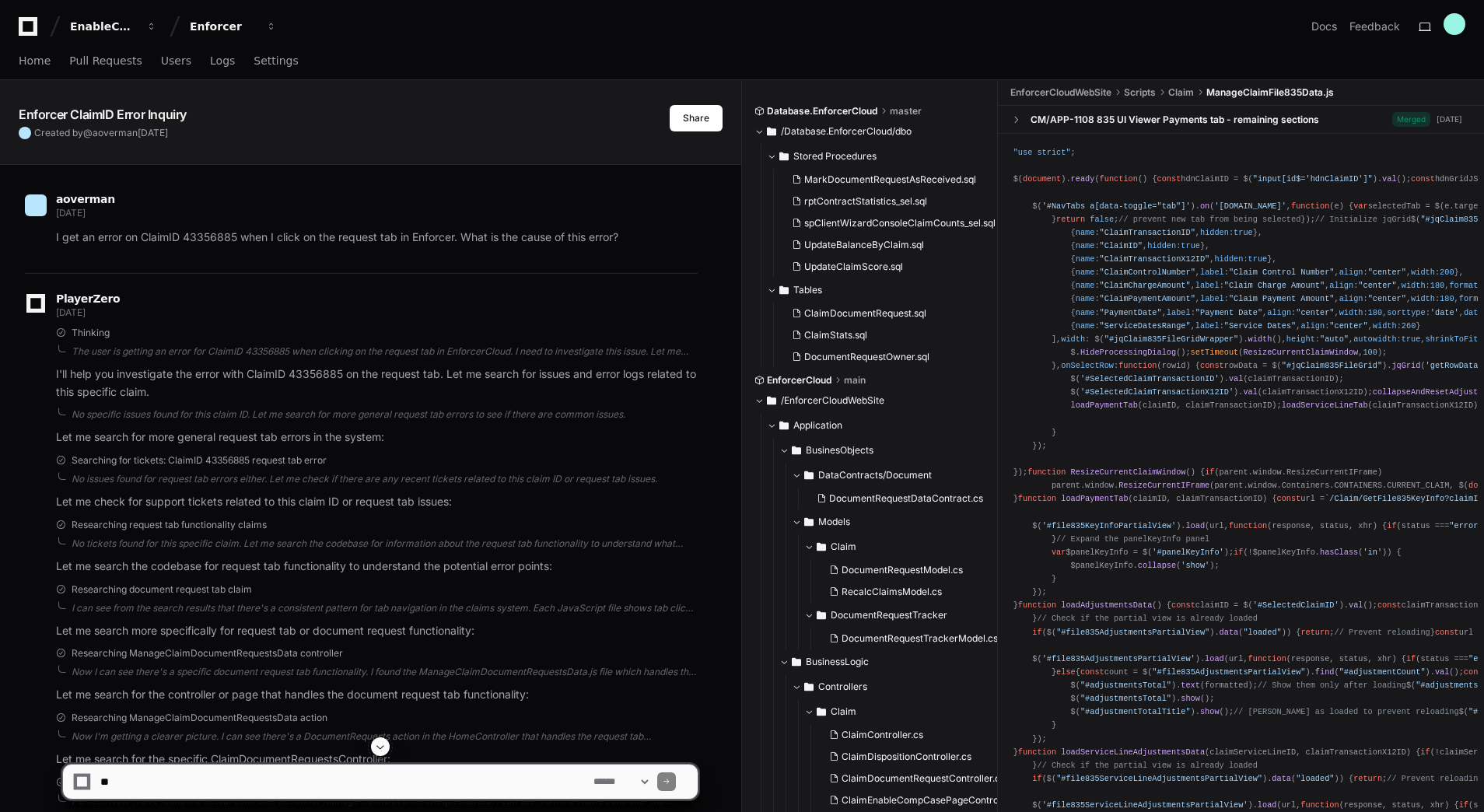
click at [937, 48] on div "Home Pull Requests Users Logs Settings" at bounding box center [742, 61] width 1446 height 35
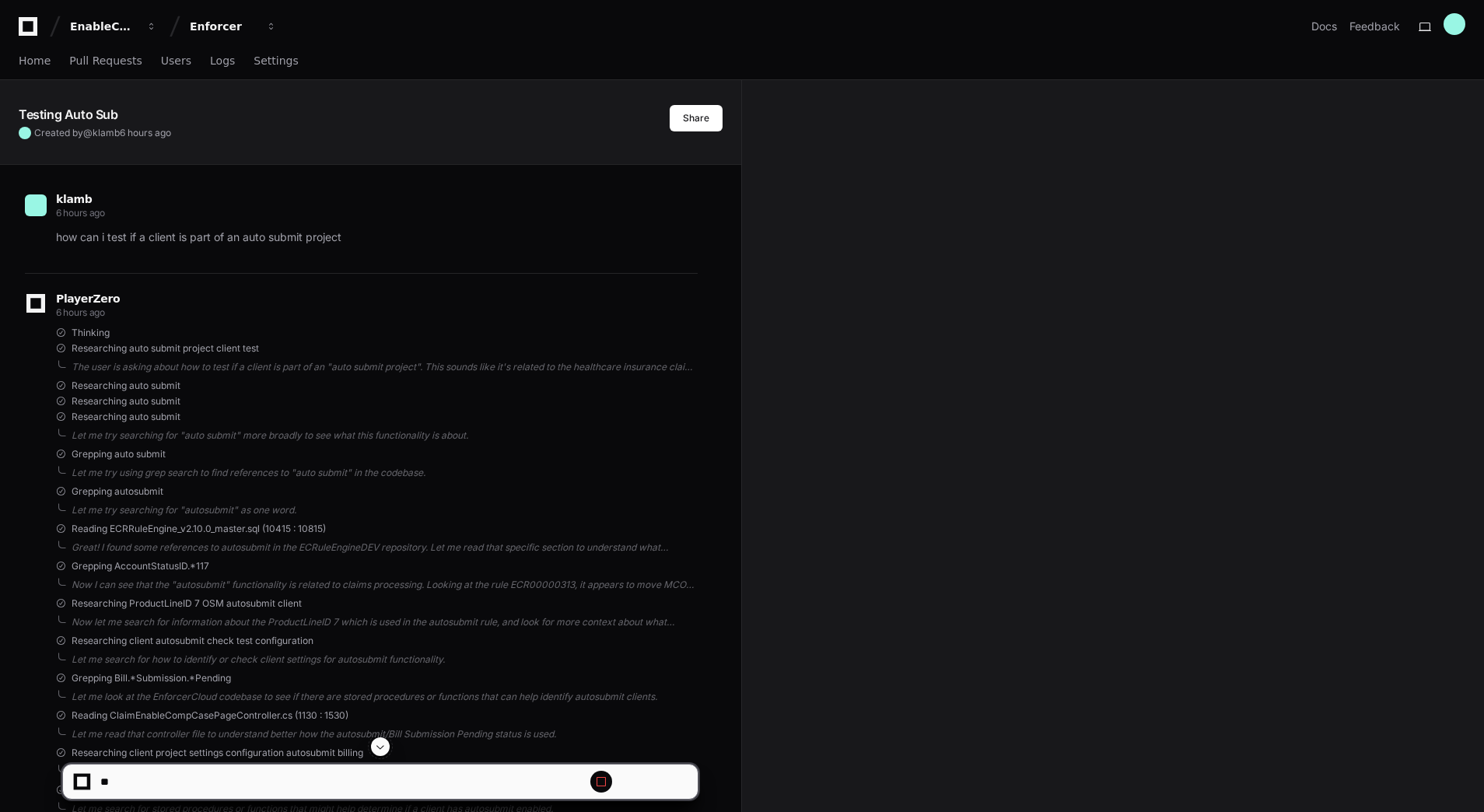
click at [102, 116] on app-text-character-animate "Testing Auto Sub" at bounding box center [69, 114] width 99 height 16
click at [80, 113] on app-text-character-animate "Testing Auto Sub" at bounding box center [69, 114] width 99 height 16
click at [81, 113] on app-text-character-animate "Testing Auto Sub" at bounding box center [69, 114] width 99 height 16
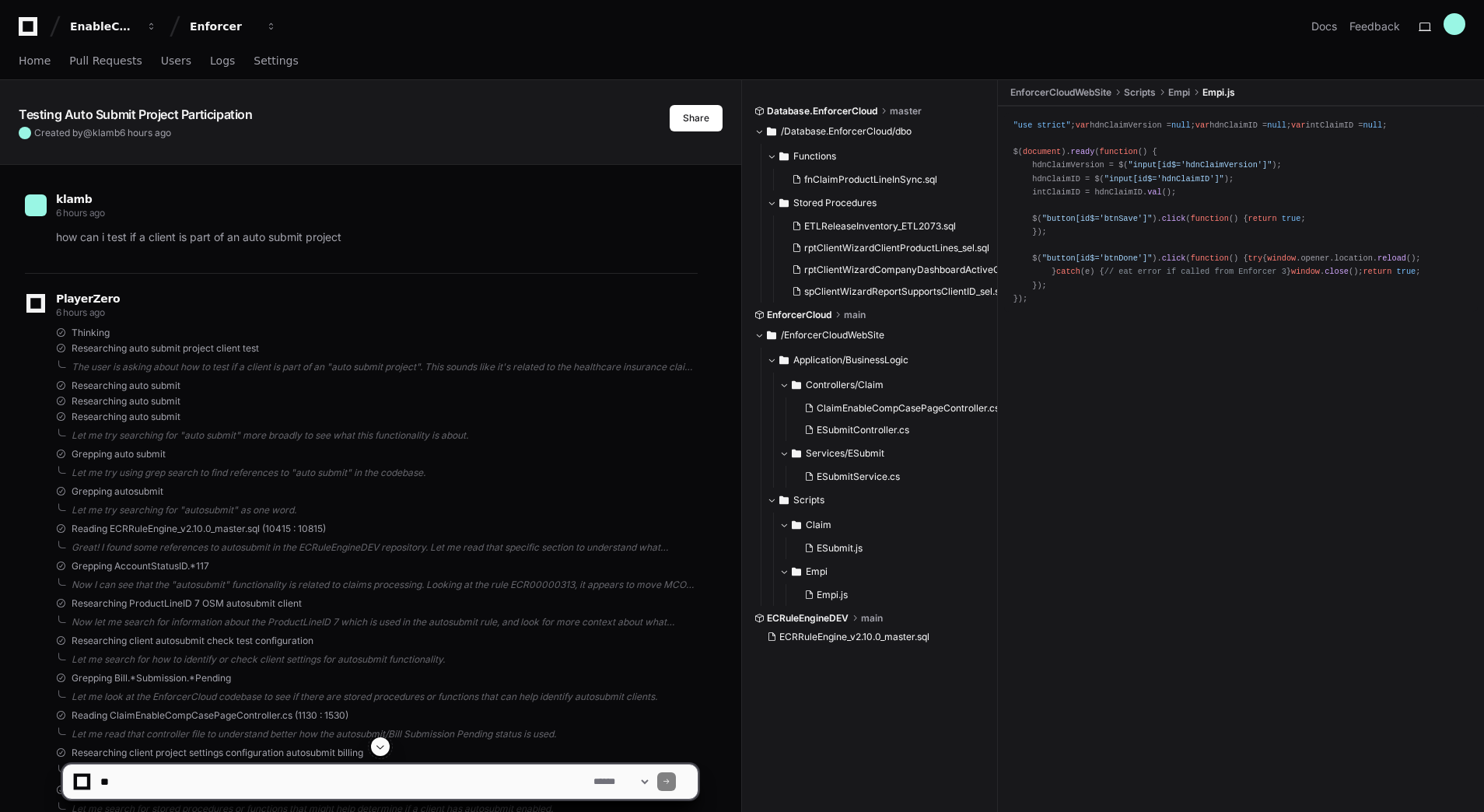
click at [24, 27] on icon at bounding box center [28, 27] width 31 height 19
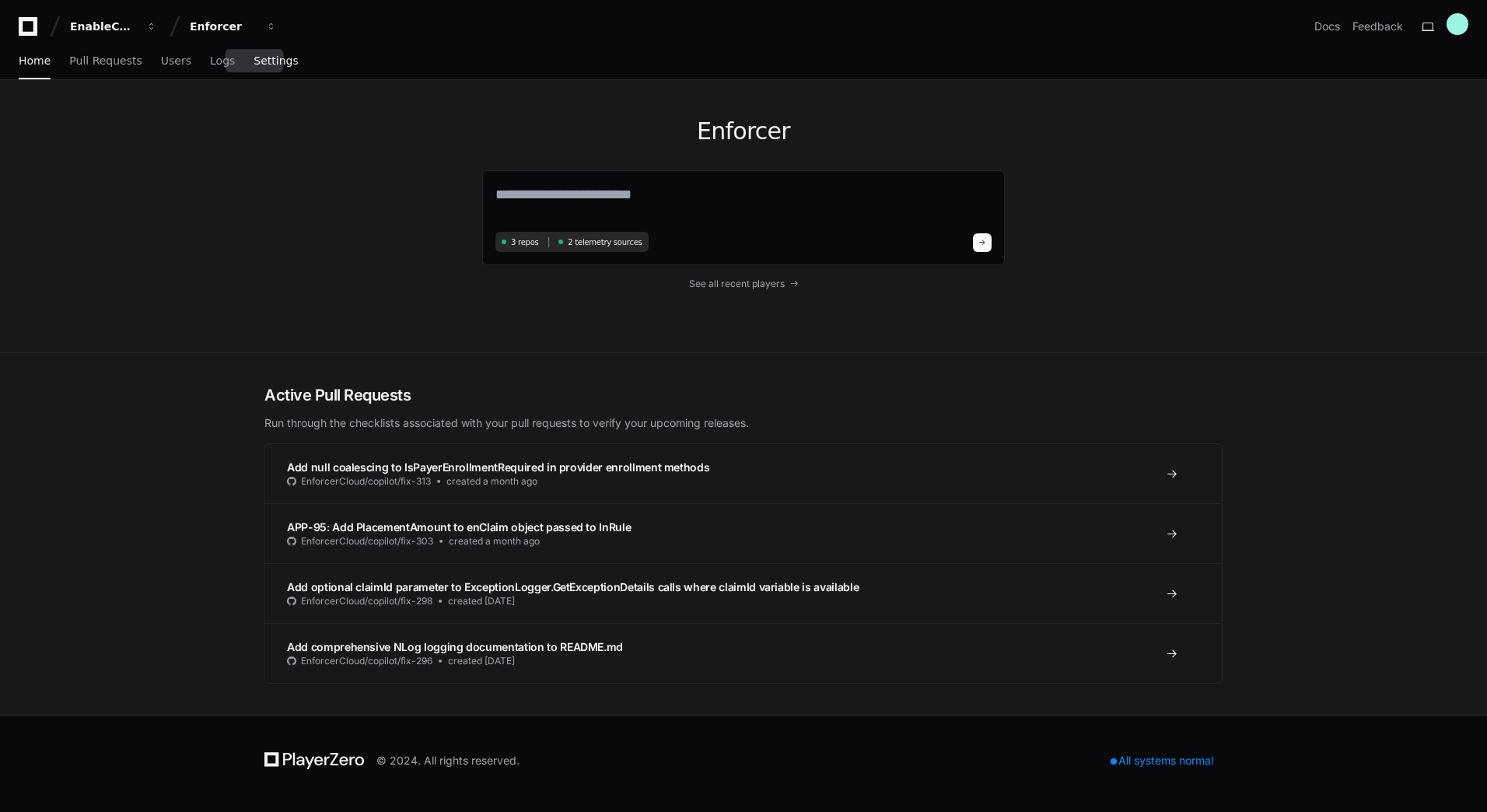
click at [258, 60] on span "Settings" at bounding box center [276, 61] width 44 height 9
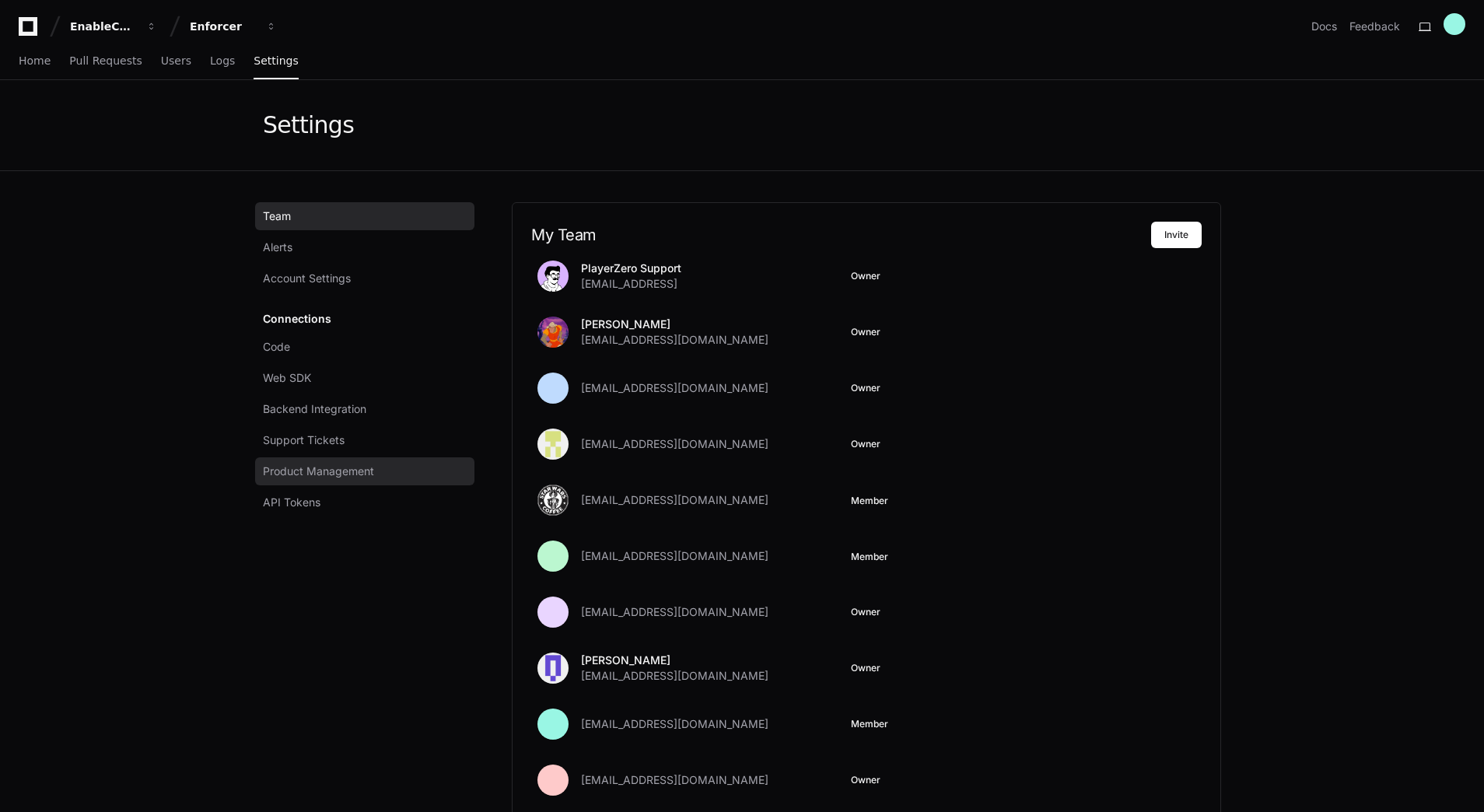
click at [317, 468] on span "Product Management" at bounding box center [318, 471] width 111 height 16
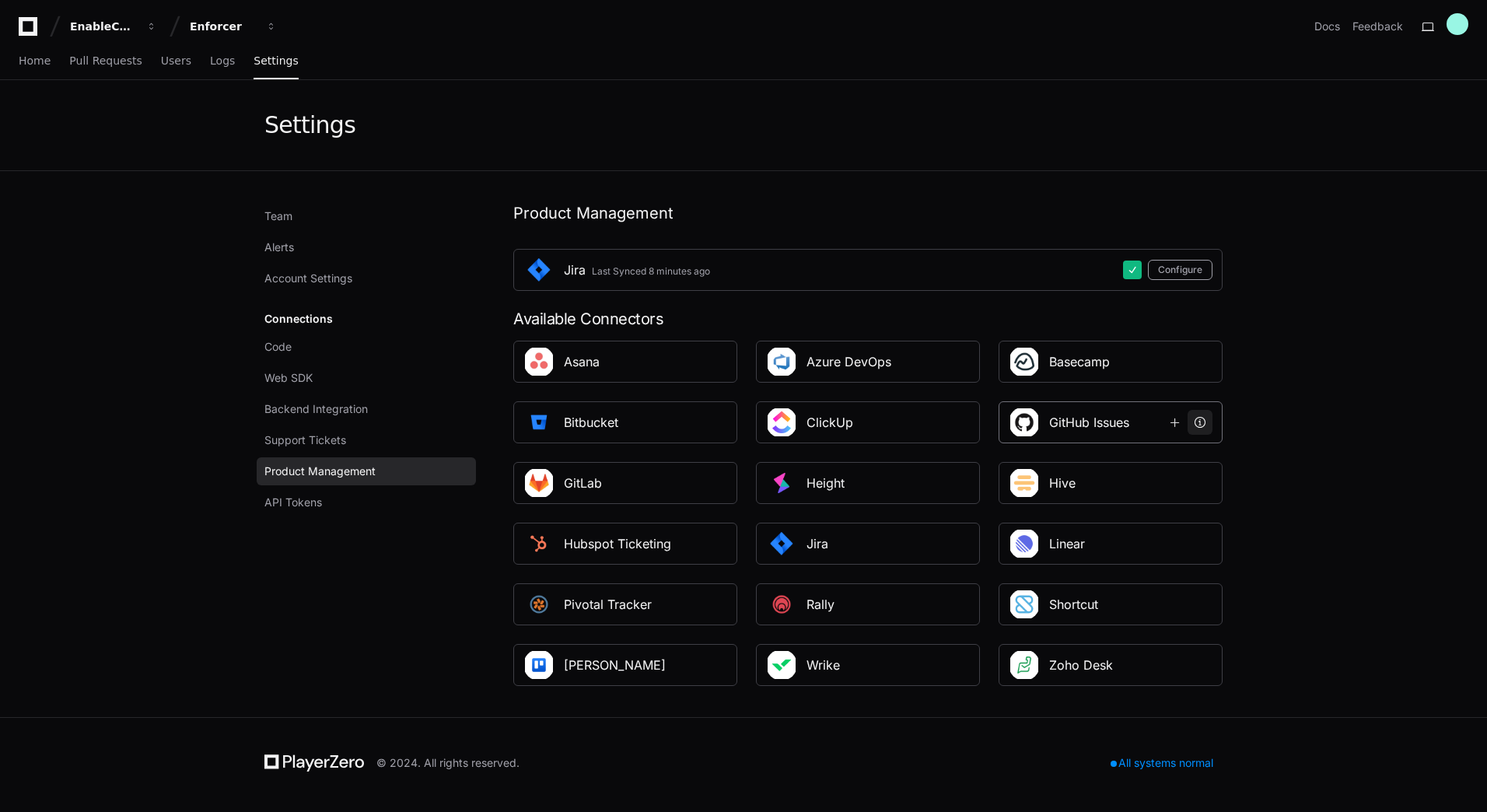
click at [1201, 427] on span at bounding box center [1200, 422] width 13 height 13
click at [161, 61] on span "Users" at bounding box center [176, 61] width 31 height 9
